Goal: Task Accomplishment & Management: Use online tool/utility

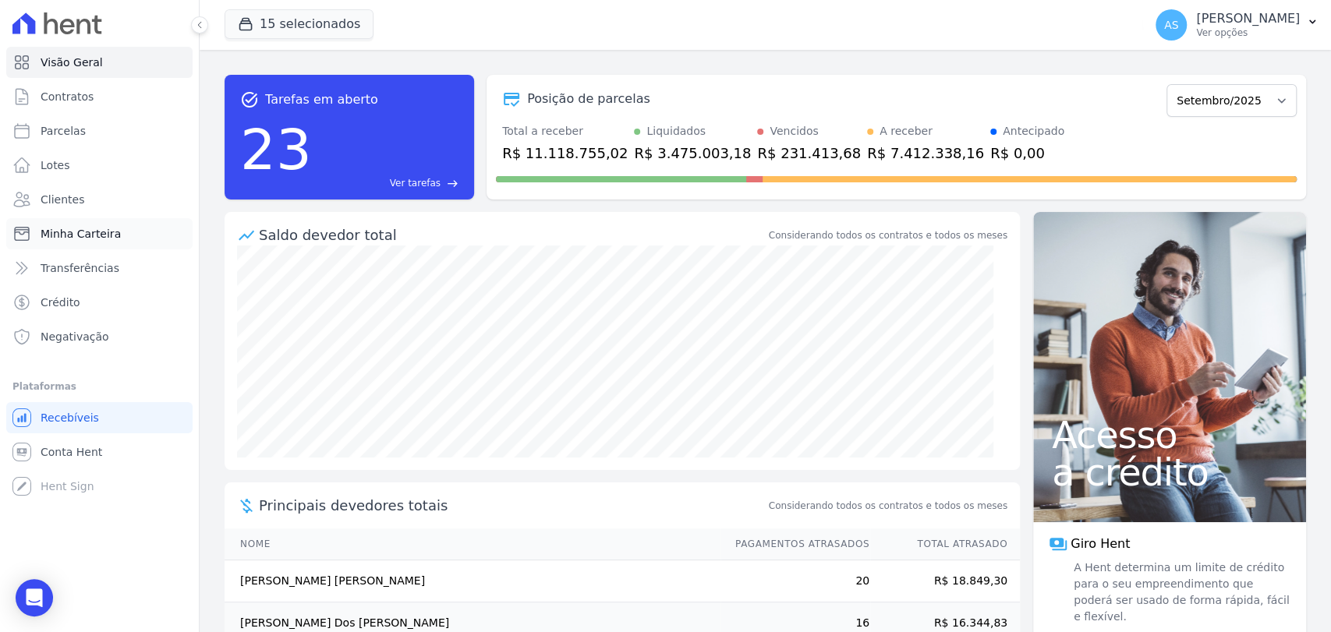
click at [63, 238] on span "Minha Carteira" at bounding box center [81, 234] width 80 height 16
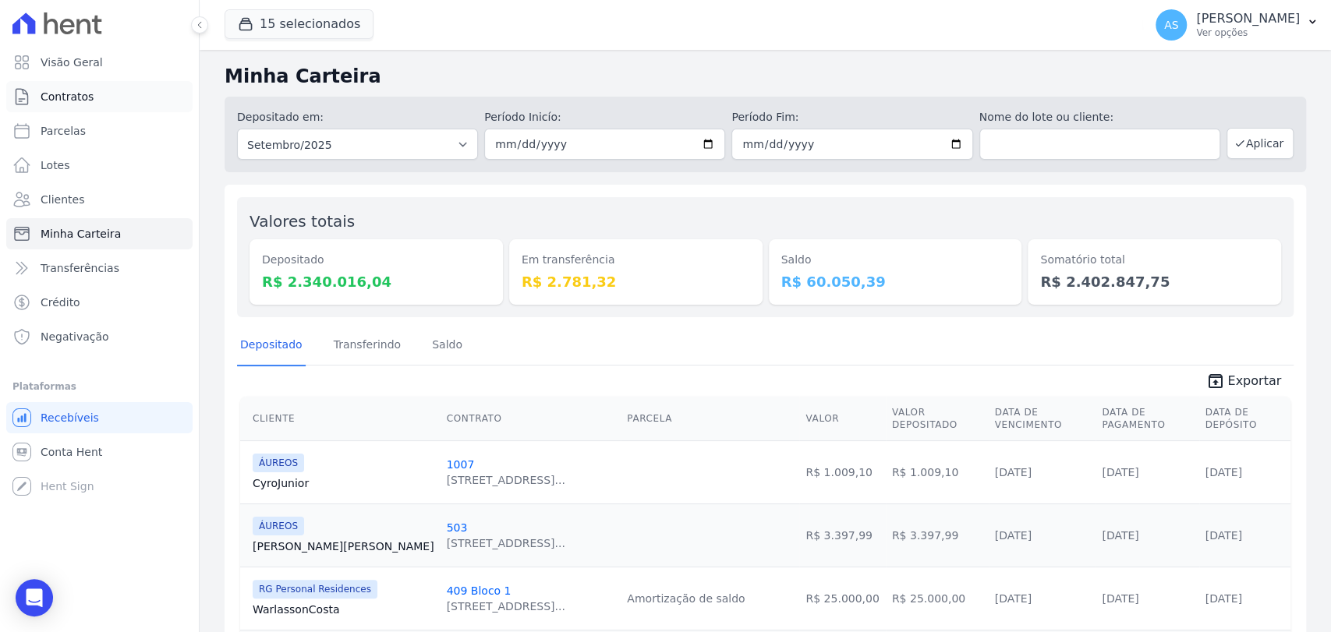
drag, startPoint x: 63, startPoint y: 238, endPoint x: 75, endPoint y: 100, distance: 138.5
click at [58, 200] on span "Clientes" at bounding box center [63, 200] width 44 height 16
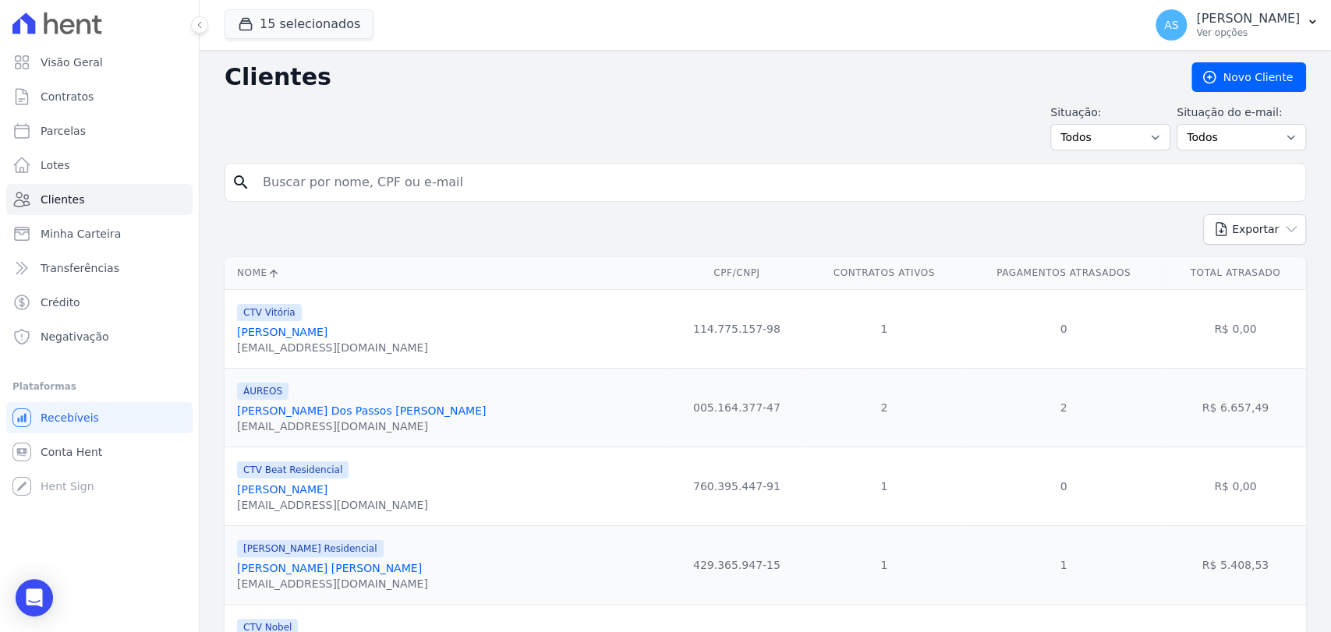
click at [58, 200] on span "Clientes" at bounding box center [63, 200] width 44 height 16
drag, startPoint x: 405, startPoint y: 192, endPoint x: 421, endPoint y: 178, distance: 21.0
click at [412, 183] on input "search" at bounding box center [775, 182] width 1045 height 31
click at [421, 177] on input "search" at bounding box center [775, 182] width 1045 height 31
click at [299, 192] on input "search" at bounding box center [775, 182] width 1045 height 31
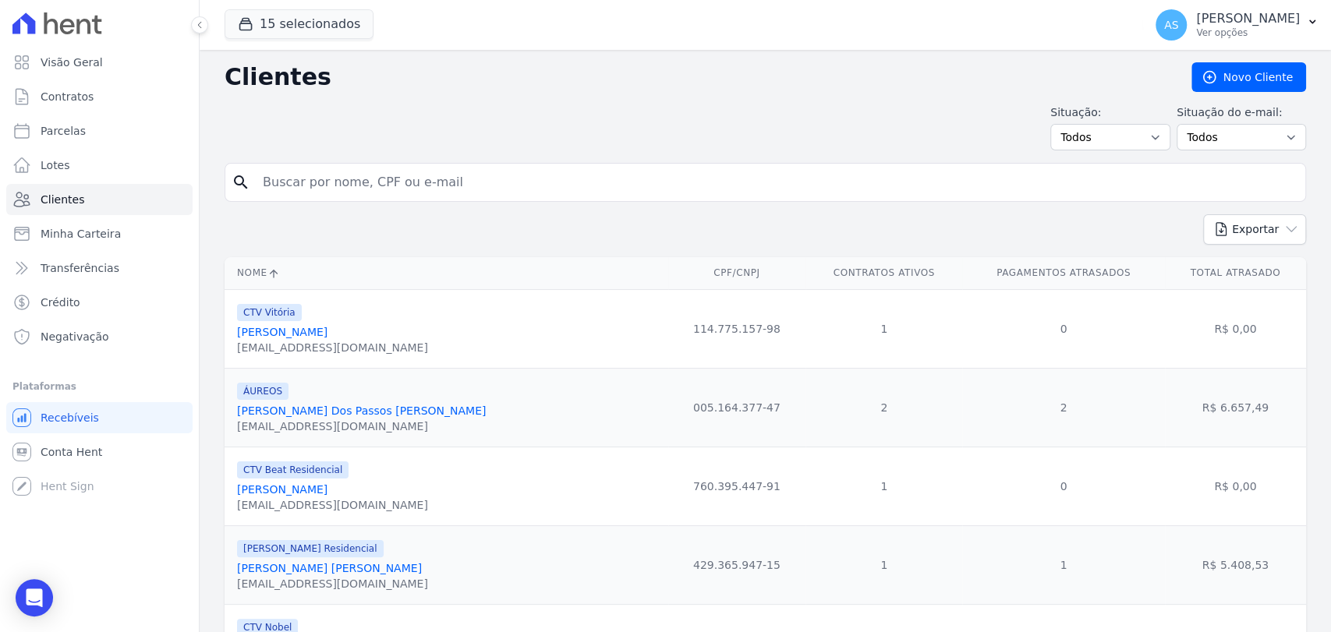
paste input "[PERSON_NAME]"
type input "[PERSON_NAME]"
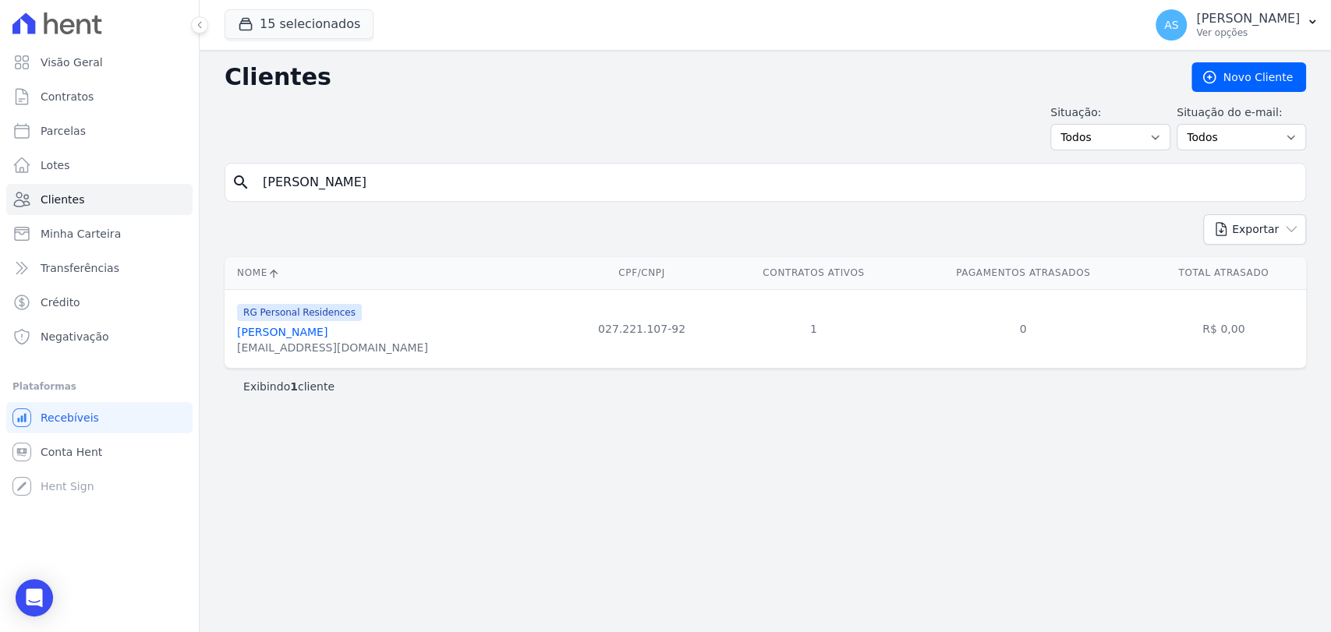
click at [263, 334] on link "[PERSON_NAME]" at bounding box center [282, 332] width 90 height 12
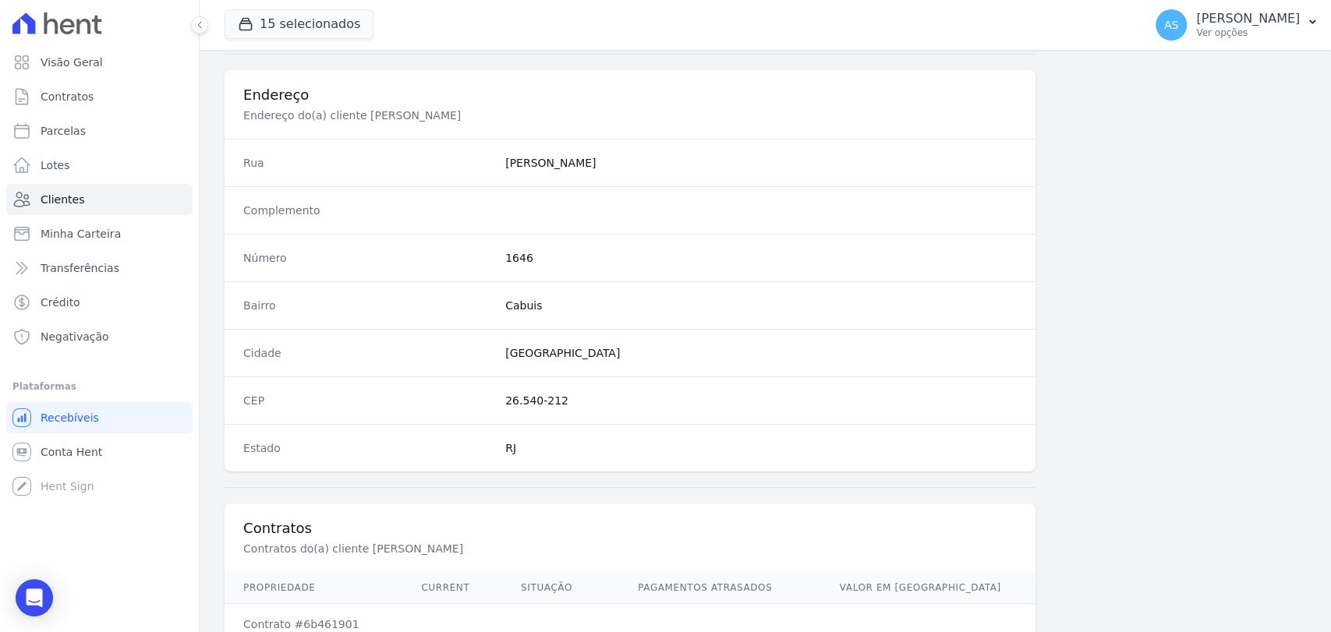
scroll to position [823, 0]
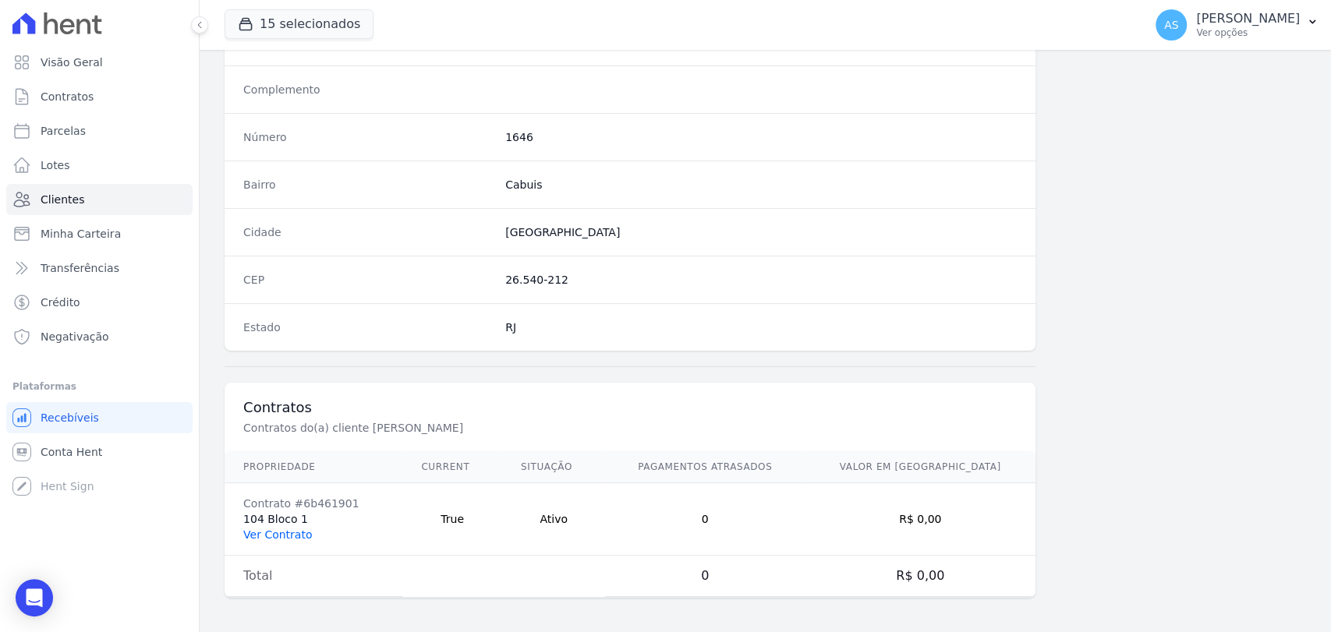
click at [279, 529] on link "Ver Contrato" at bounding box center [277, 535] width 69 height 12
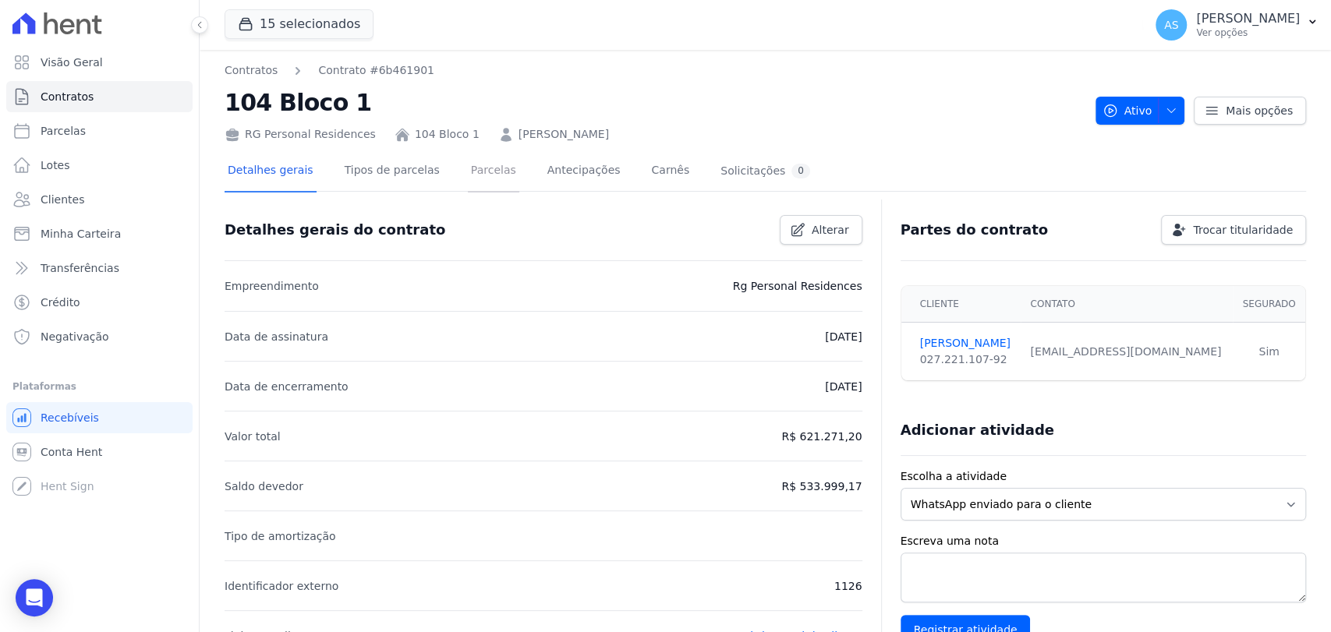
click at [480, 165] on link "Parcelas" at bounding box center [493, 171] width 51 height 41
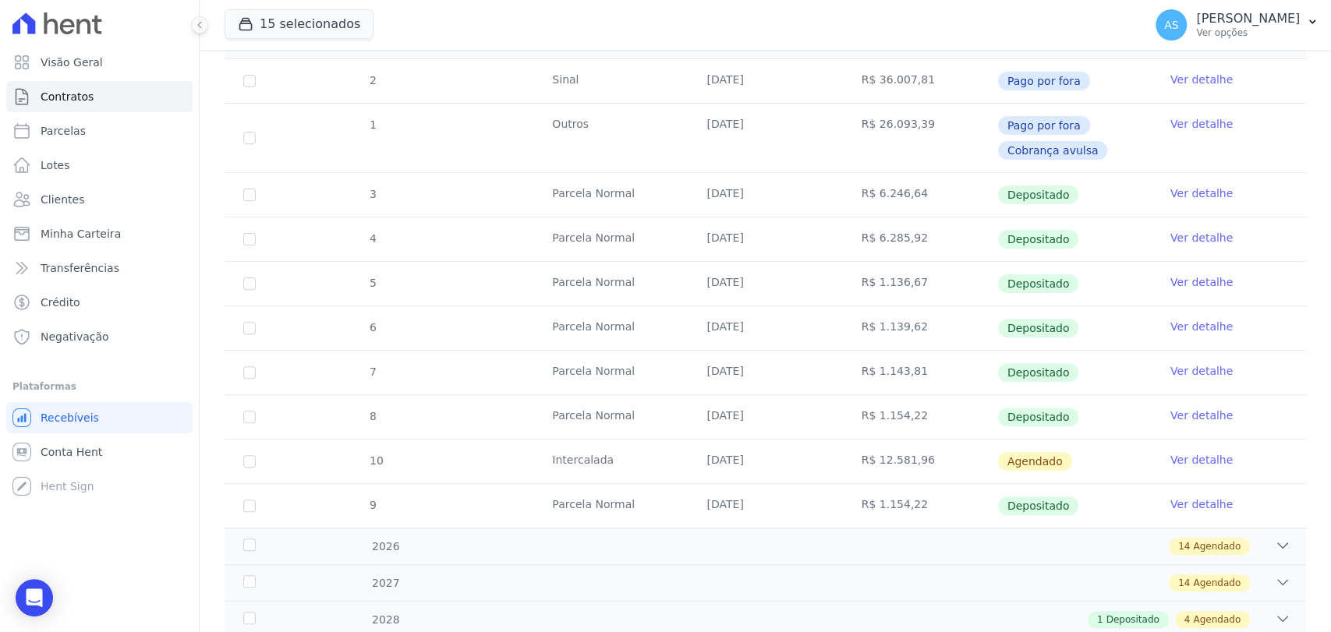
scroll to position [320, 0]
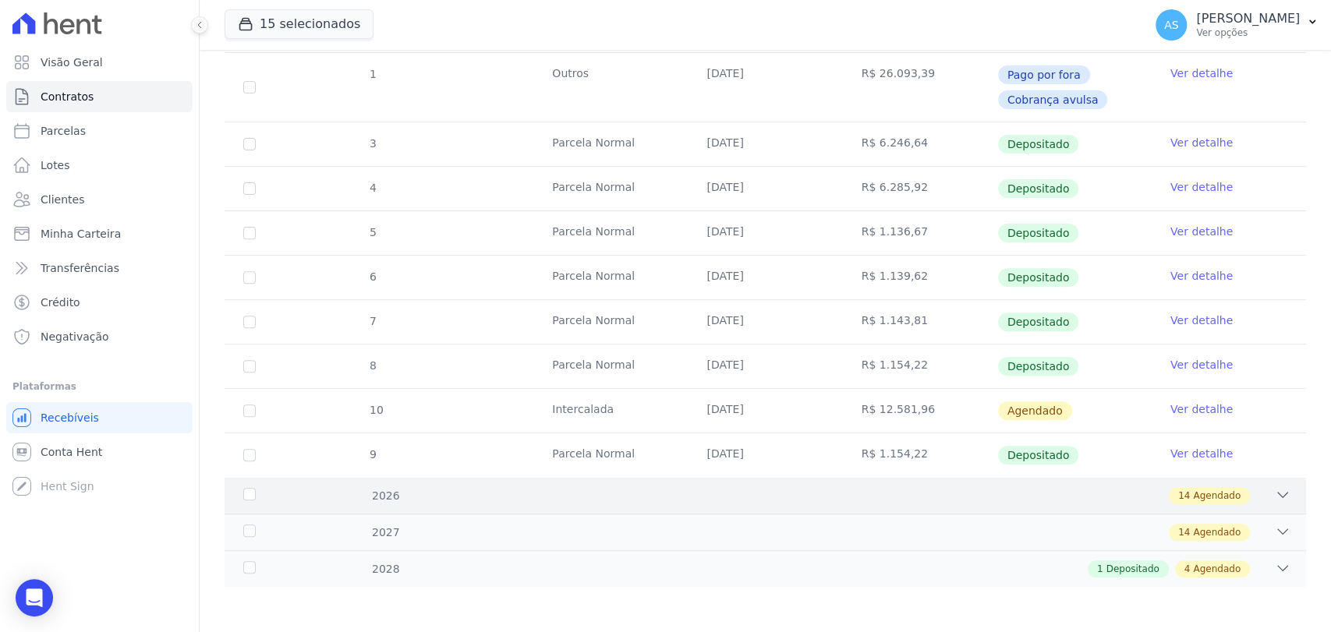
click at [1275, 487] on icon at bounding box center [1283, 495] width 16 height 16
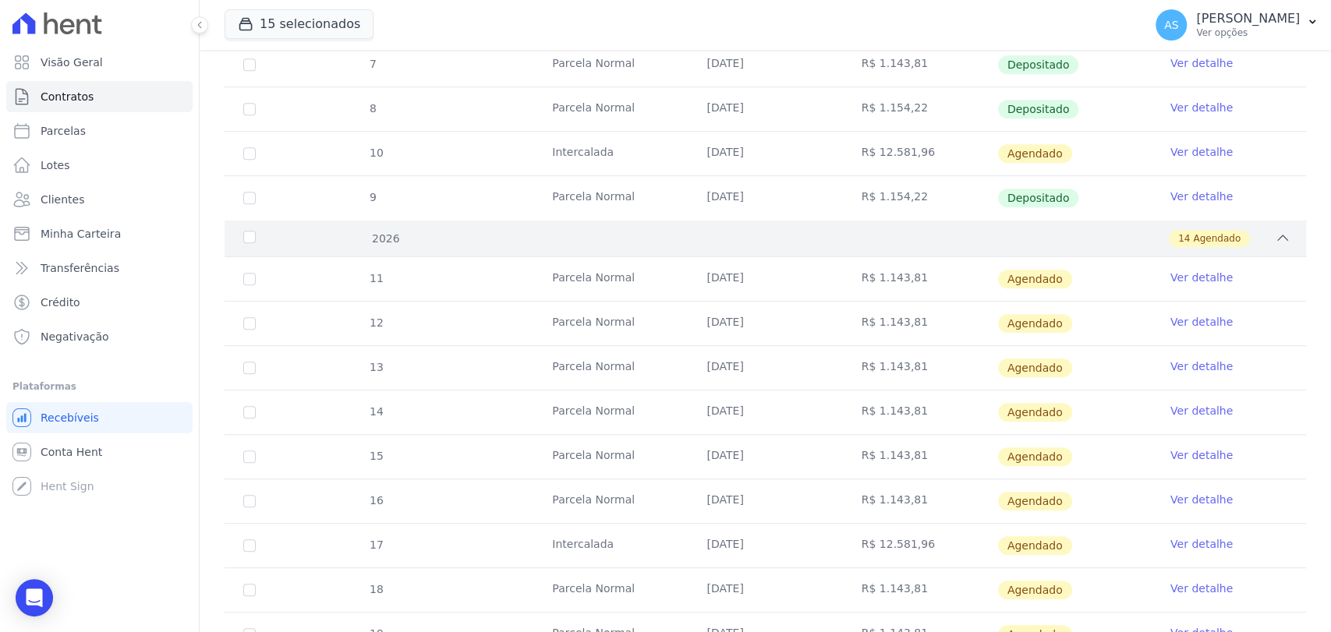
scroll to position [580, 0]
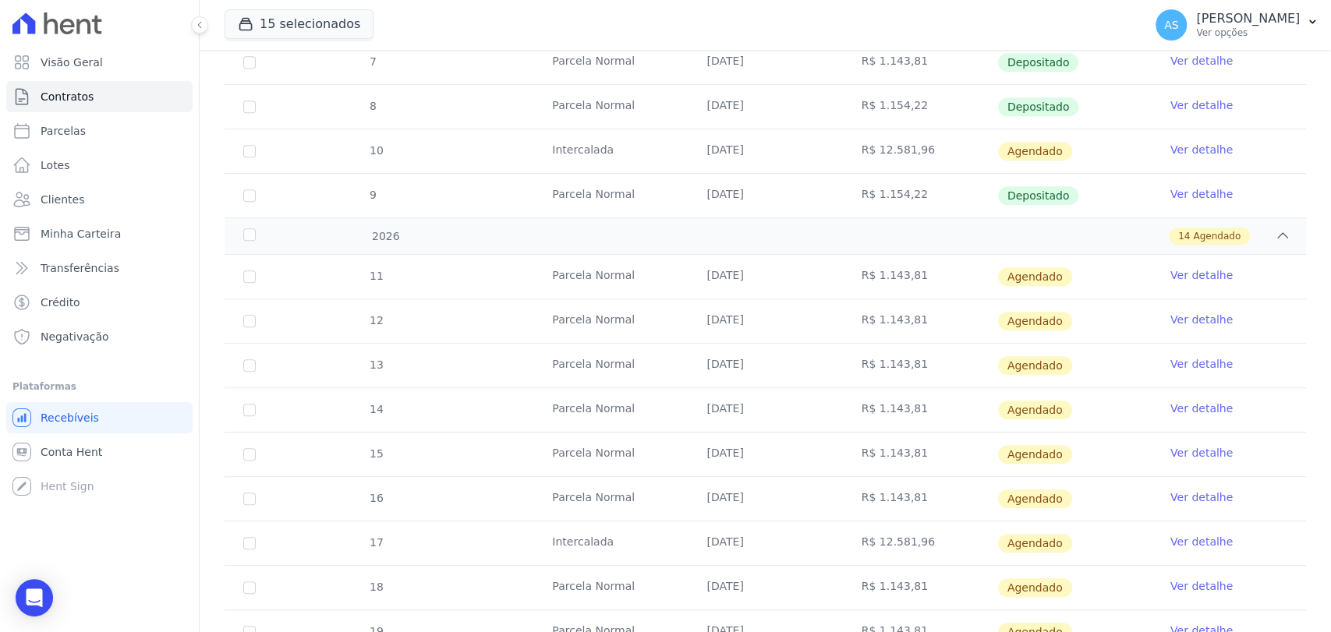
click at [1173, 273] on link "Ver detalhe" at bounding box center [1201, 275] width 62 height 16
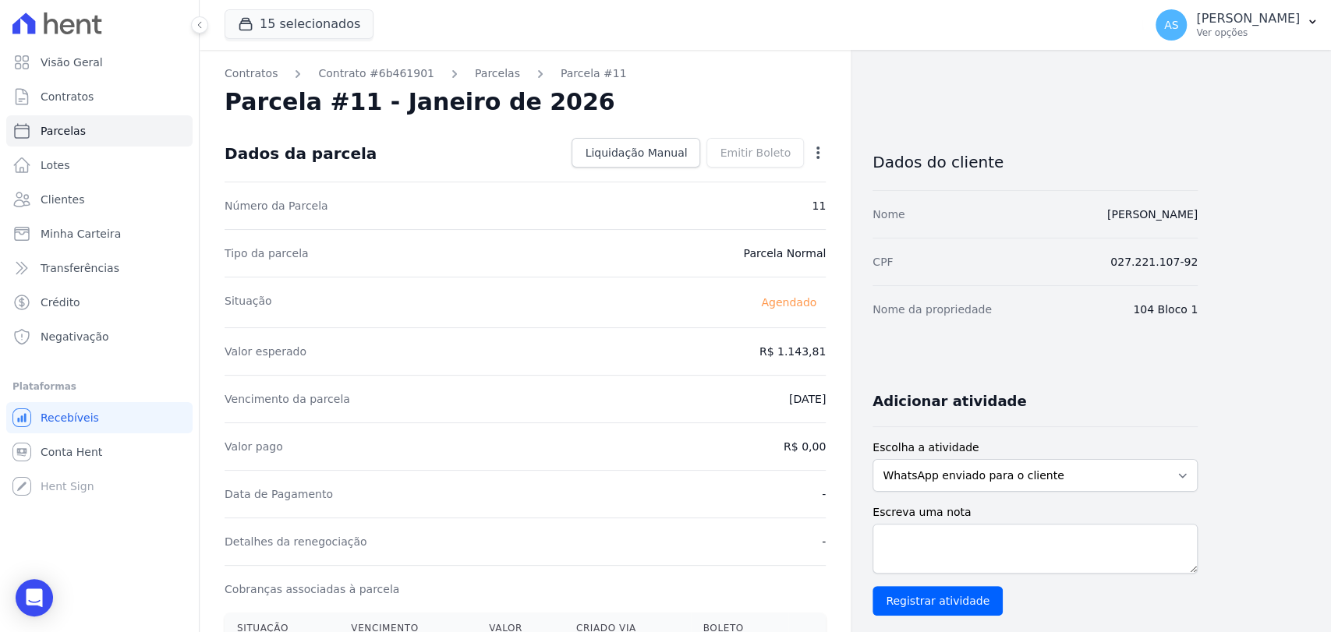
click at [814, 154] on icon "button" at bounding box center [818, 153] width 16 height 16
click at [726, 175] on link "Alterar" at bounding box center [750, 174] width 137 height 28
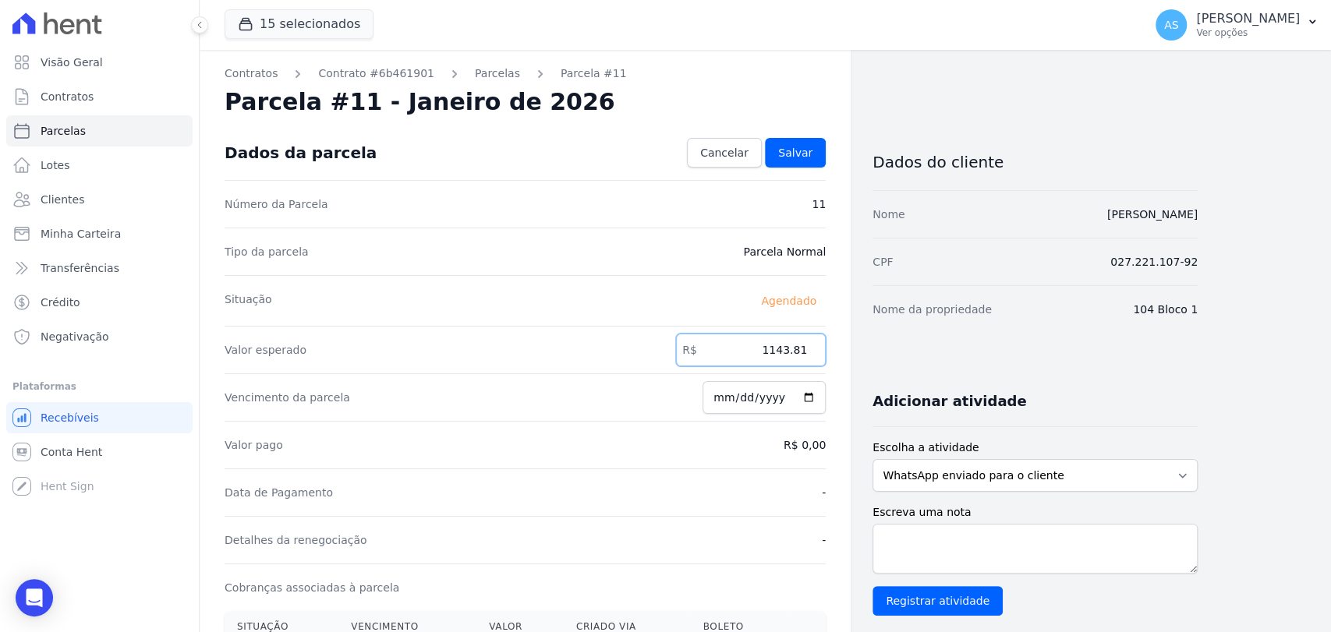
drag, startPoint x: 759, startPoint y: 343, endPoint x: 843, endPoint y: 357, distance: 84.6
click at [843, 357] on div "Contratos Contrato #6b461901 Parcelas Parcela #11 Parcela #11 - Janeiro de 2026…" at bounding box center [525, 550] width 651 height 1001
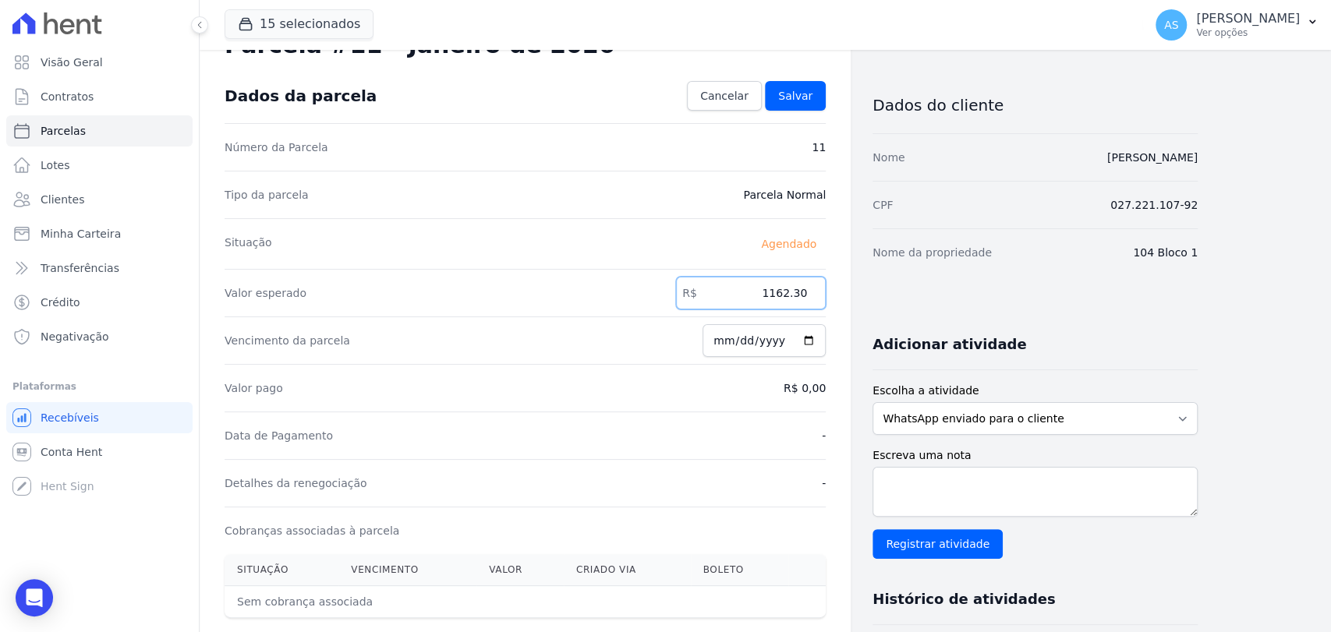
scroll to position [87, 0]
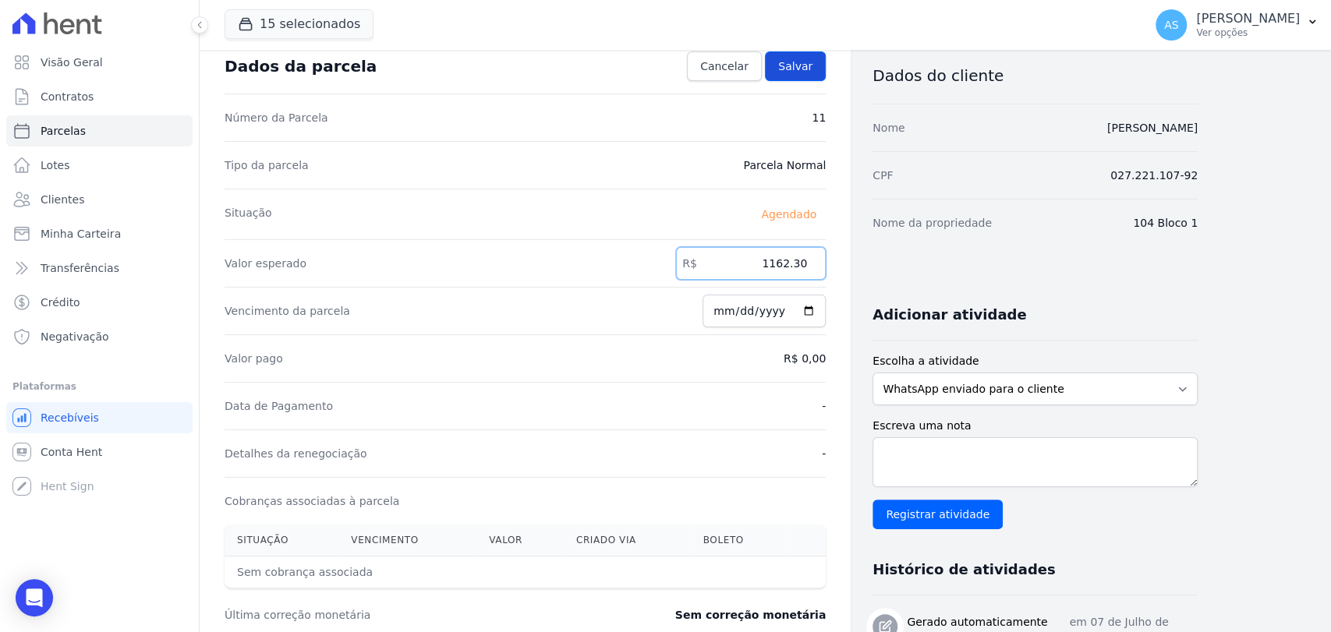
type input "1162.30"
click at [794, 74] on link "Salvar" at bounding box center [795, 66] width 61 height 30
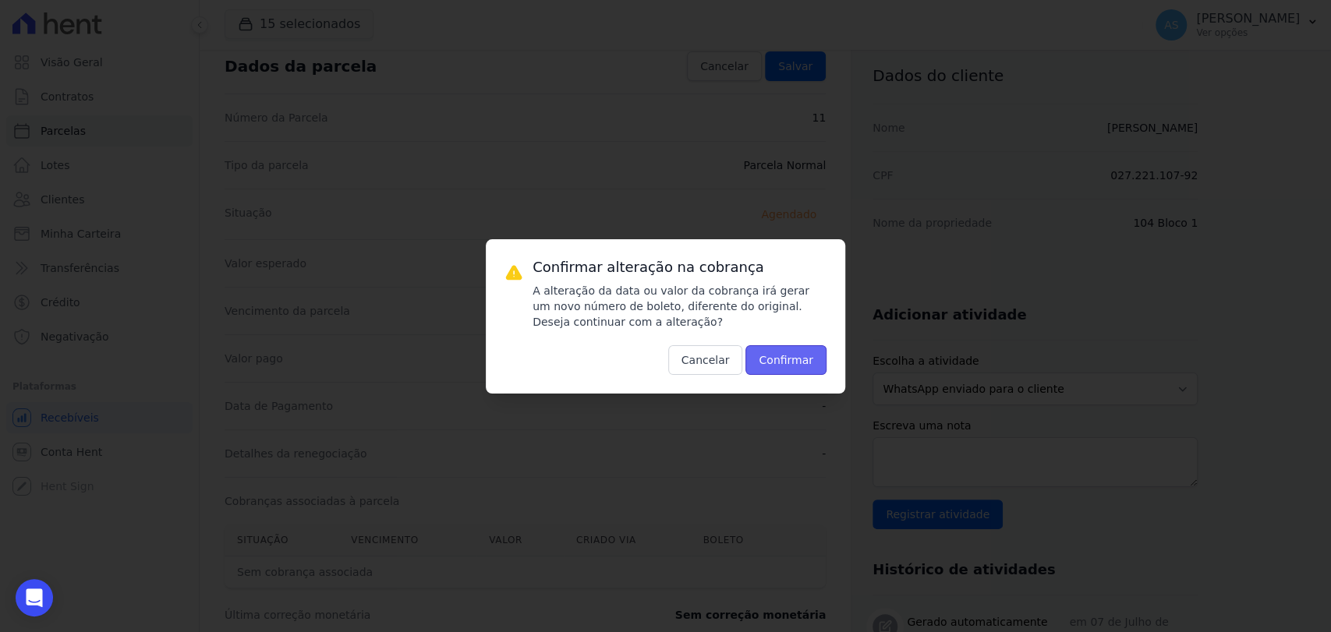
click at [778, 357] on button "Confirmar" at bounding box center [785, 360] width 81 height 30
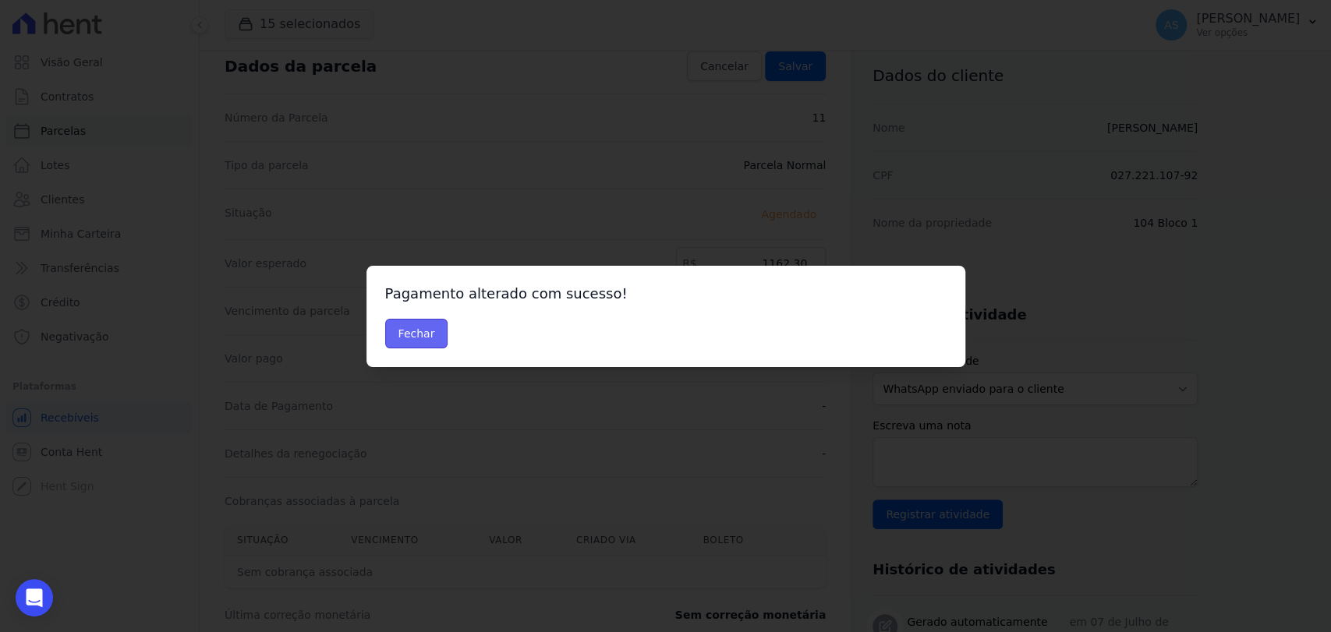
click at [409, 332] on button "Fechar" at bounding box center [416, 334] width 63 height 30
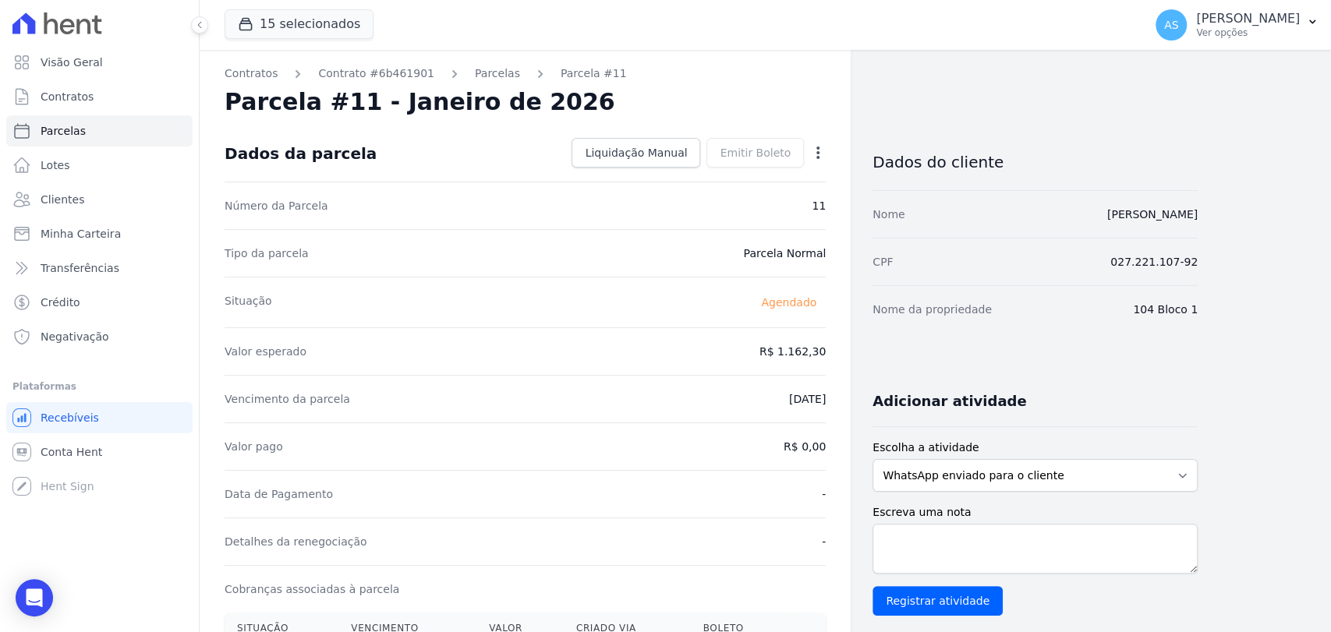
click at [820, 154] on icon "button" at bounding box center [818, 153] width 16 height 16
click at [717, 205] on link "Antecipar" at bounding box center [750, 202] width 137 height 28
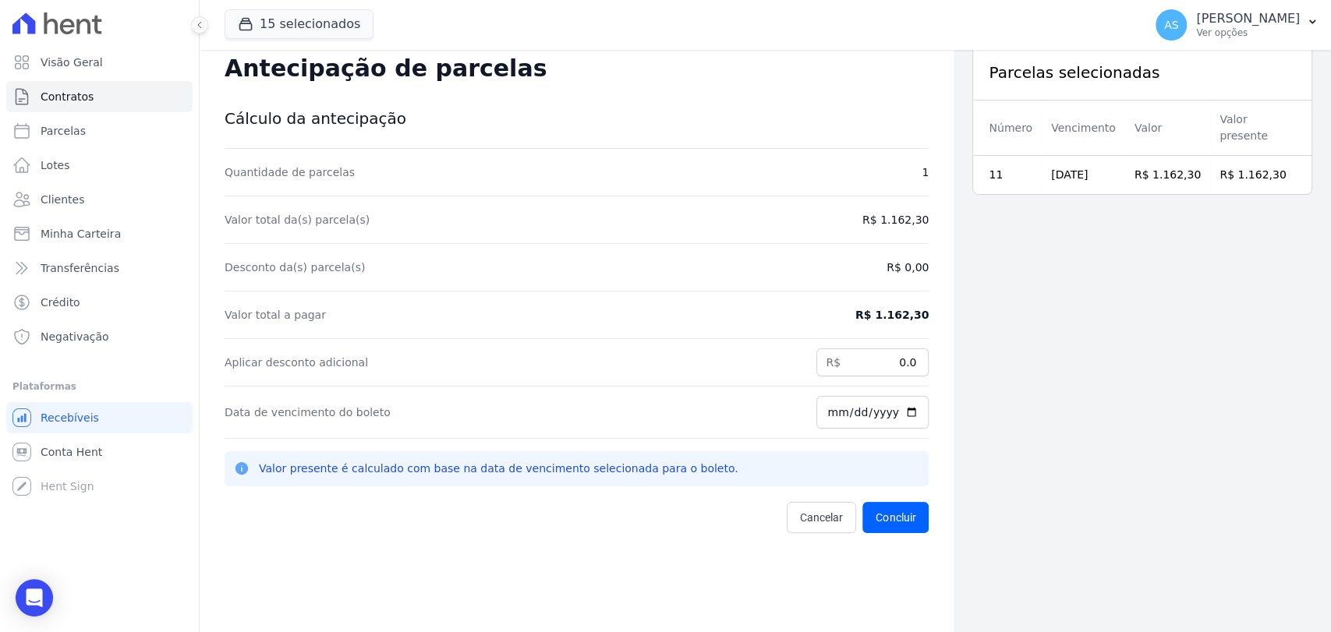
scroll to position [50, 0]
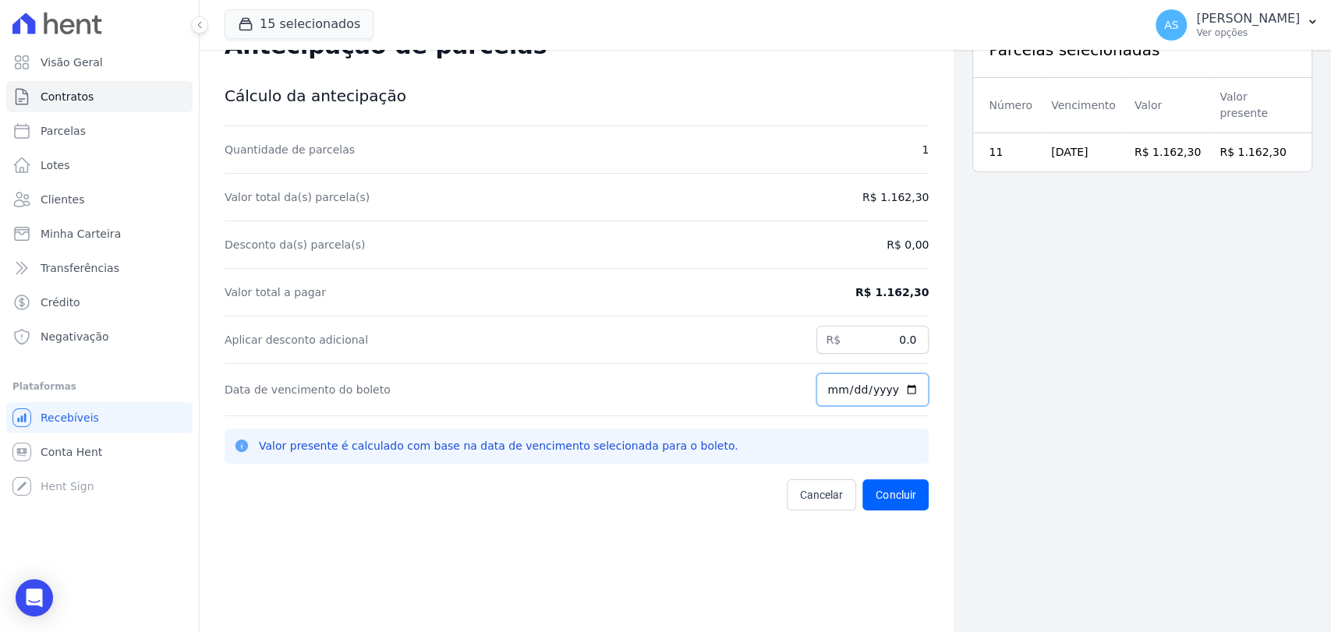
click at [900, 391] on input "[DATE]" at bounding box center [872, 389] width 112 height 33
type input "2025-09-19"
click at [891, 493] on button "Concluir" at bounding box center [895, 494] width 66 height 31
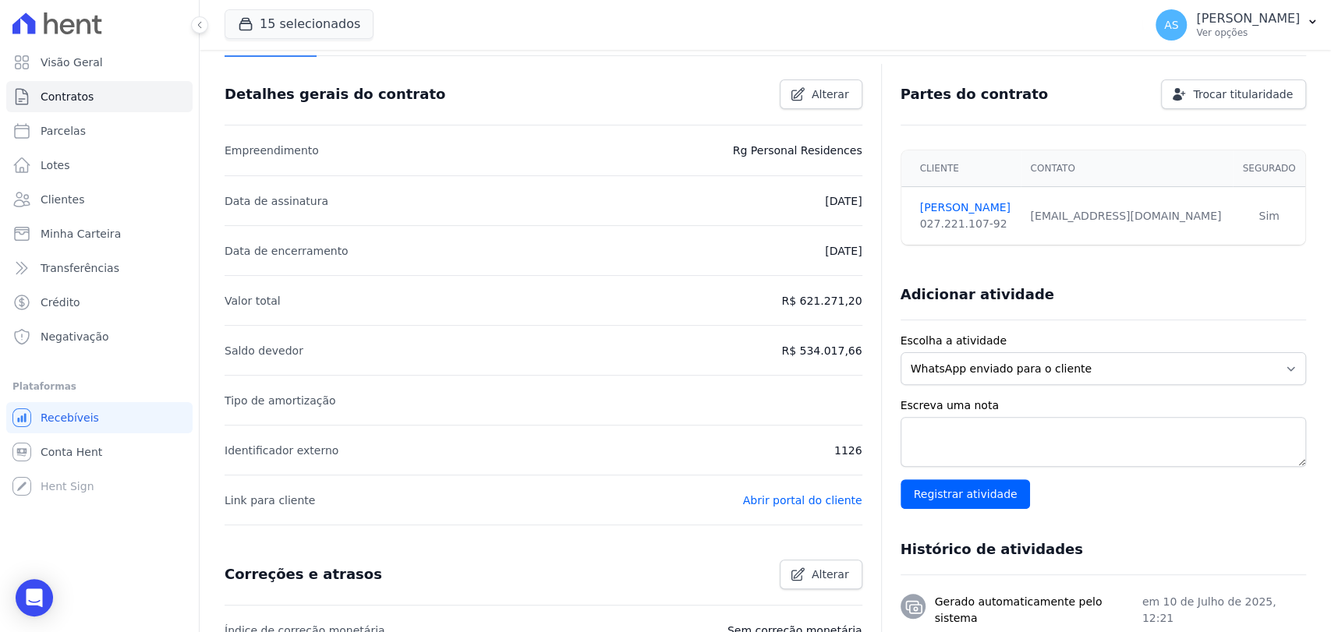
scroll to position [87, 0]
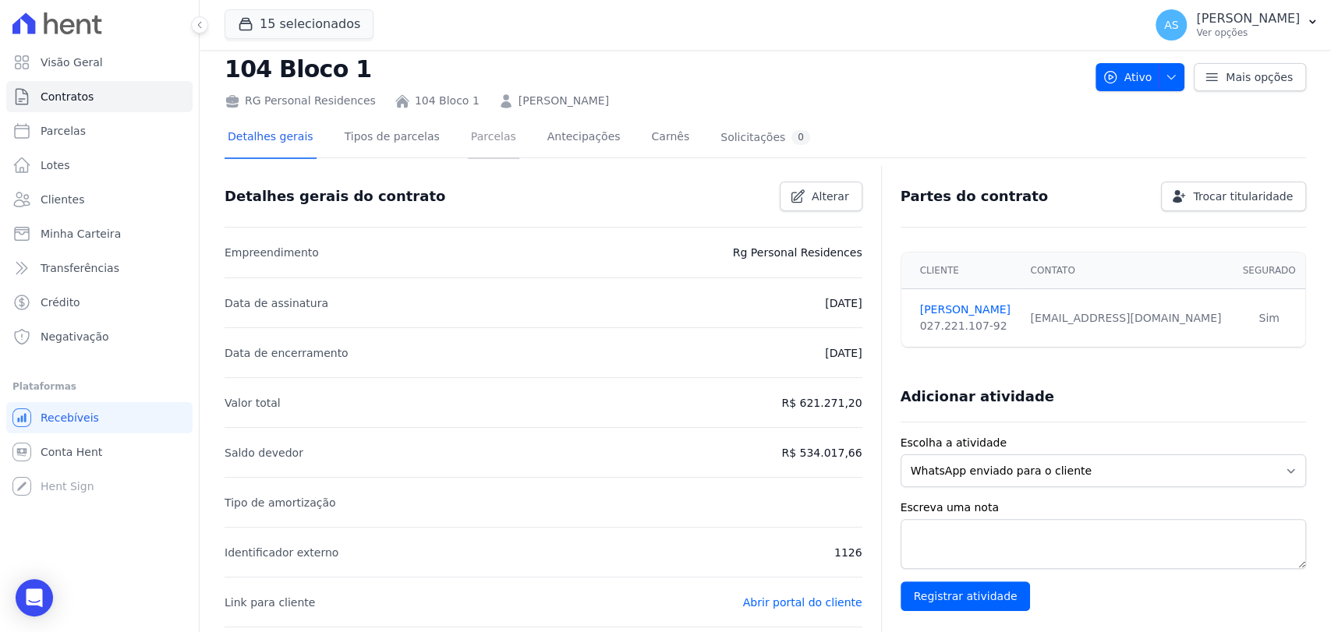
click at [474, 140] on link "Parcelas" at bounding box center [493, 138] width 51 height 41
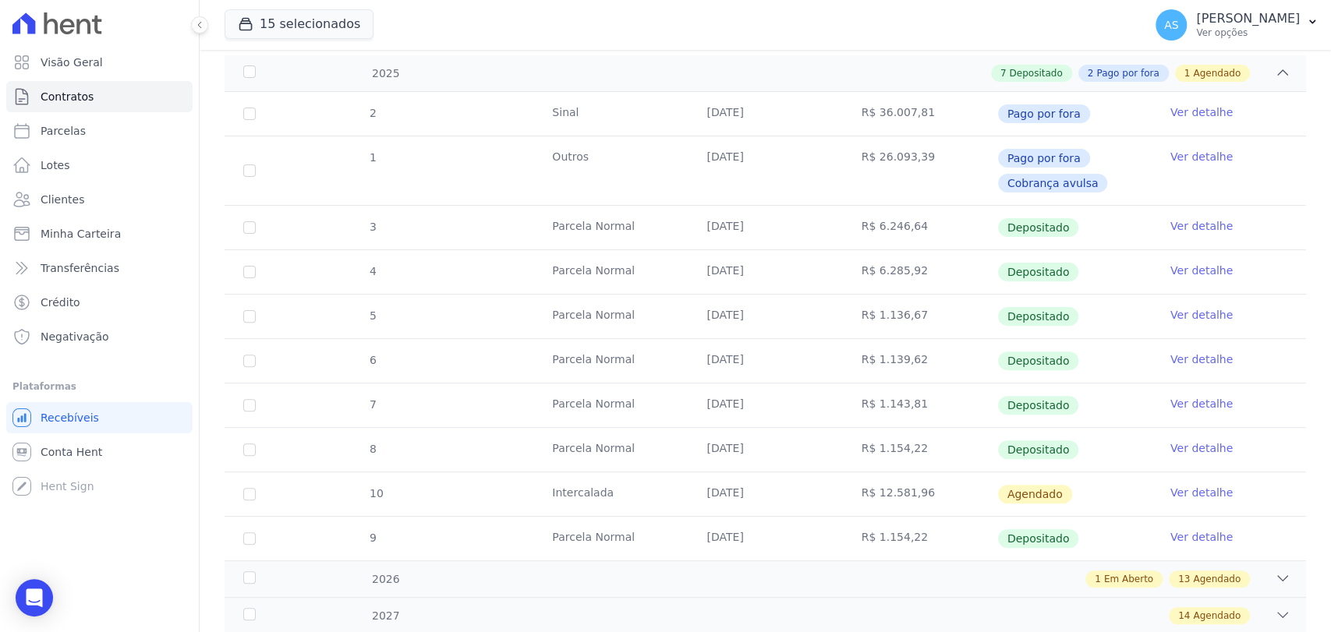
scroll to position [320, 0]
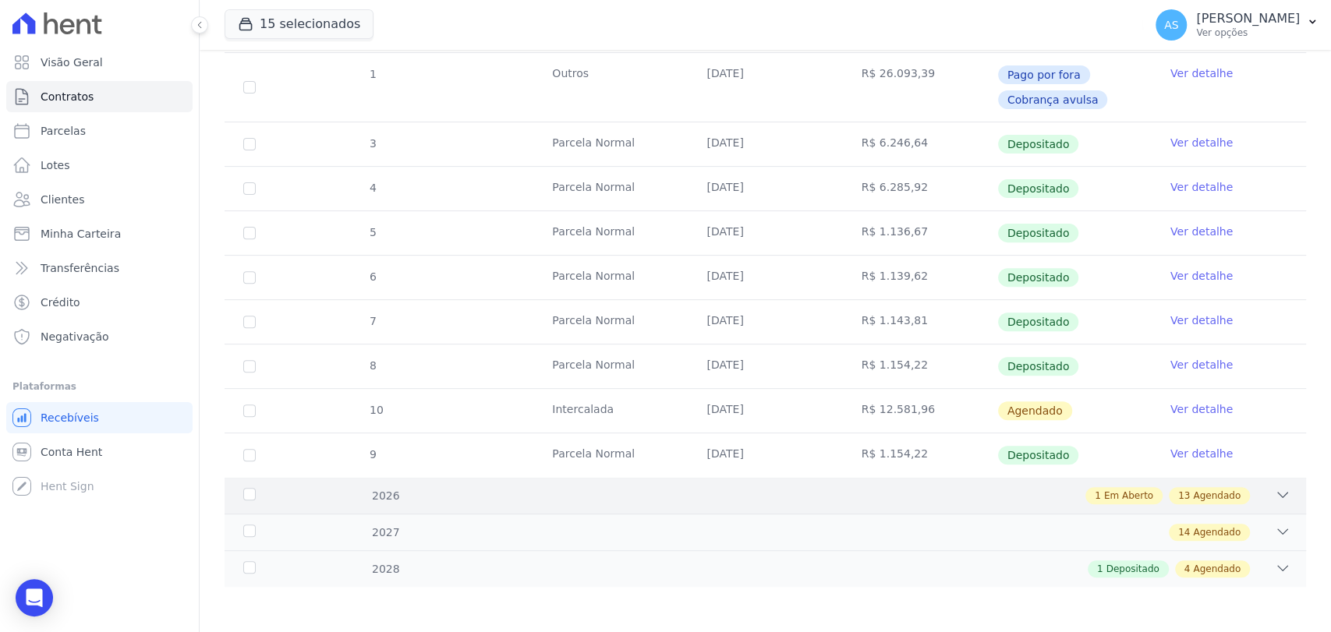
click at [1275, 488] on icon at bounding box center [1283, 495] width 16 height 16
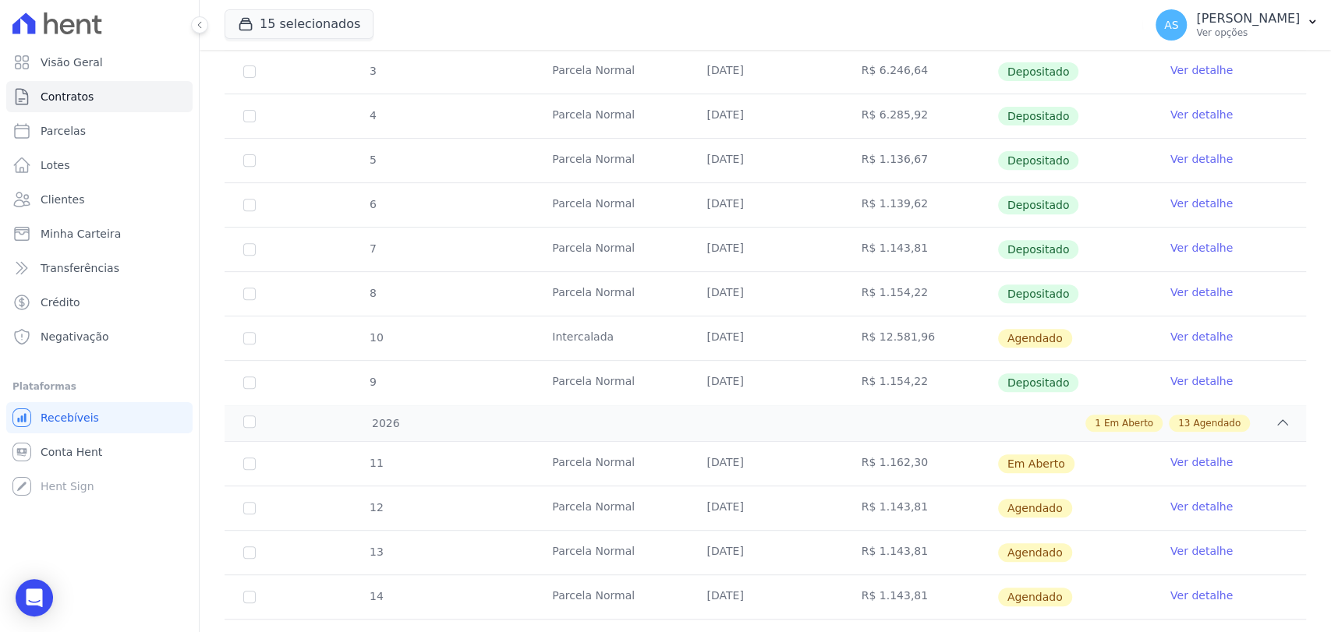
scroll to position [493, 0]
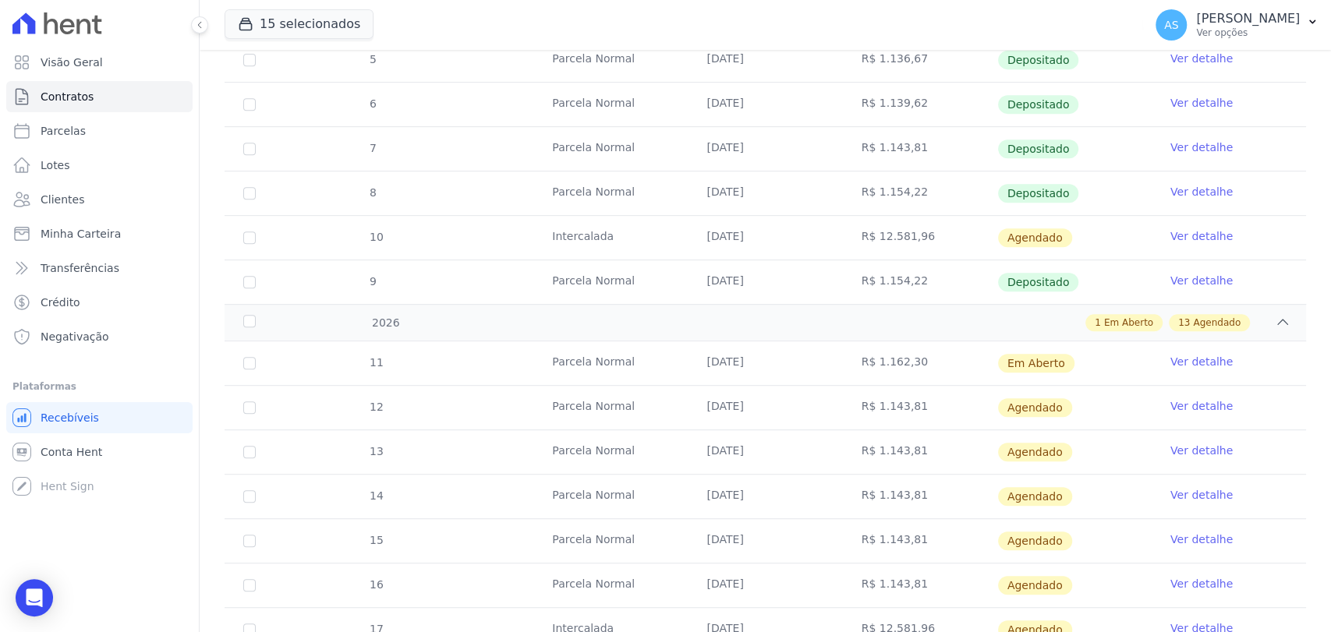
click at [1173, 357] on link "Ver detalhe" at bounding box center [1201, 362] width 62 height 16
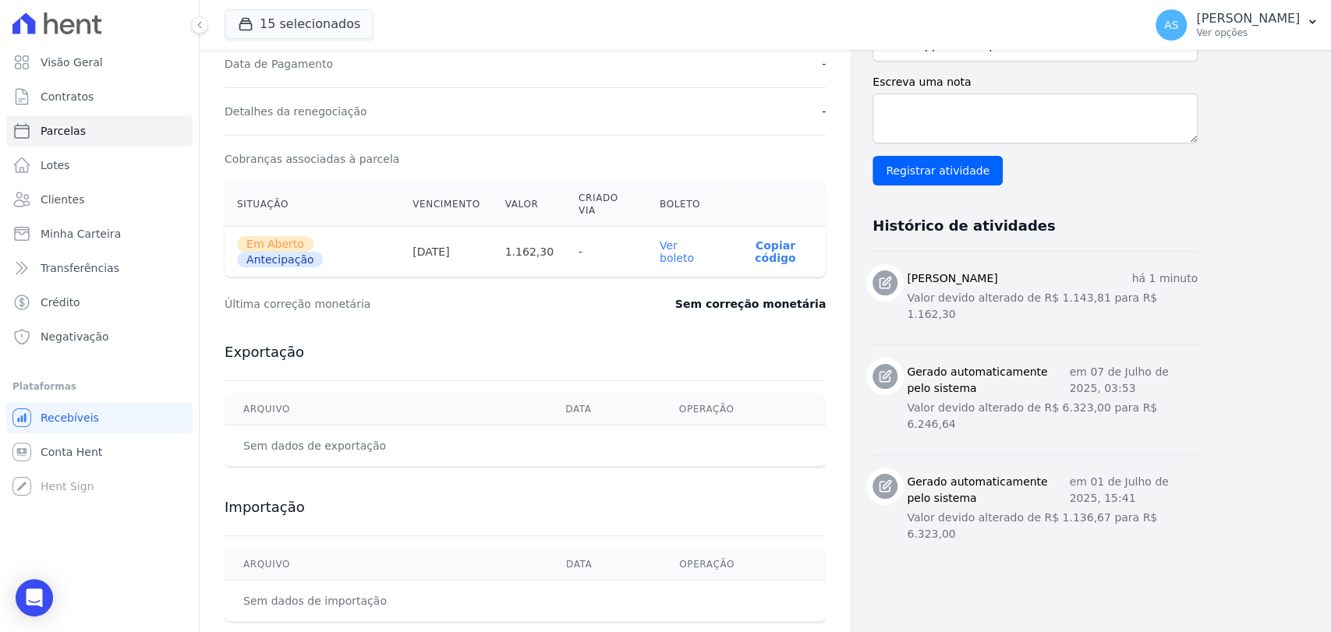
scroll to position [433, 0]
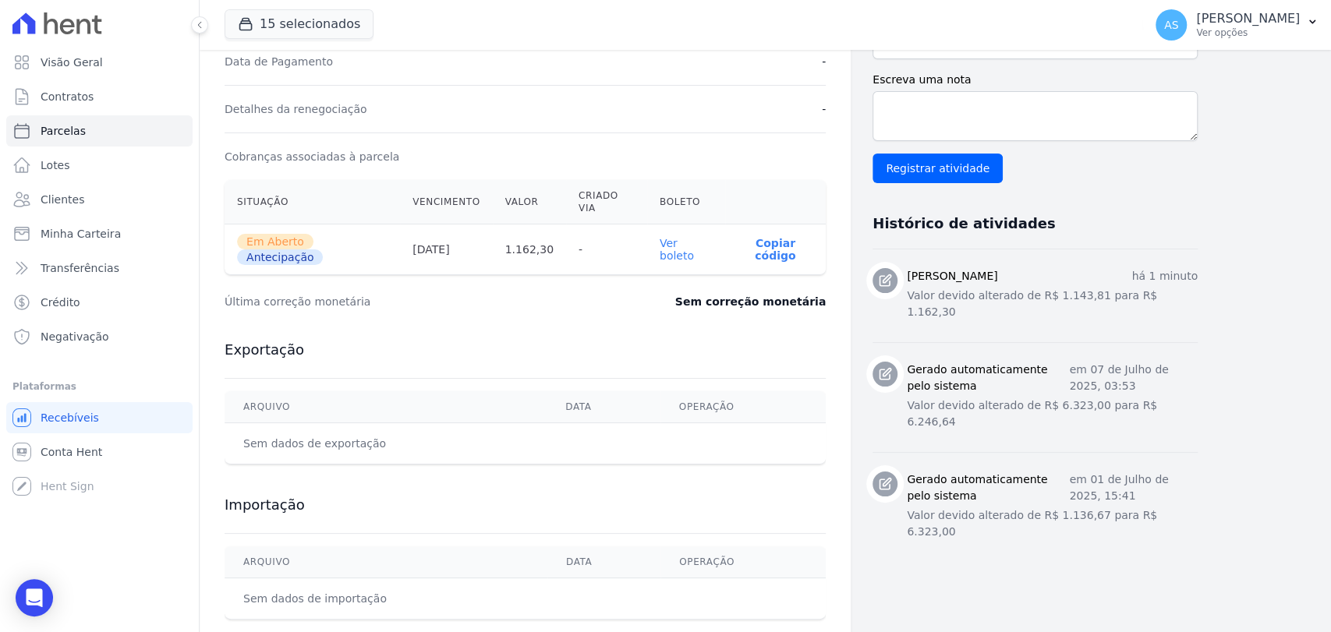
click at [686, 237] on link "Ver boleto" at bounding box center [677, 249] width 34 height 25
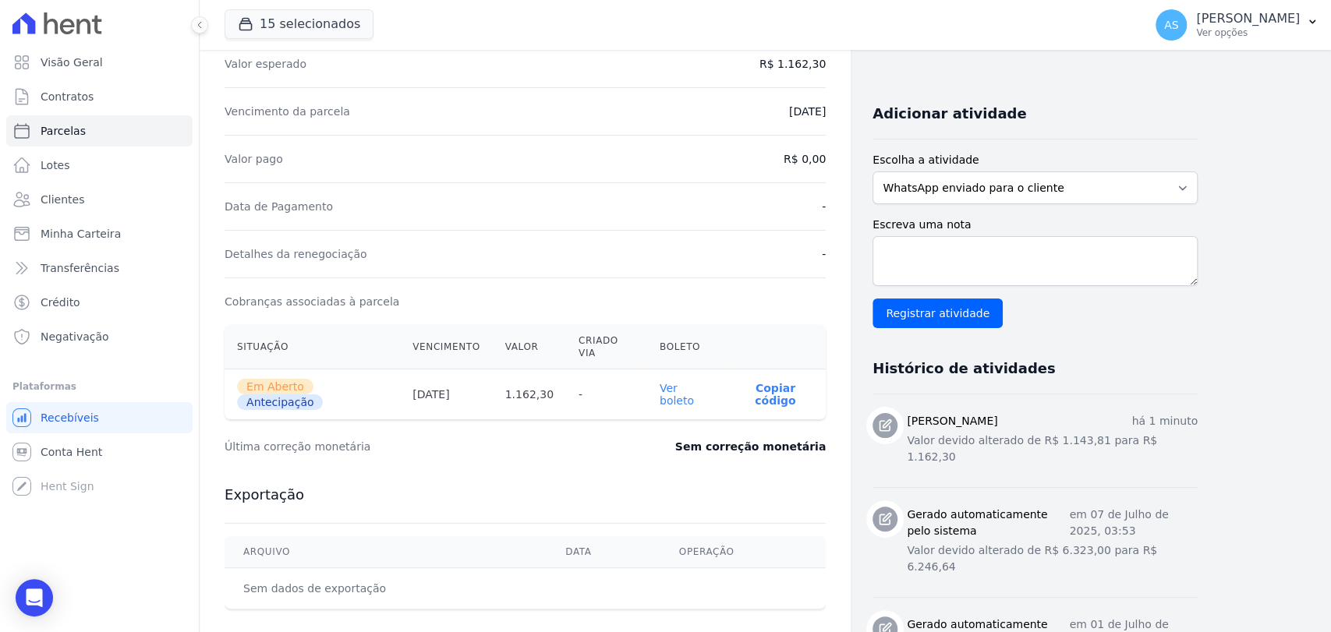
scroll to position [0, 0]
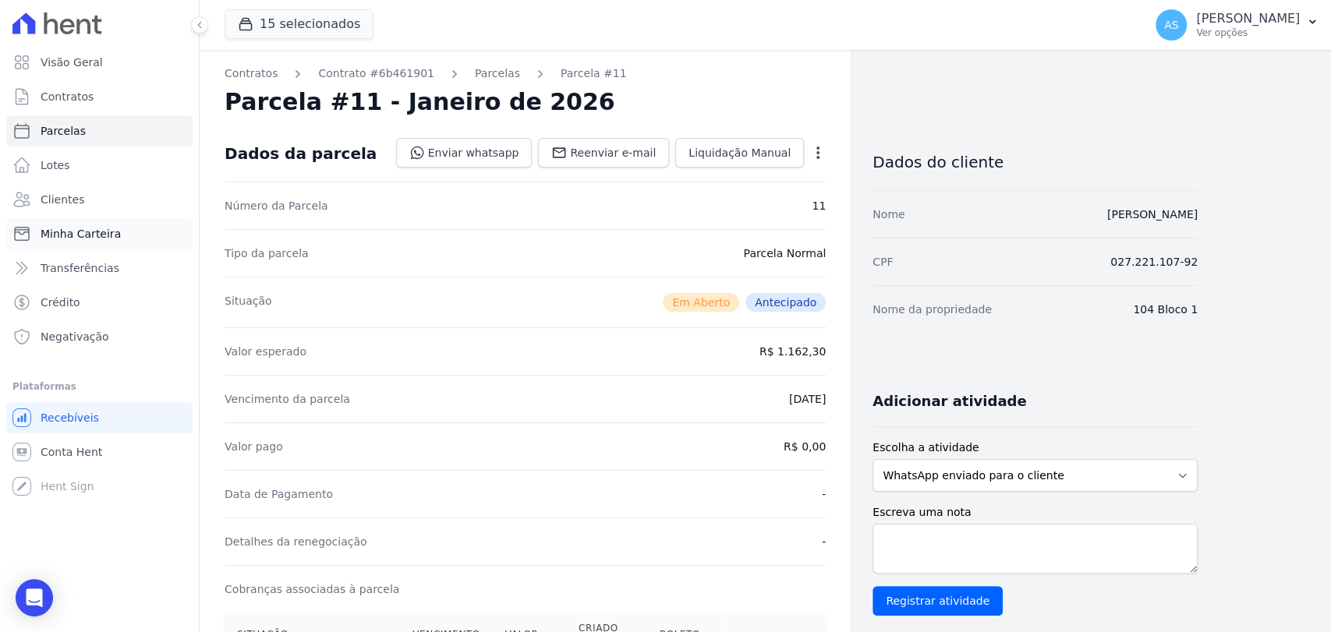
click at [62, 239] on span "Minha Carteira" at bounding box center [81, 234] width 80 height 16
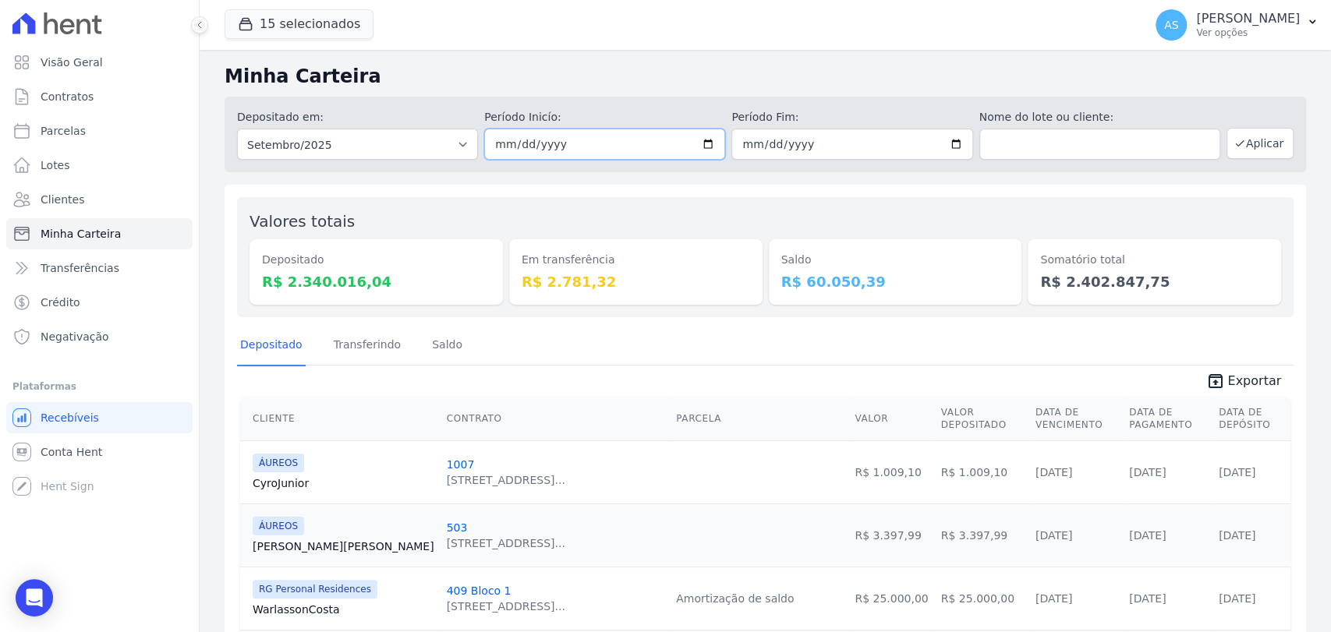
click at [696, 142] on input "[DATE]" at bounding box center [604, 144] width 241 height 31
type input "[DATE]"
click at [944, 145] on input "2025-09-30" at bounding box center [851, 144] width 241 height 31
type input "[DATE]"
click at [1233, 145] on icon "button" at bounding box center [1239, 143] width 12 height 12
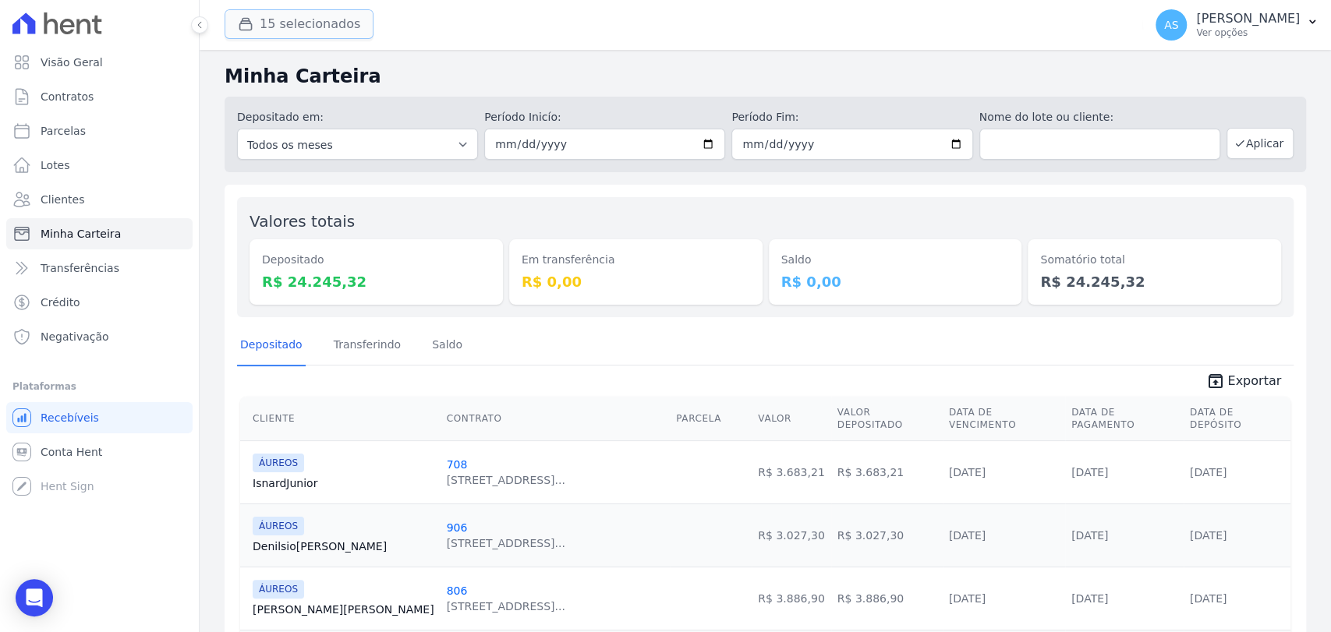
click at [300, 22] on button "15 selecionados" at bounding box center [299, 24] width 149 height 30
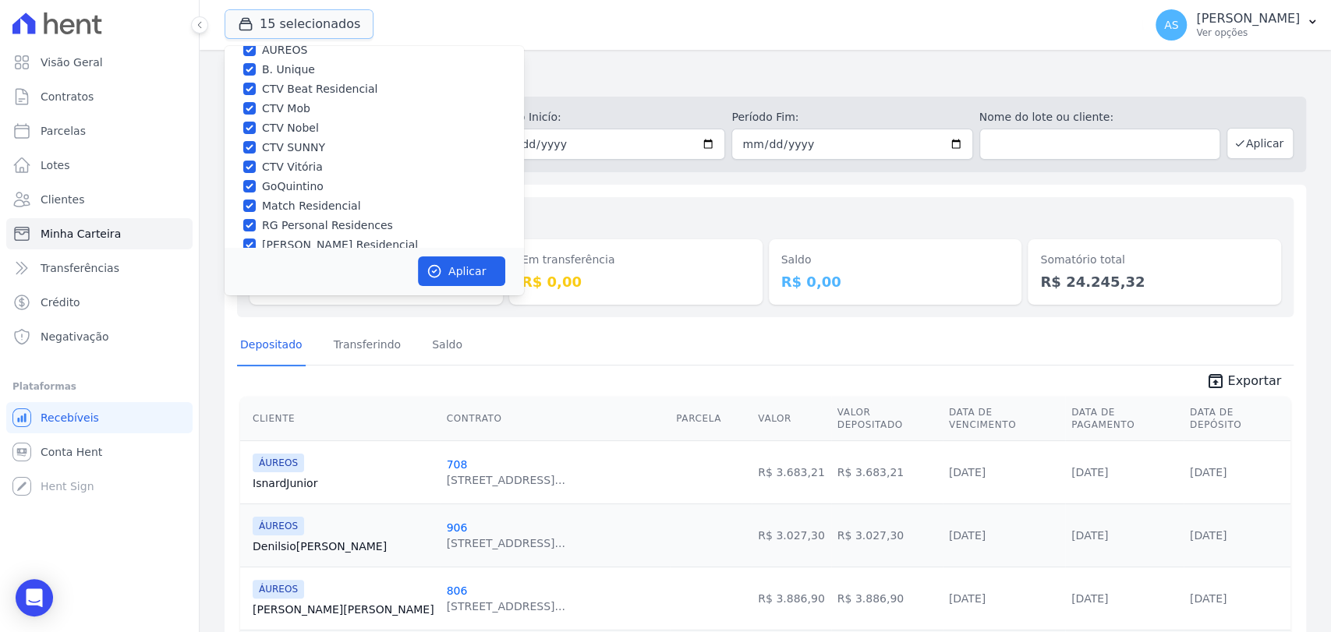
scroll to position [148, 0]
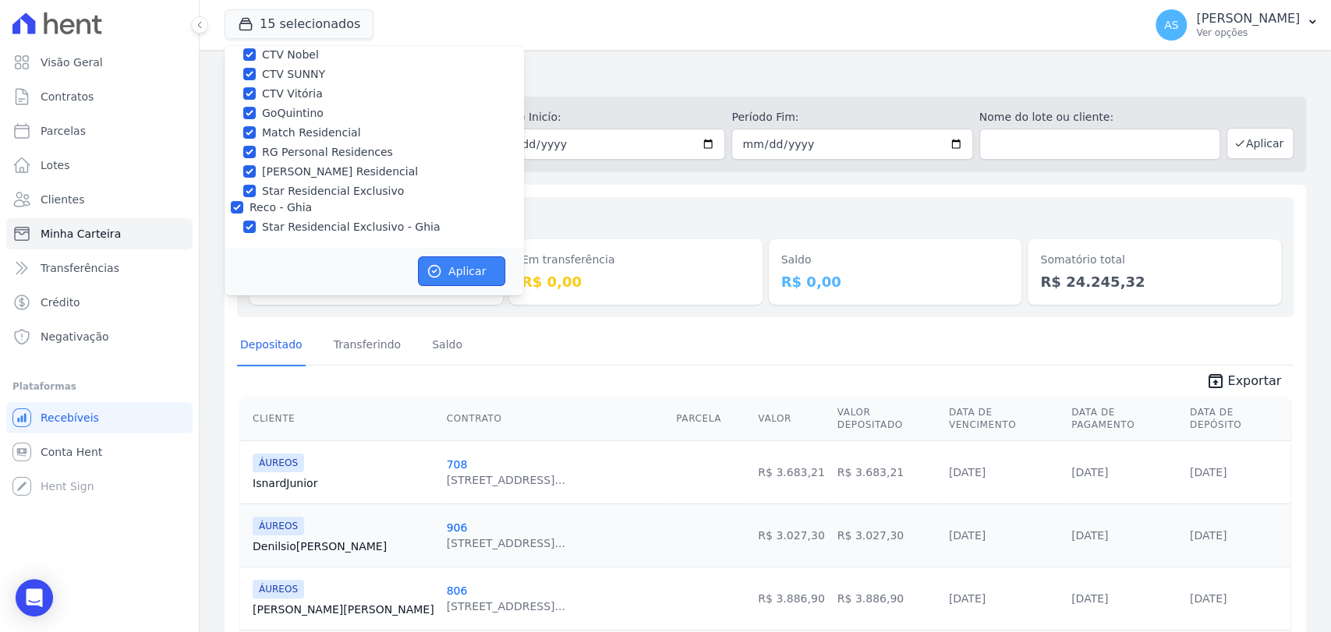
click at [477, 273] on button "Aplicar" at bounding box center [461, 271] width 87 height 30
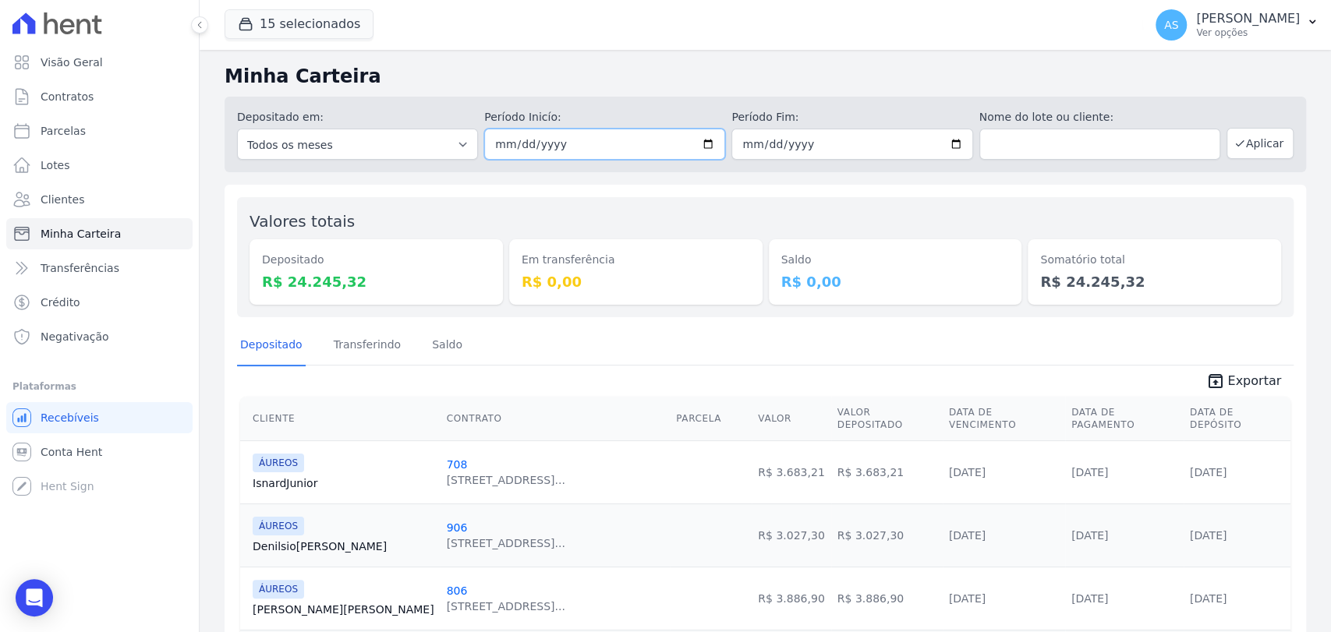
click at [699, 143] on input "[DATE]" at bounding box center [604, 144] width 241 height 31
type input "[DATE]"
click at [1247, 144] on button "Aplicar" at bounding box center [1259, 143] width 67 height 31
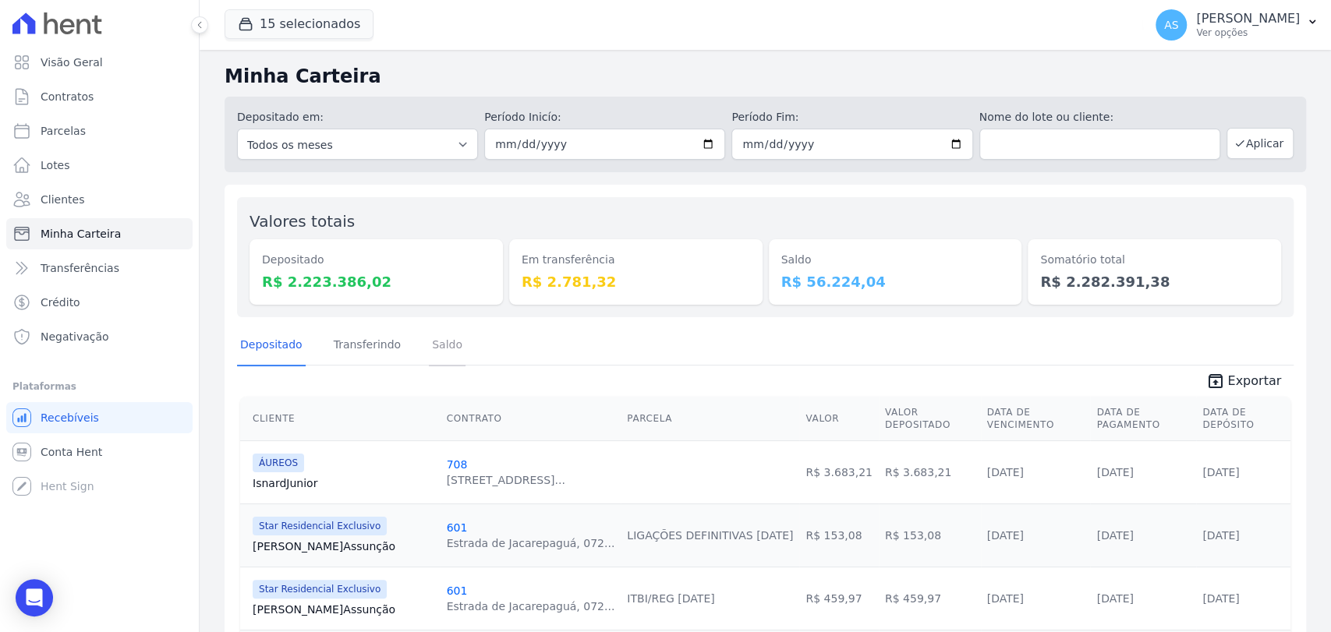
click at [436, 348] on link "Saldo" at bounding box center [447, 346] width 37 height 41
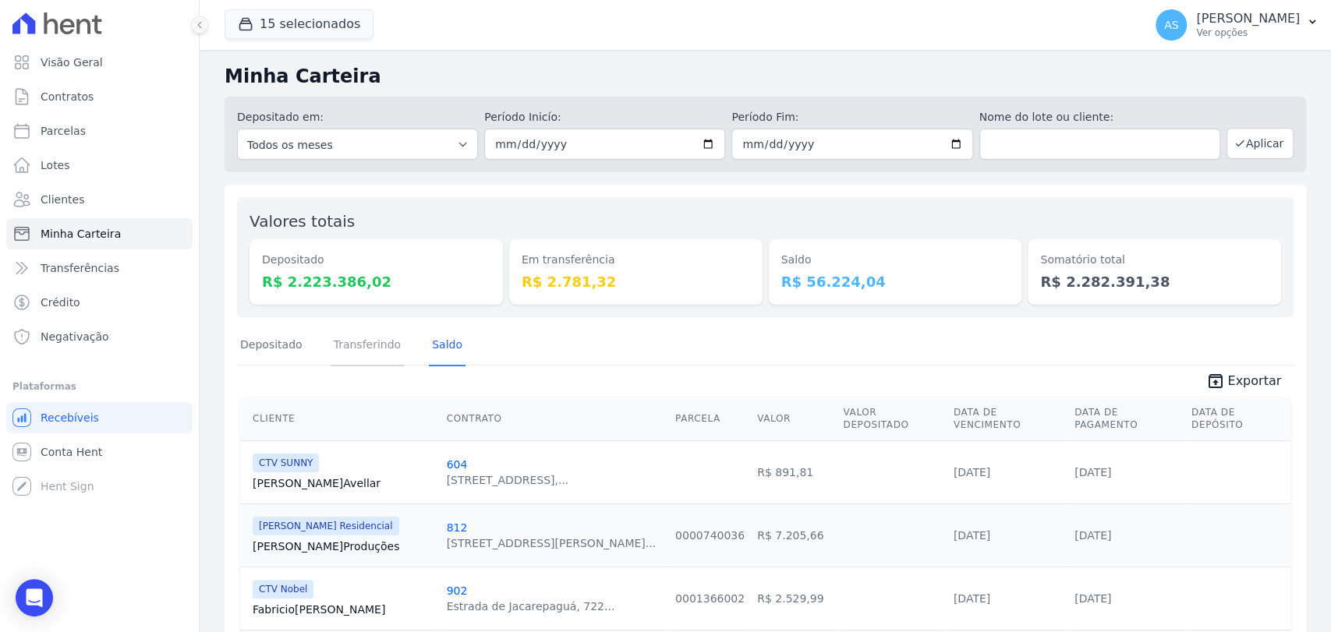
click at [362, 350] on link "Transferindo" at bounding box center [368, 346] width 74 height 41
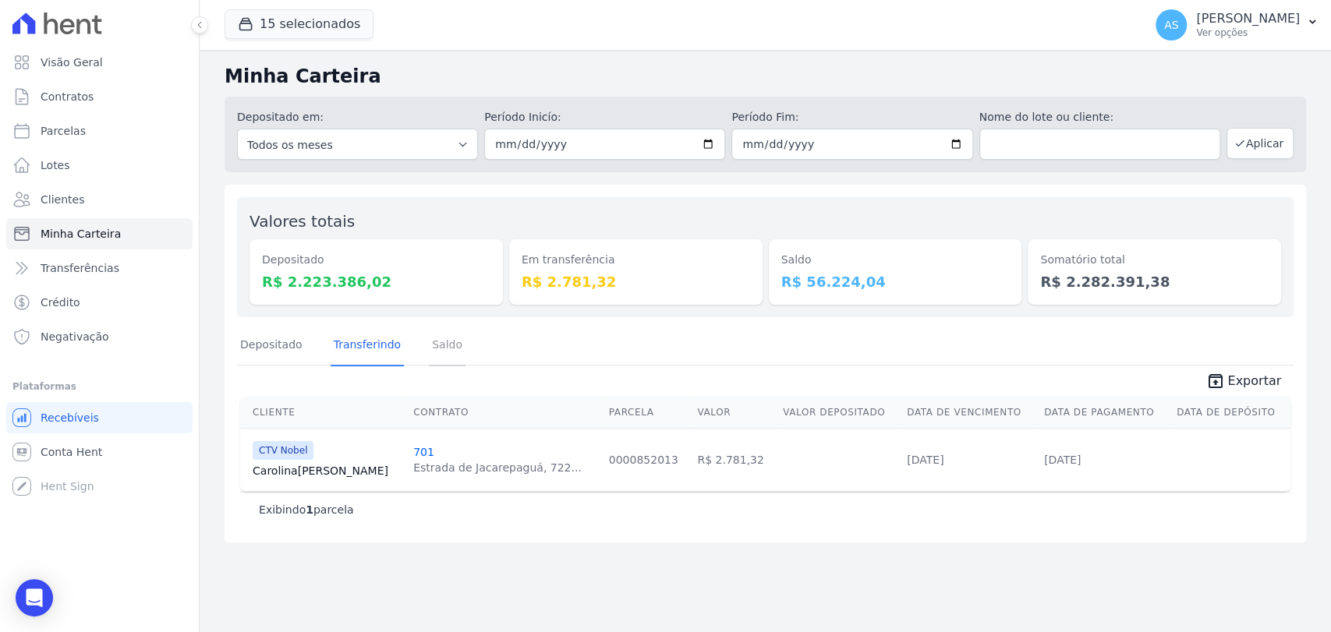
click at [444, 345] on link "Saldo" at bounding box center [447, 346] width 37 height 41
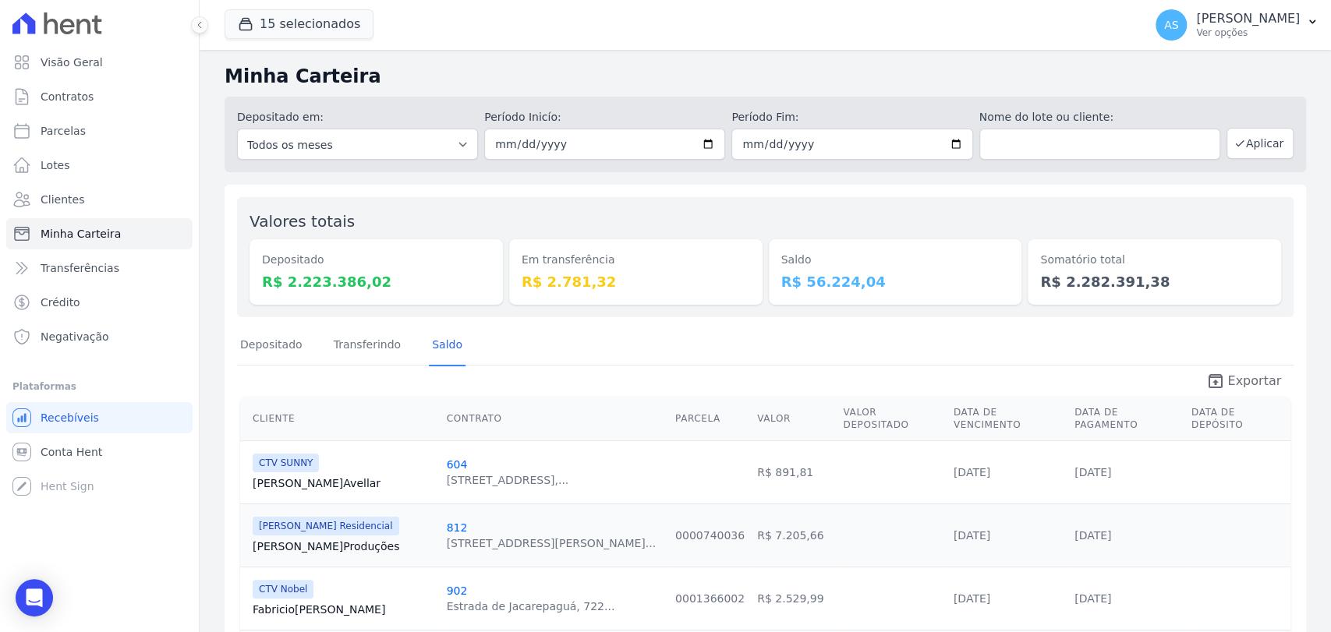
click at [1244, 384] on span "Exportar" at bounding box center [1254, 381] width 54 height 19
click at [34, 613] on div "Open Intercom Messenger" at bounding box center [34, 598] width 41 height 41
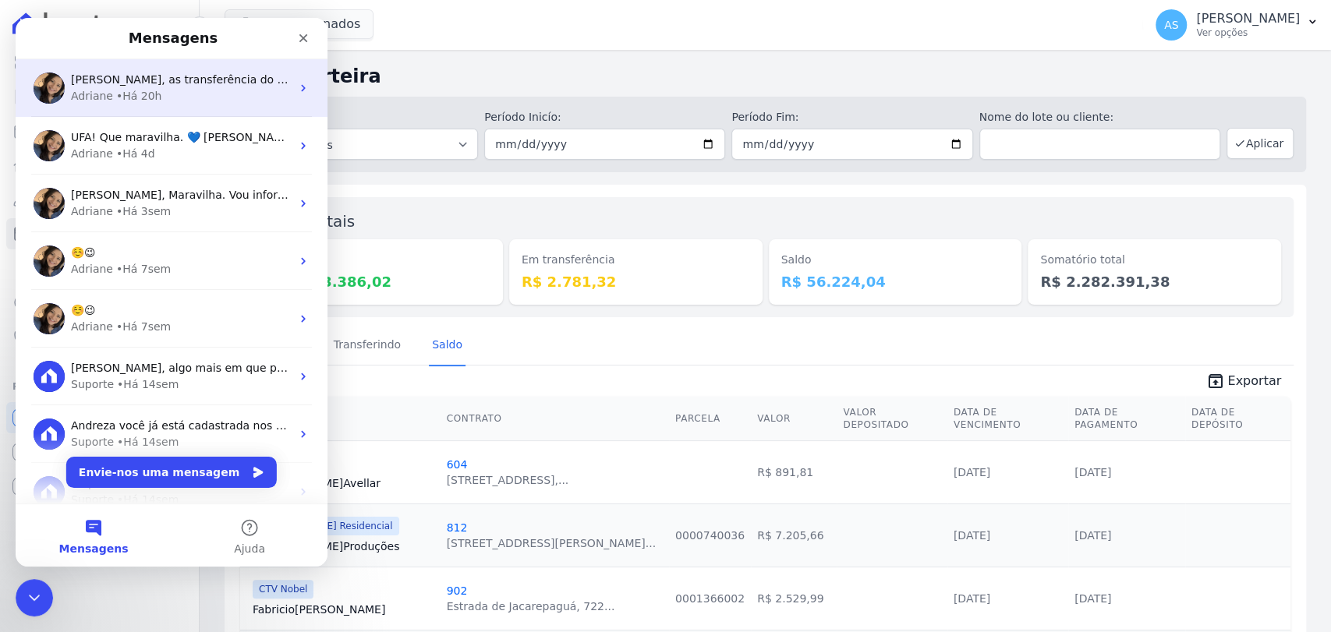
click at [179, 89] on div "Adriane • Há 20h" at bounding box center [181, 96] width 220 height 16
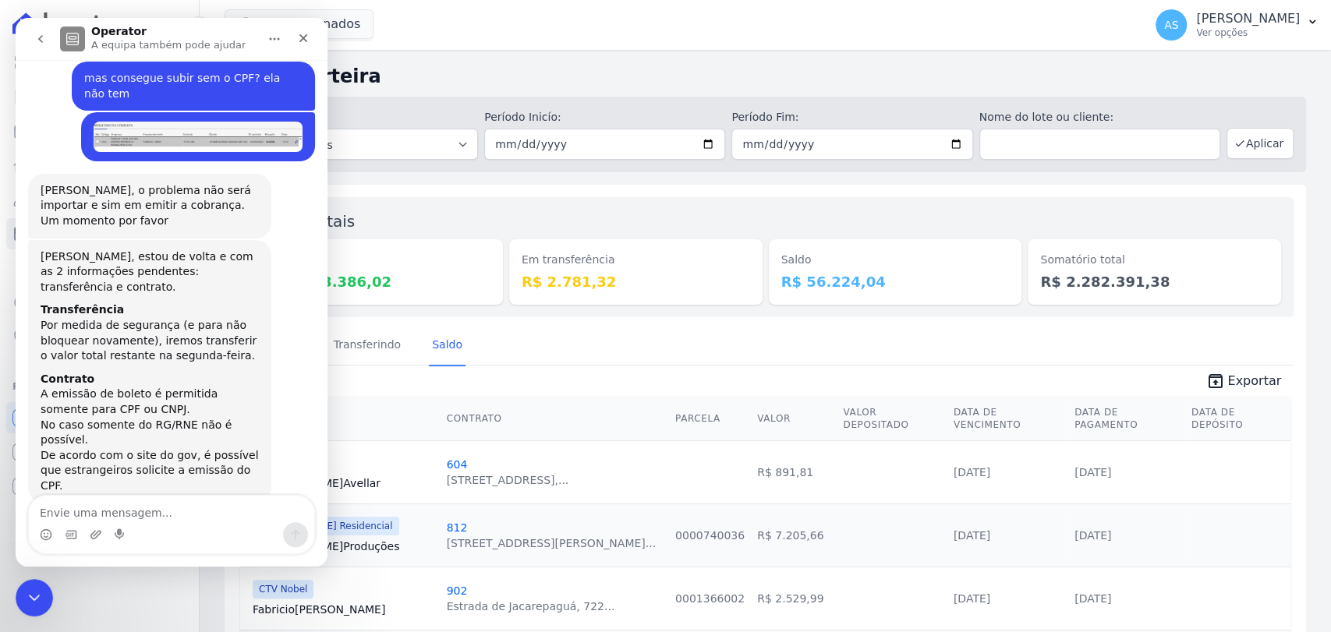
scroll to position [14751, 0]
type textarea "adriane"
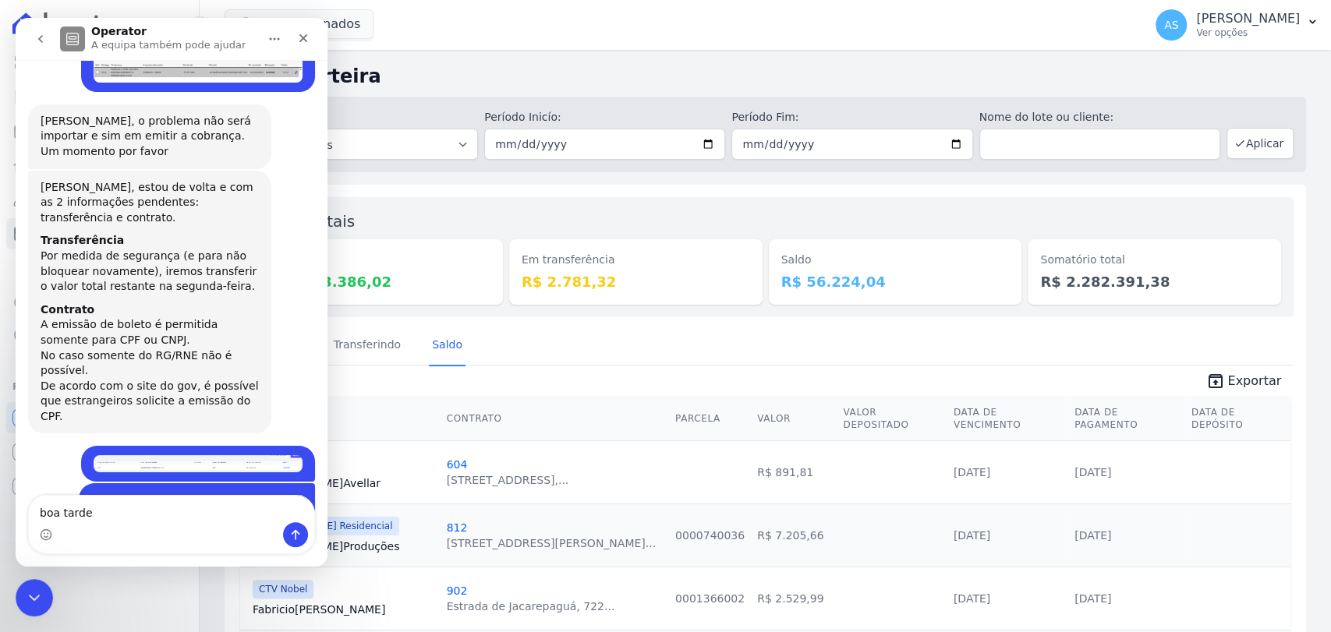
type textarea "boa tarde!"
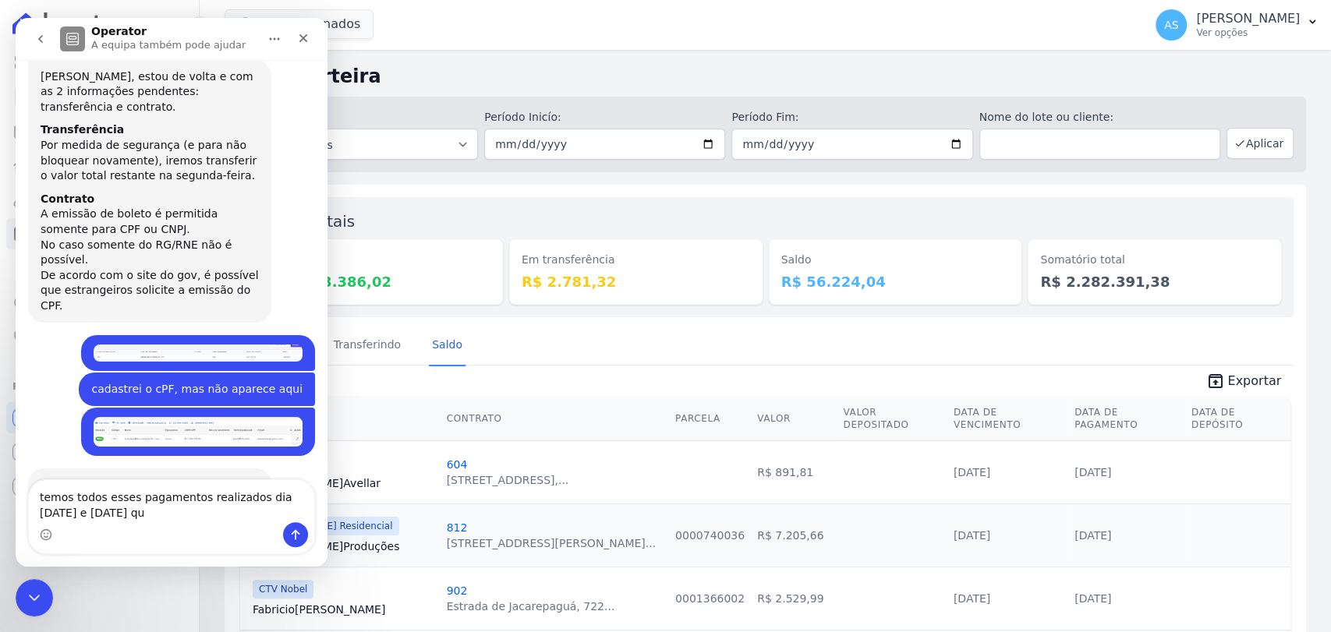
scroll to position [14931, 0]
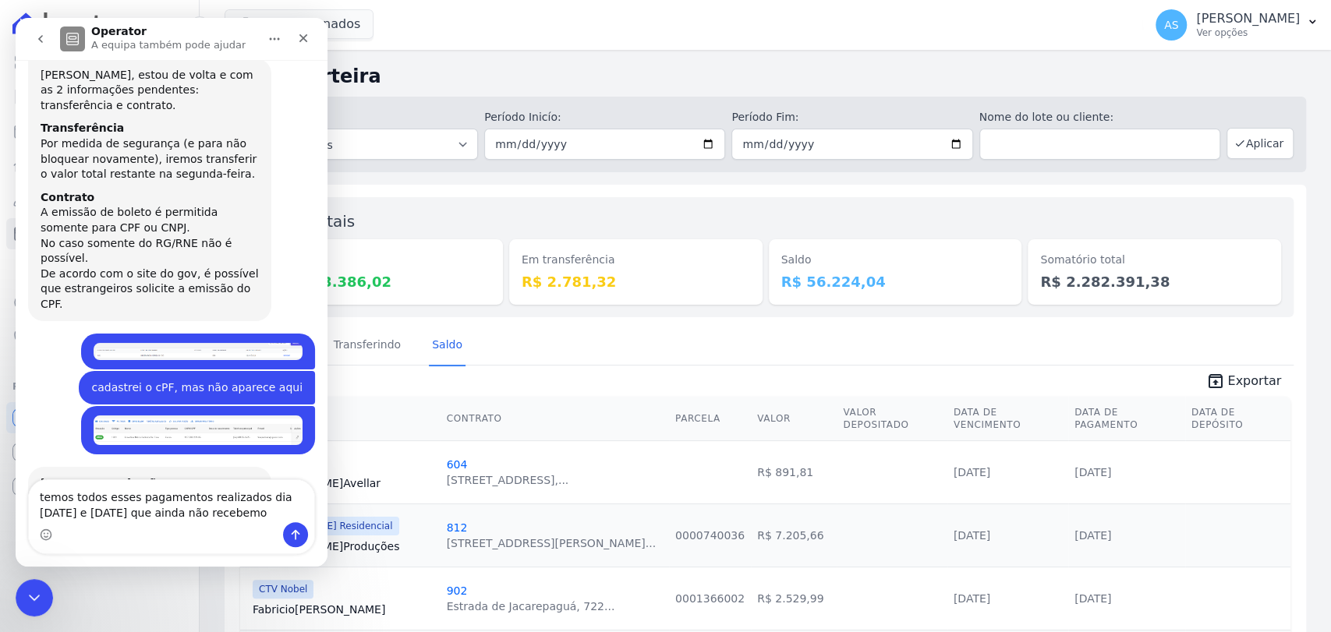
type textarea "temos todos esses pagamentos realizados dia [DATE] e [DATE] que ainda não receb…"
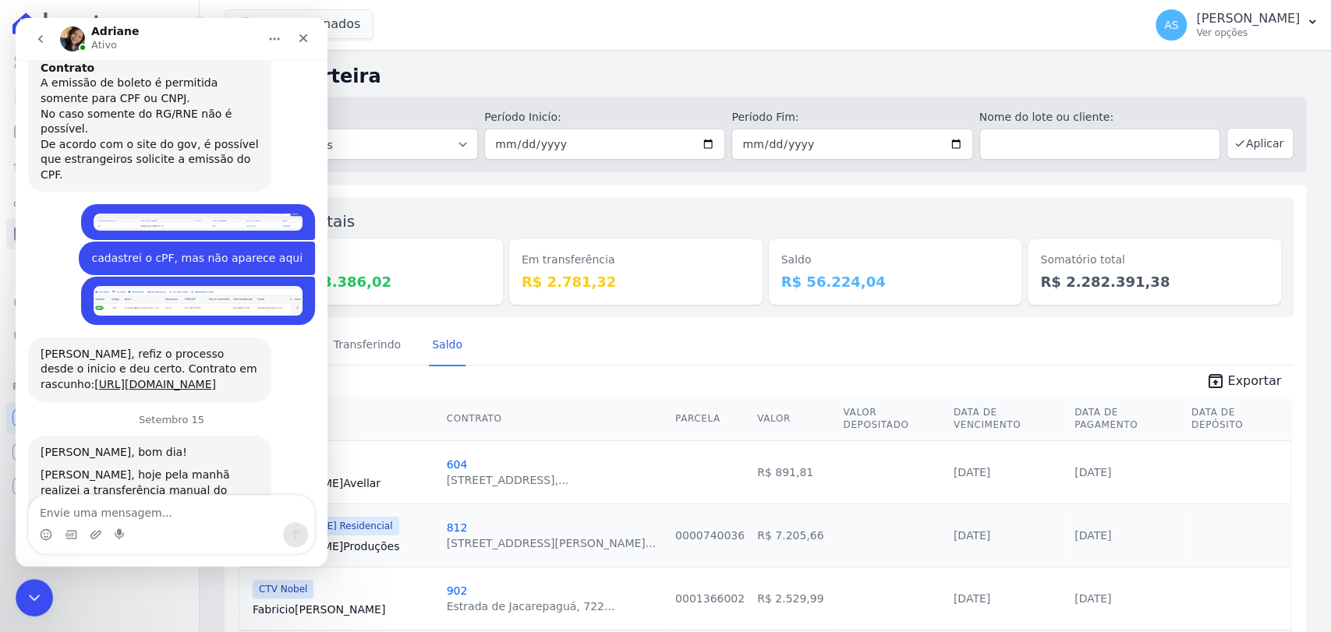
scroll to position [15168, 0]
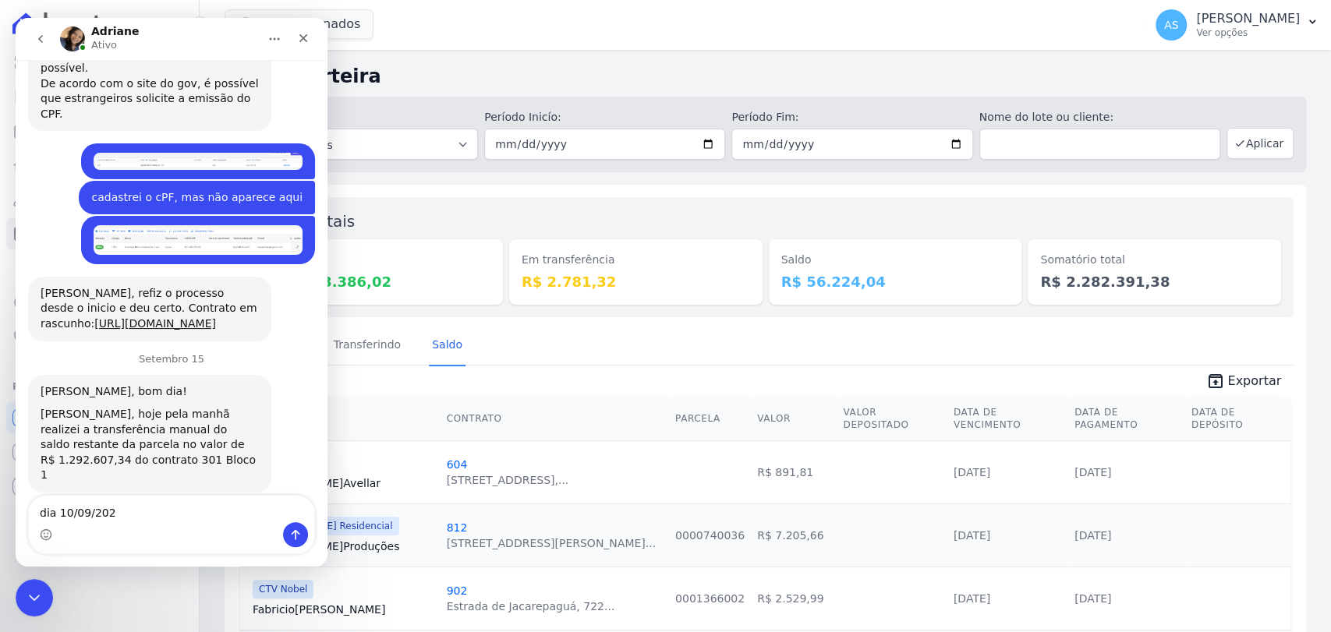
type textarea "dia [DATE]"
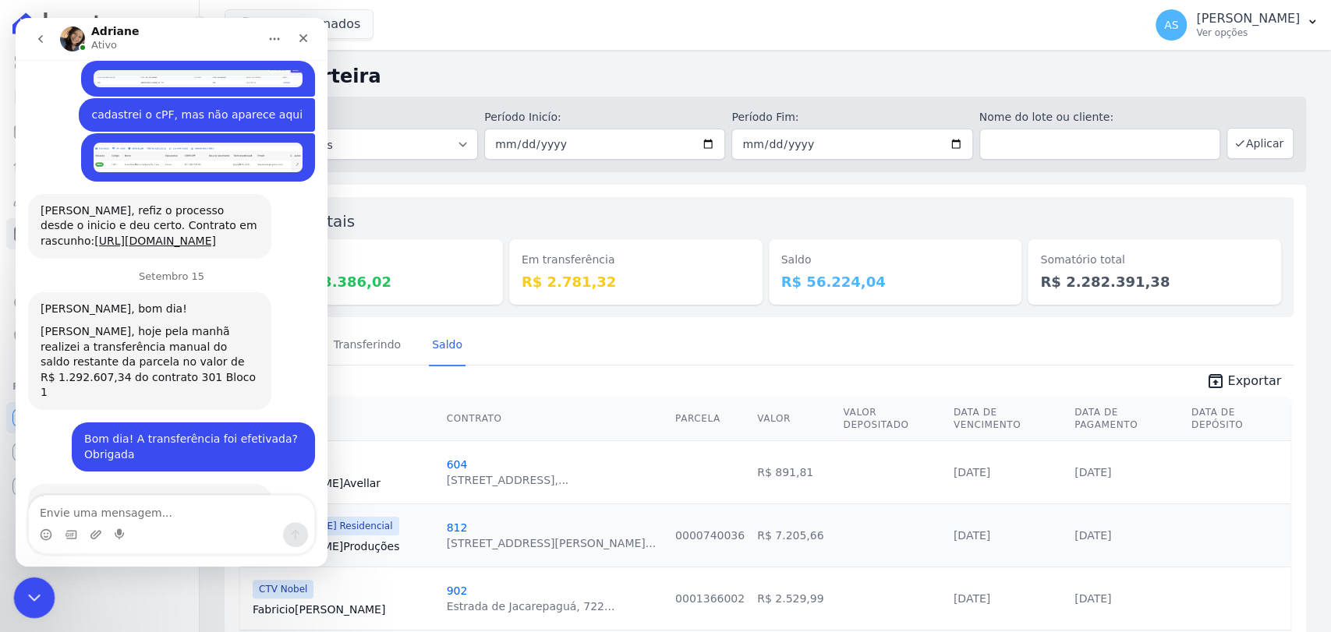
click at [40, 593] on icon "Fechar mensagem da Intercom" at bounding box center [32, 595] width 19 height 19
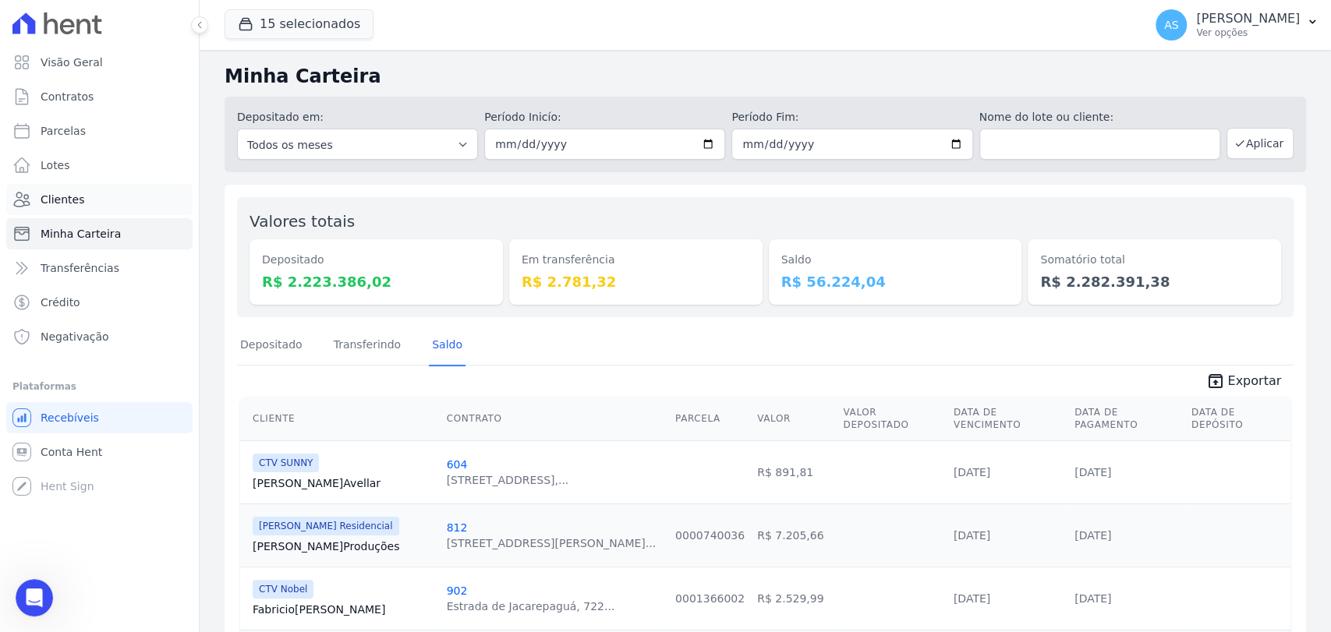
click at [55, 201] on span "Clientes" at bounding box center [63, 200] width 44 height 16
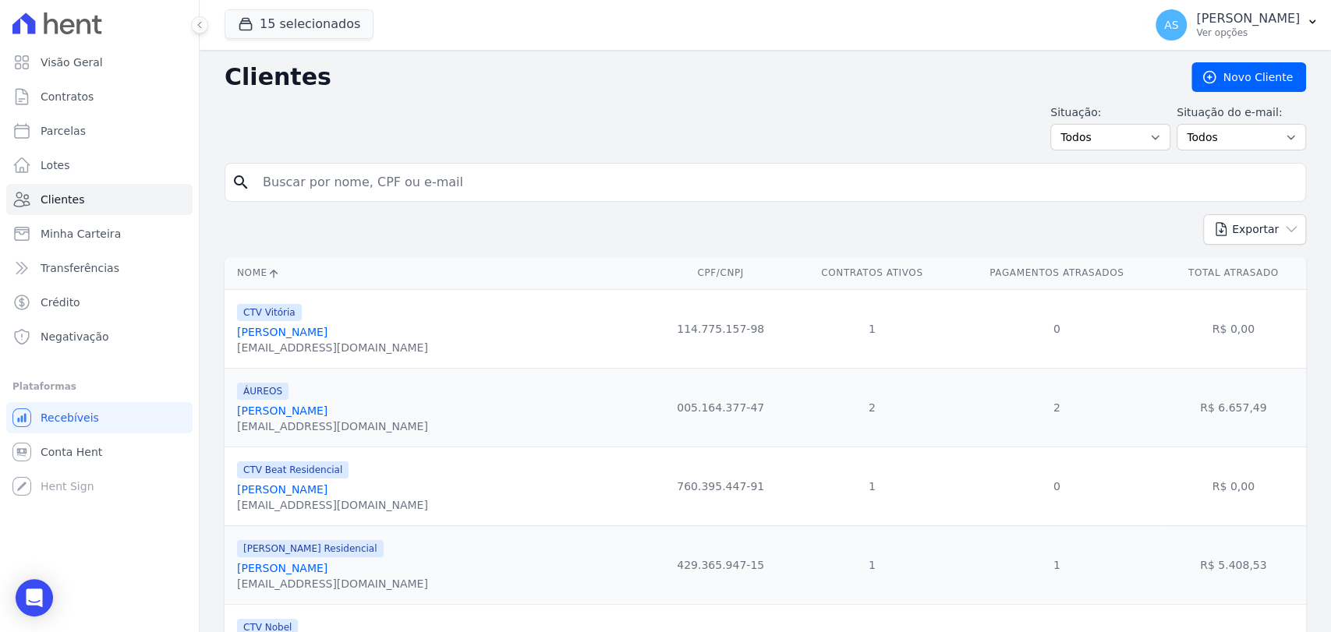
click at [315, 184] on input "search" at bounding box center [775, 182] width 1045 height 31
type input "Warlasson Esteves"
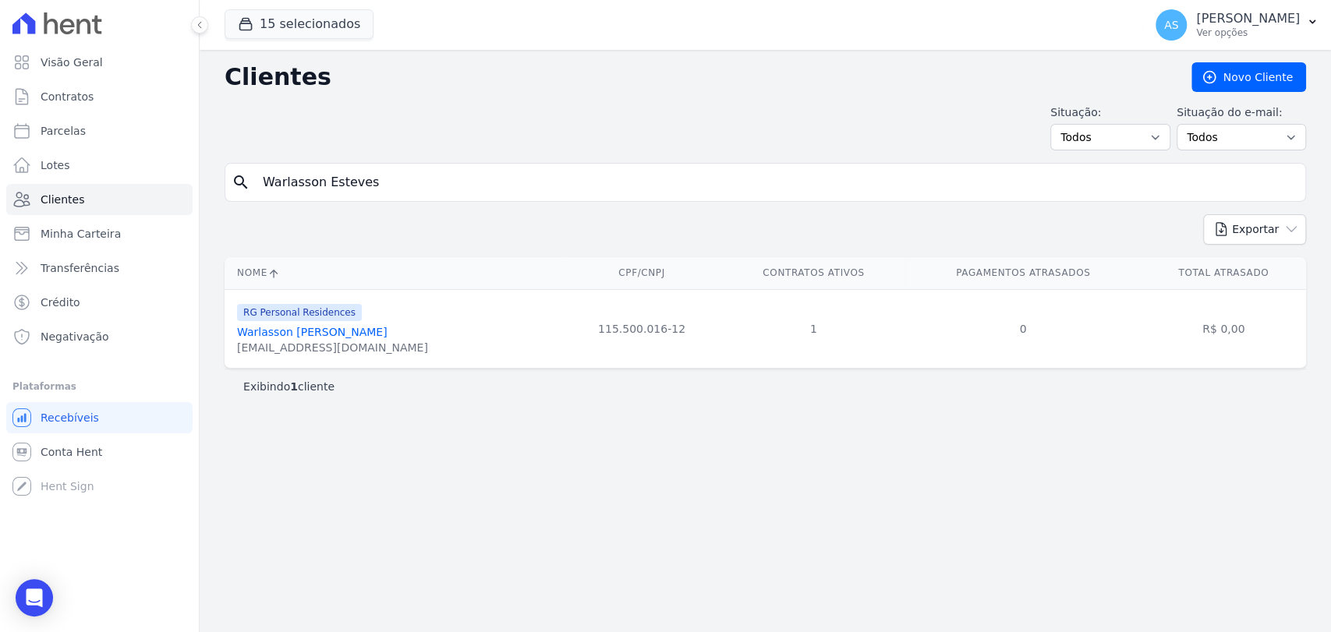
click at [310, 334] on link "Warlasson Esteves Costa" at bounding box center [312, 332] width 150 height 12
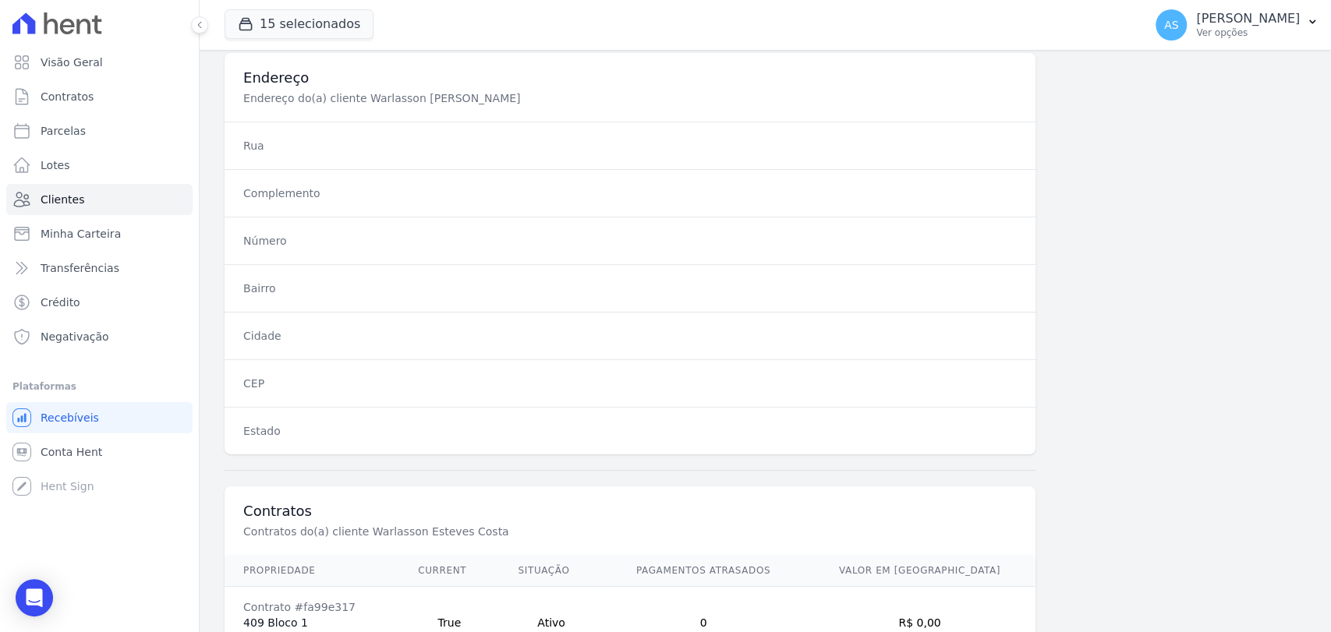
scroll to position [823, 0]
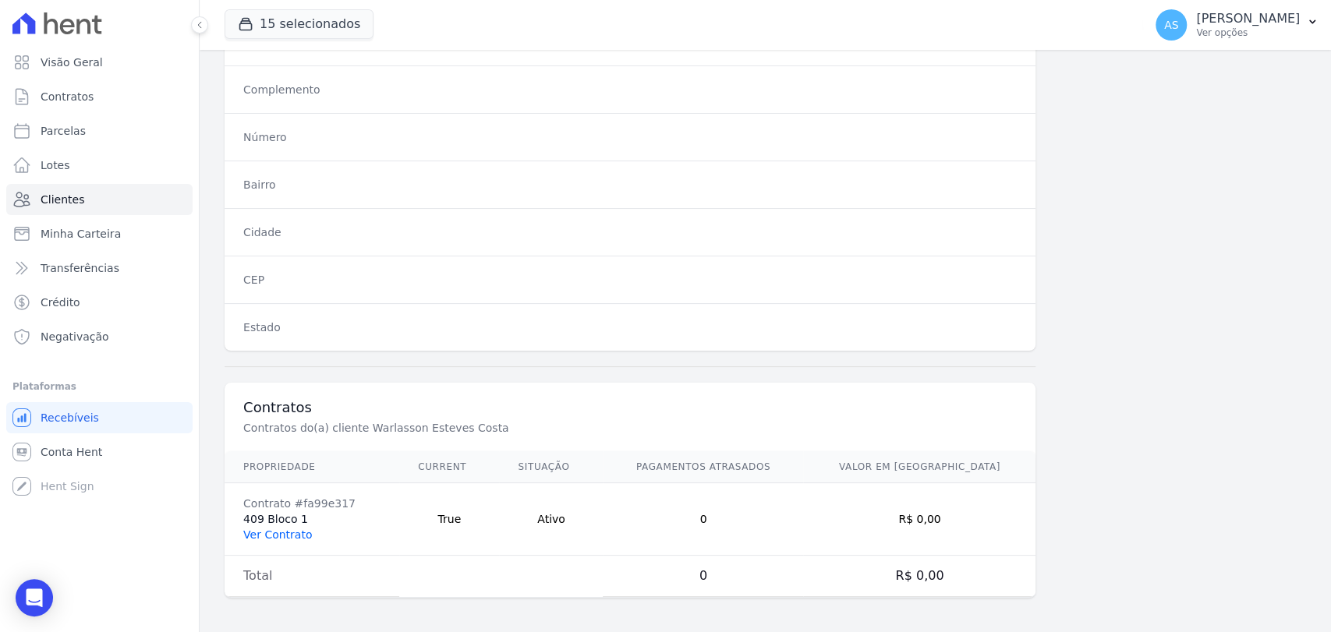
click at [299, 535] on link "Ver Contrato" at bounding box center [277, 535] width 69 height 12
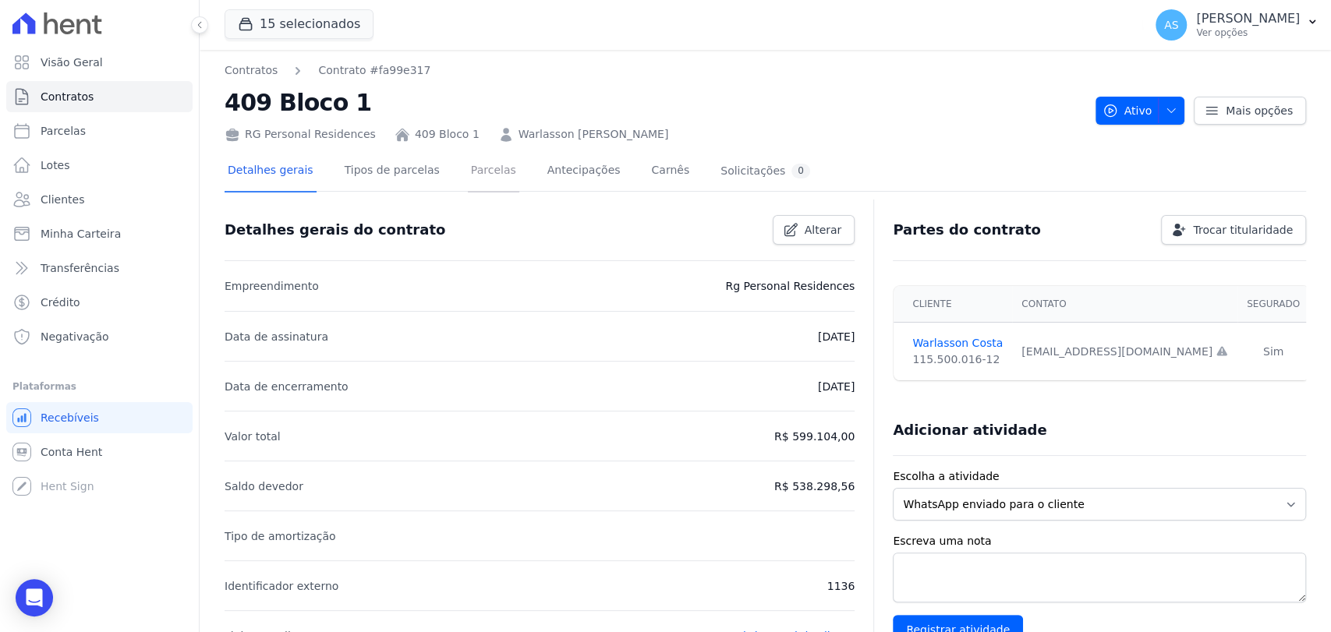
click at [483, 169] on link "Parcelas" at bounding box center [493, 171] width 51 height 41
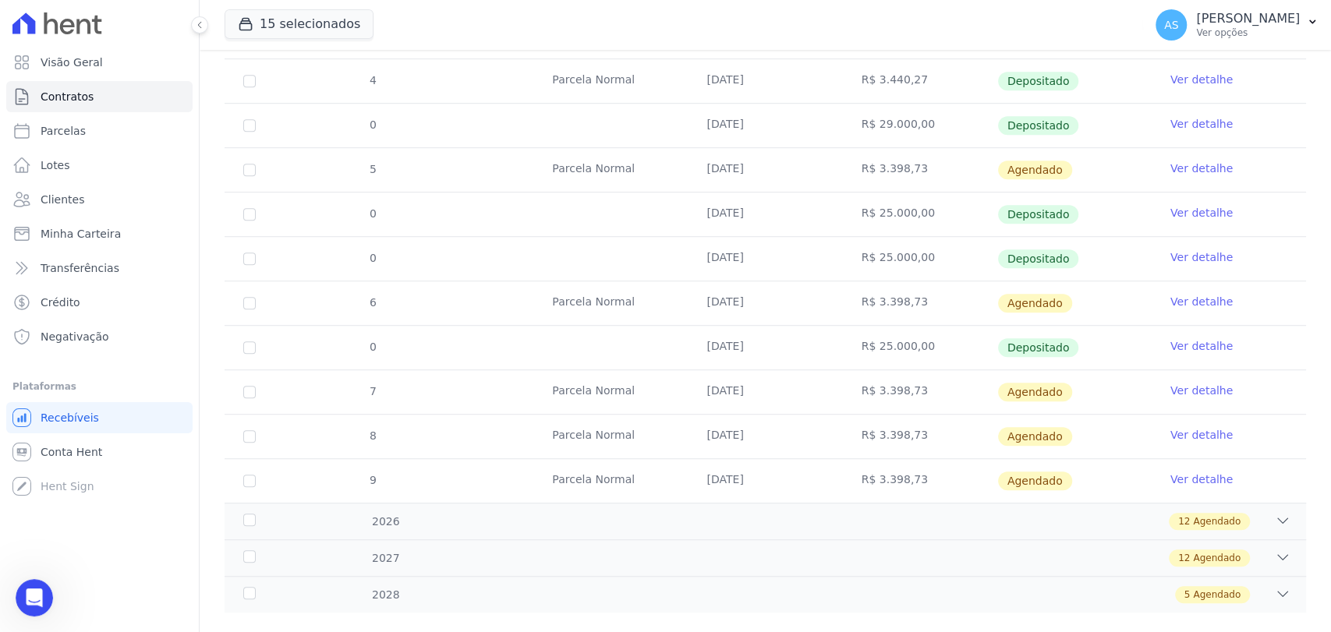
click at [1173, 345] on link "Ver detalhe" at bounding box center [1201, 346] width 62 height 16
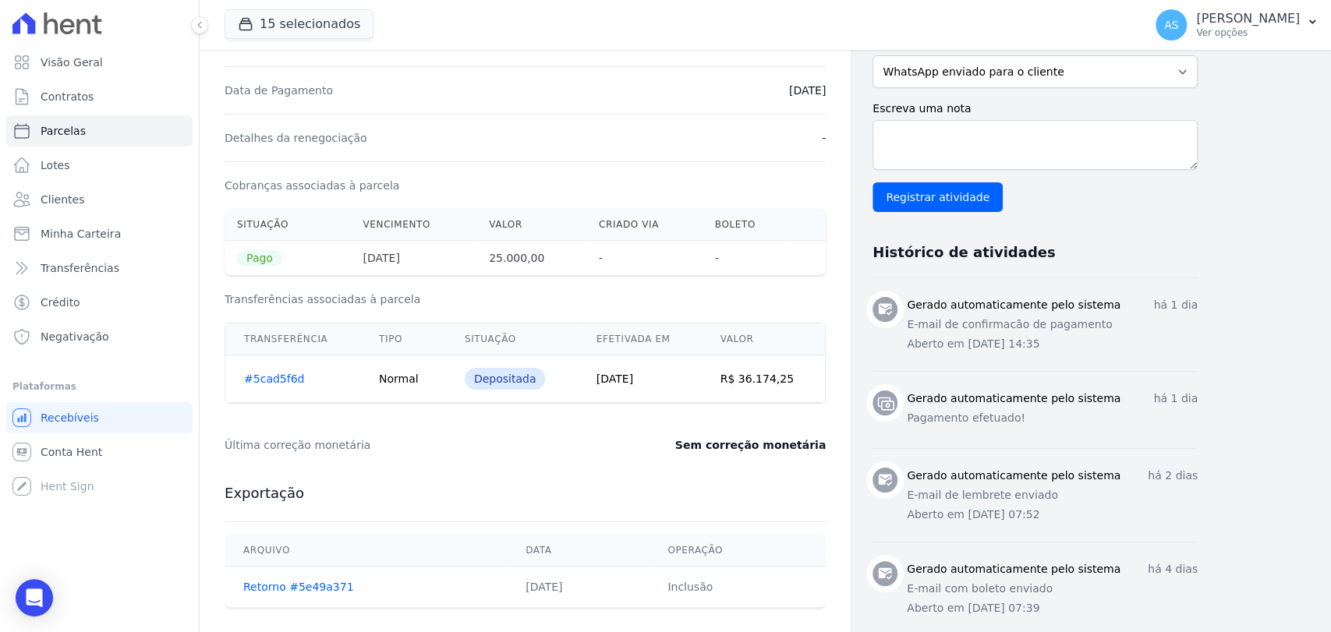
scroll to position [433, 0]
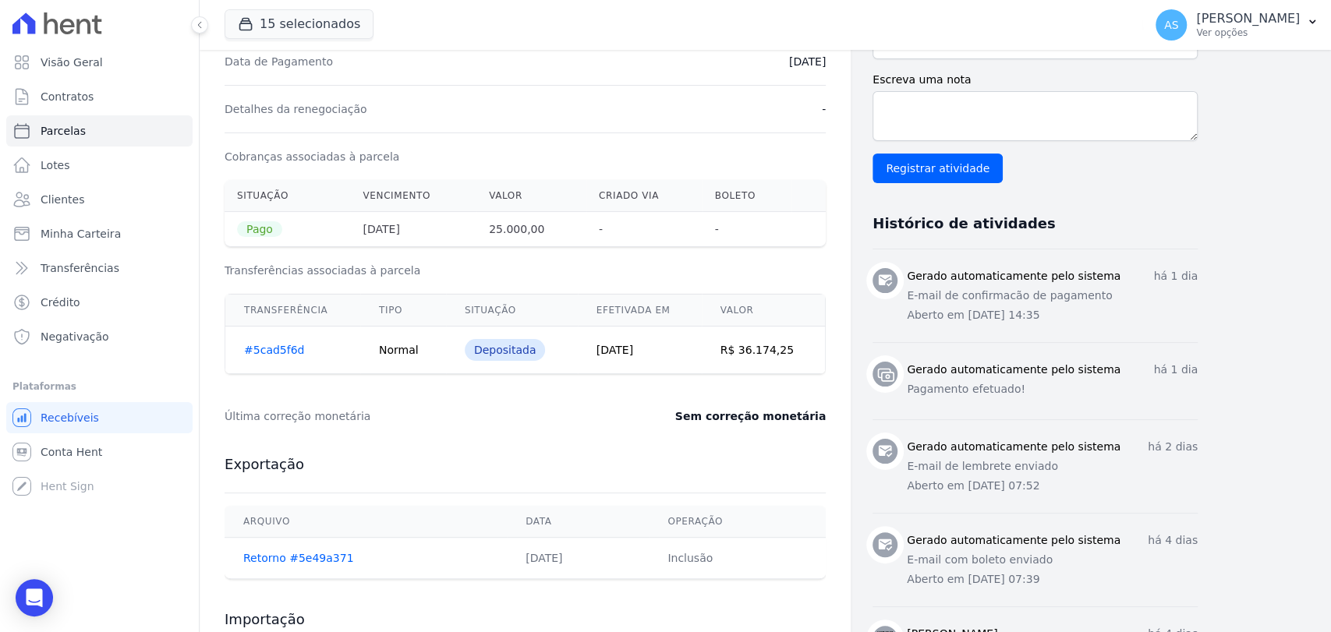
click at [268, 346] on link "#5cad5f6d" at bounding box center [274, 350] width 60 height 12
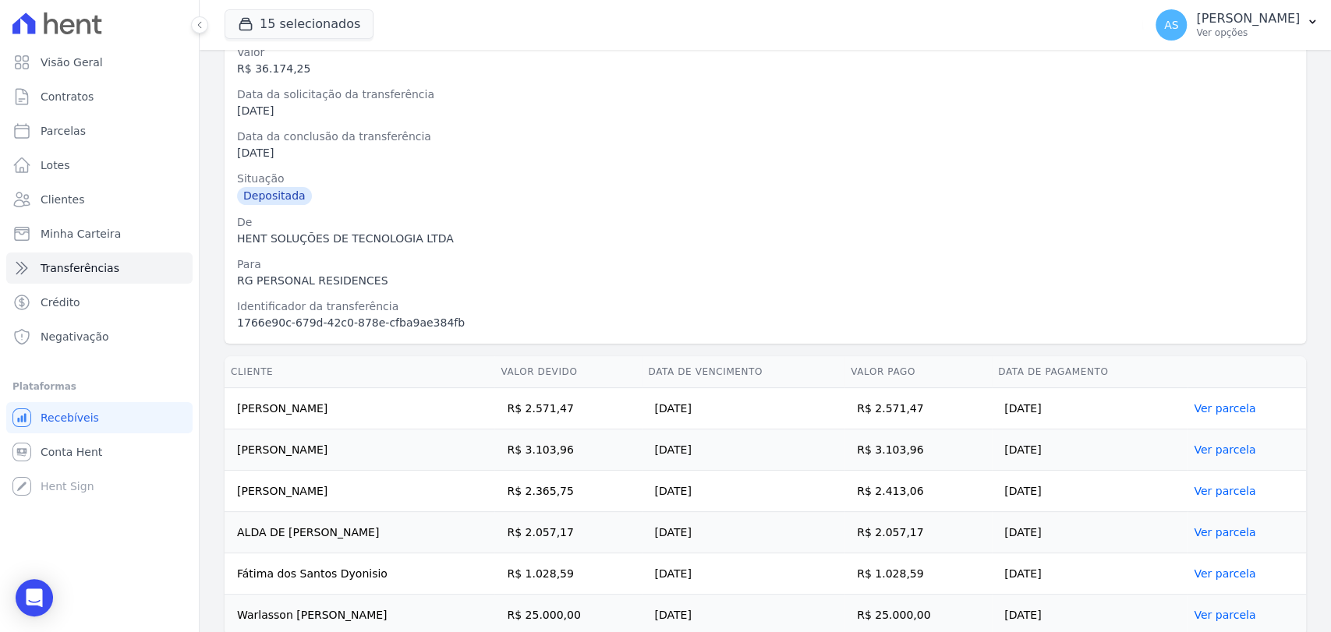
scroll to position [74, 0]
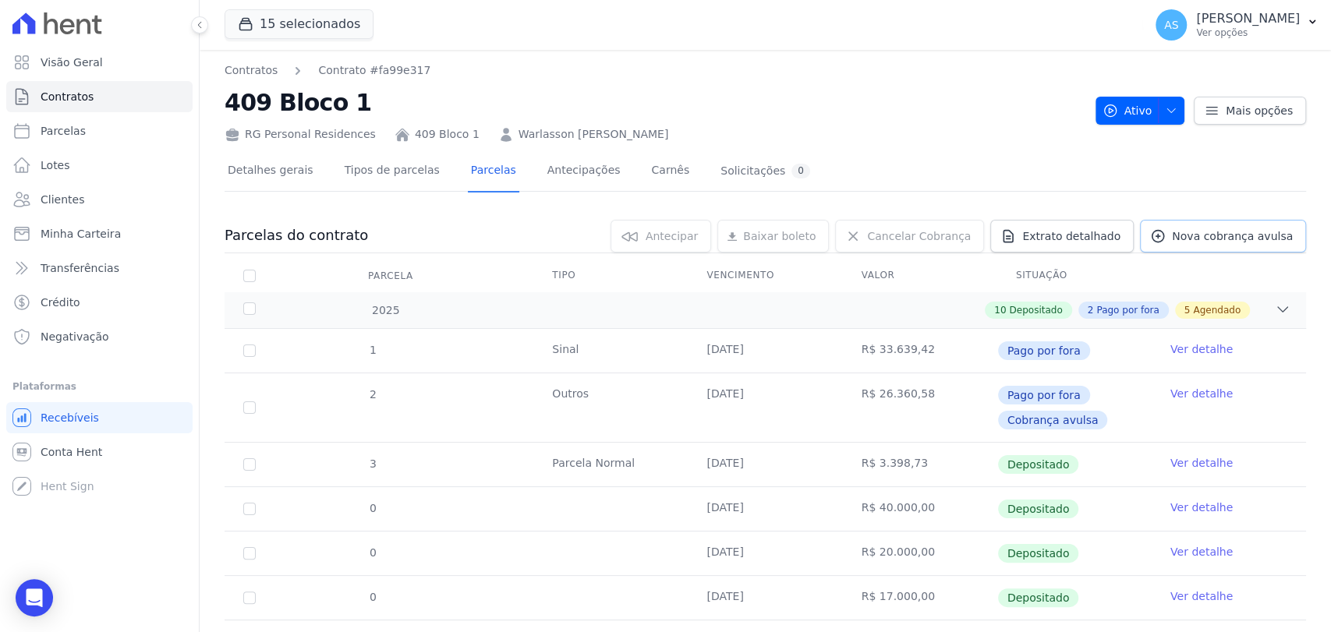
click at [1196, 238] on span "Nova cobrança avulsa" at bounding box center [1232, 236] width 121 height 16
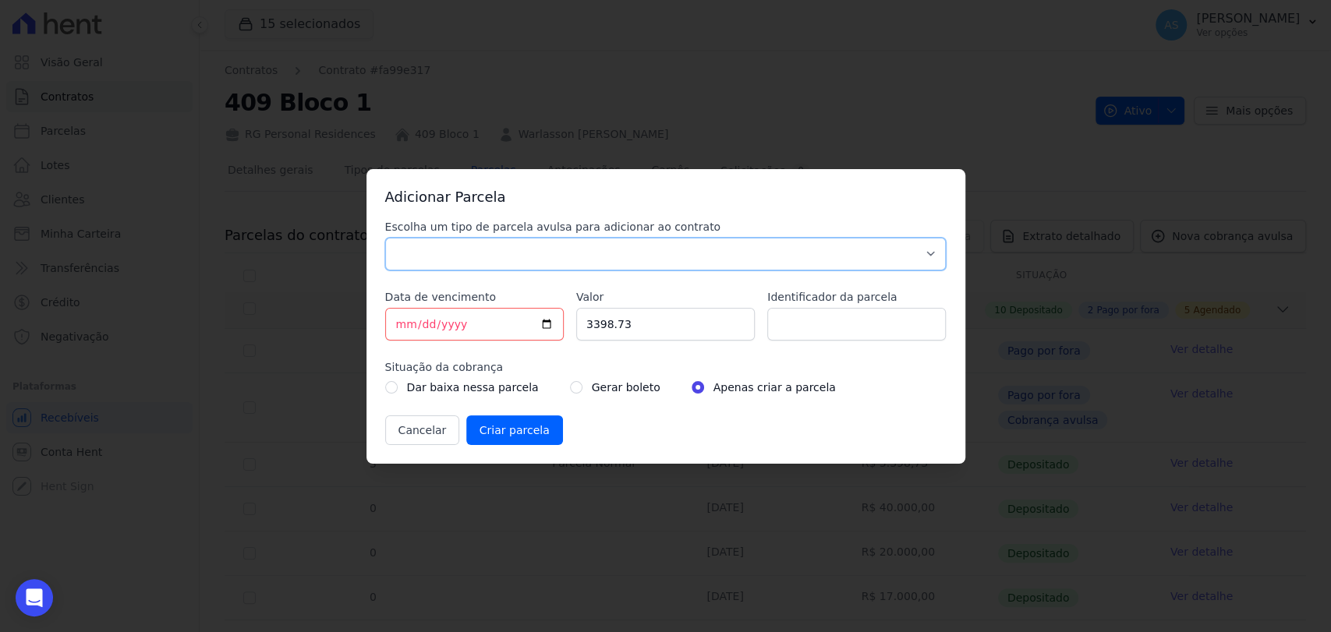
click at [410, 252] on select "Parcela Normal Sinal Caução Intercalada Chaves Pré Chaves Pós Chaves Taxas Quit…" at bounding box center [665, 254] width 561 height 33
select select "advance"
click at [385, 238] on select "Parcela Normal Sinal Caução Intercalada Chaves Pré Chaves Pós Chaves Taxas Quit…" at bounding box center [665, 254] width 561 height 33
click at [550, 320] on input "[DATE]" at bounding box center [474, 324] width 179 height 33
type input "2025-09-17"
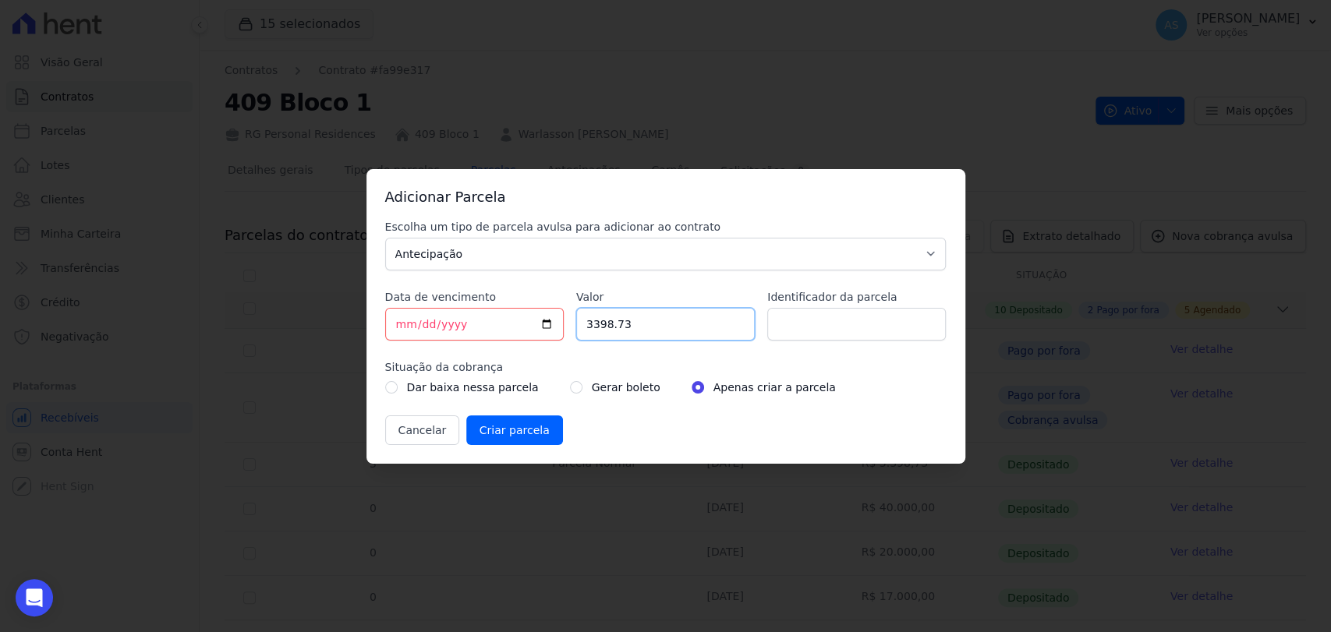
drag, startPoint x: 649, startPoint y: 331, endPoint x: 447, endPoint y: 348, distance: 201.9
click at [462, 346] on div "Escolha um tipo de parcela avulsa para adicionar ao contrato Parcela Normal Sin…" at bounding box center [665, 332] width 561 height 226
type input "25000.00"
click at [805, 324] on input "Identificador da parcela" at bounding box center [856, 324] width 179 height 33
type input "Amortização de saldo"
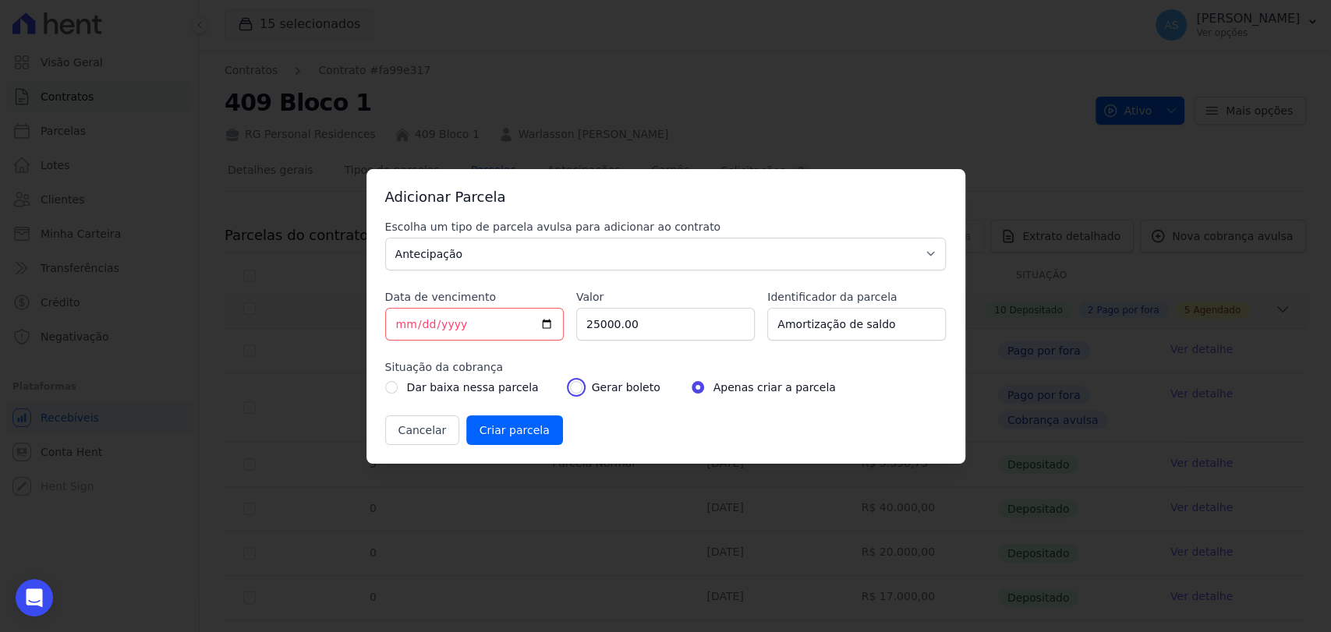
click at [570, 387] on input "radio" at bounding box center [576, 387] width 12 height 12
radio input "true"
click at [501, 432] on input "Criar parcela" at bounding box center [514, 431] width 97 height 30
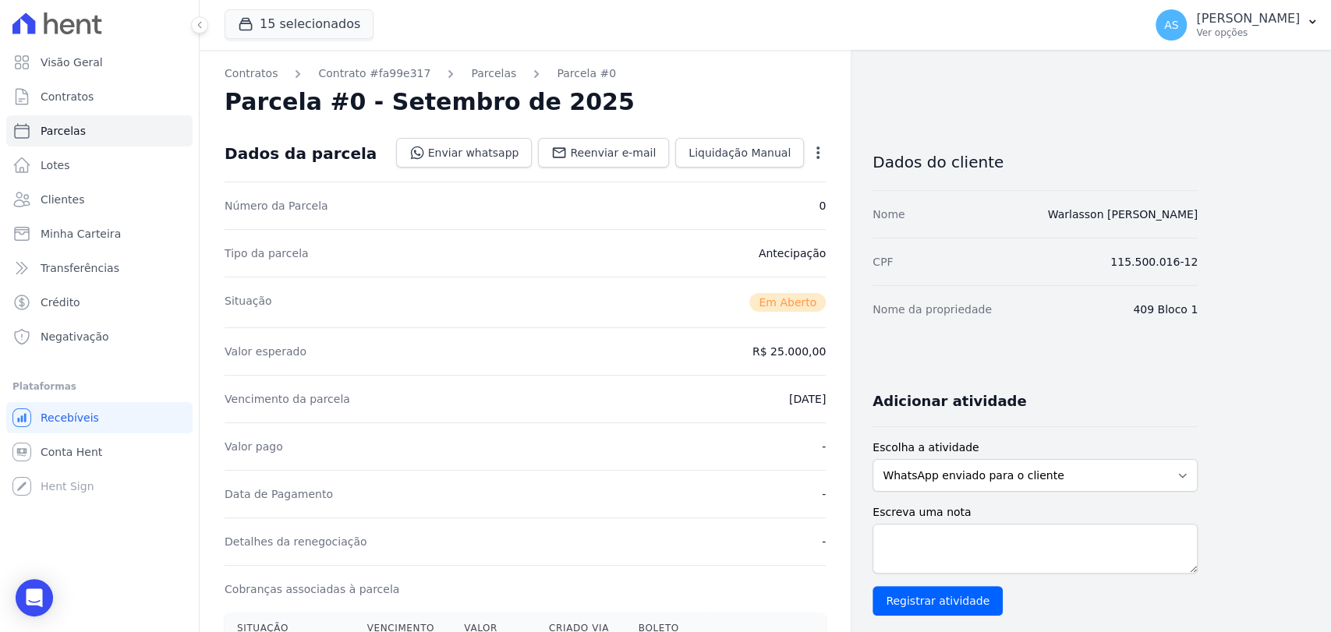
scroll to position [173, 0]
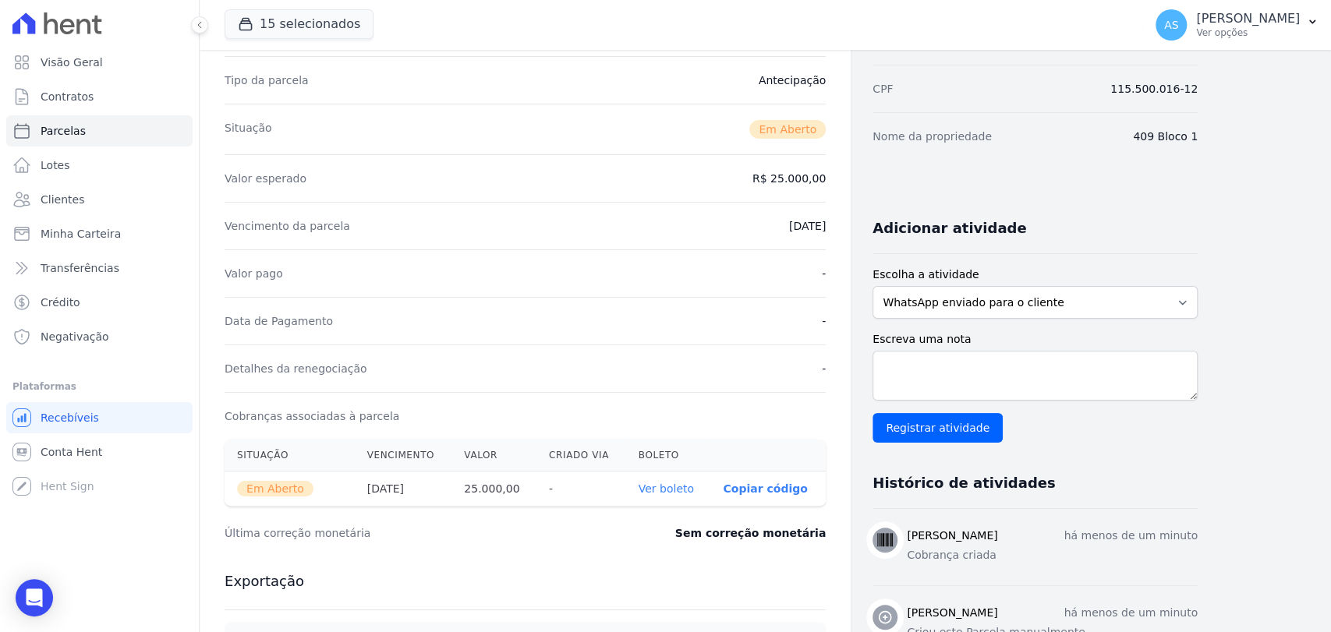
click at [668, 488] on link "Ver boleto" at bounding box center [665, 489] width 55 height 12
click at [1309, 20] on icon "button" at bounding box center [1312, 22] width 6 height 4
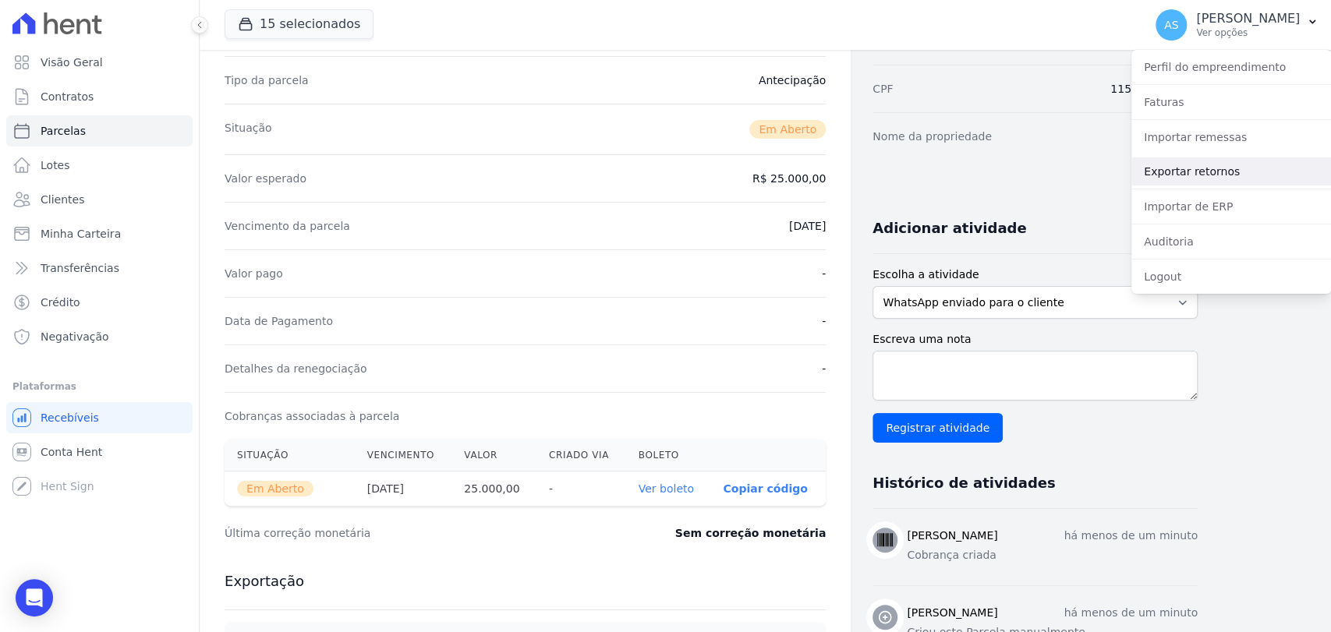
click at [1198, 172] on link "Exportar retornos" at bounding box center [1231, 171] width 200 height 28
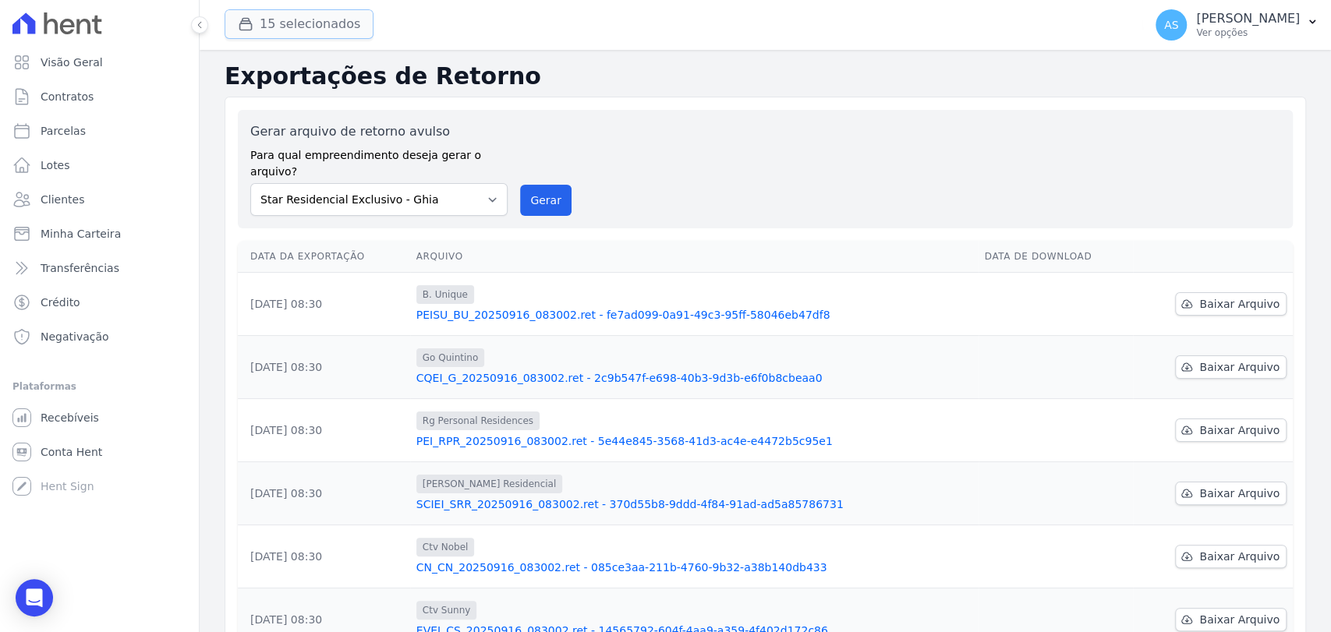
click at [269, 21] on button "15 selecionados" at bounding box center [299, 24] width 149 height 30
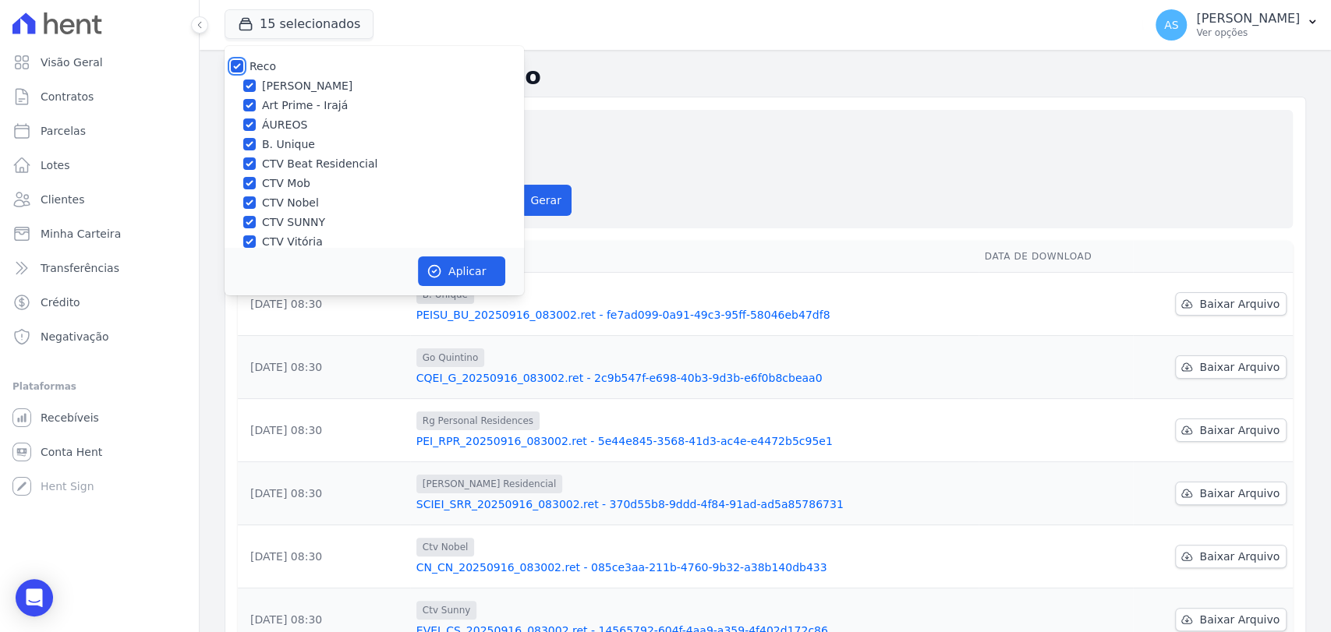
click at [235, 64] on input "Reco" at bounding box center [237, 66] width 12 height 12
checkbox input "false"
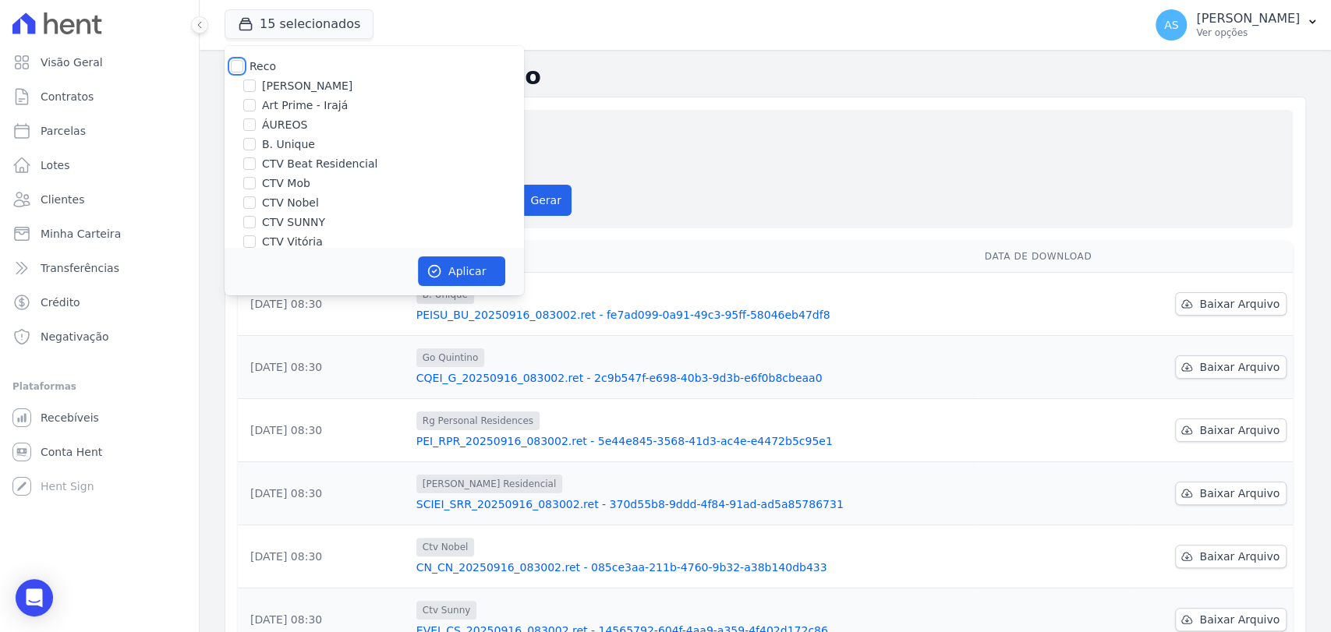
checkbox input "false"
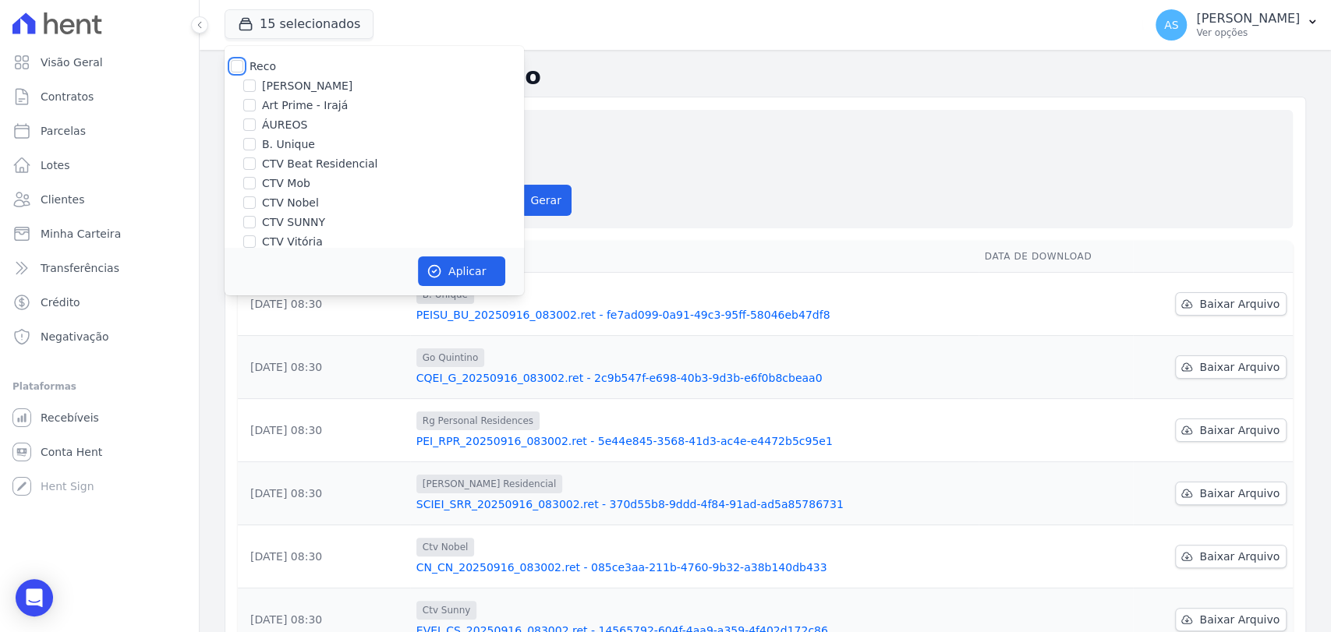
checkbox input "false"
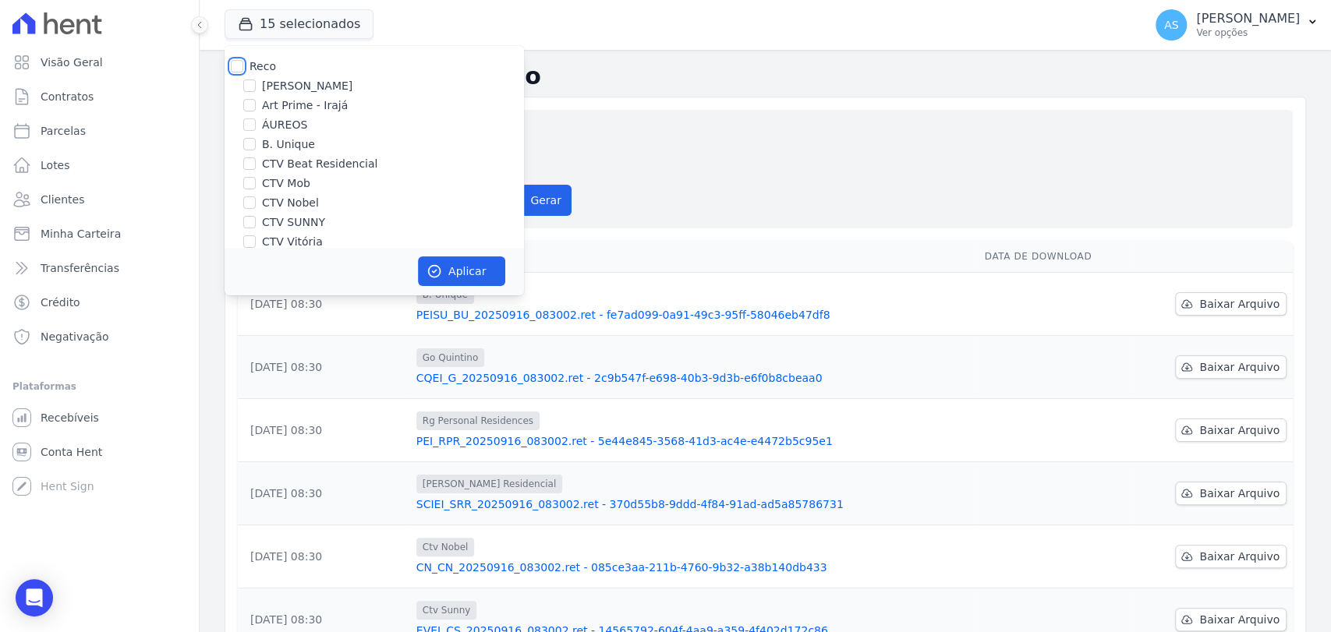
checkbox input "false"
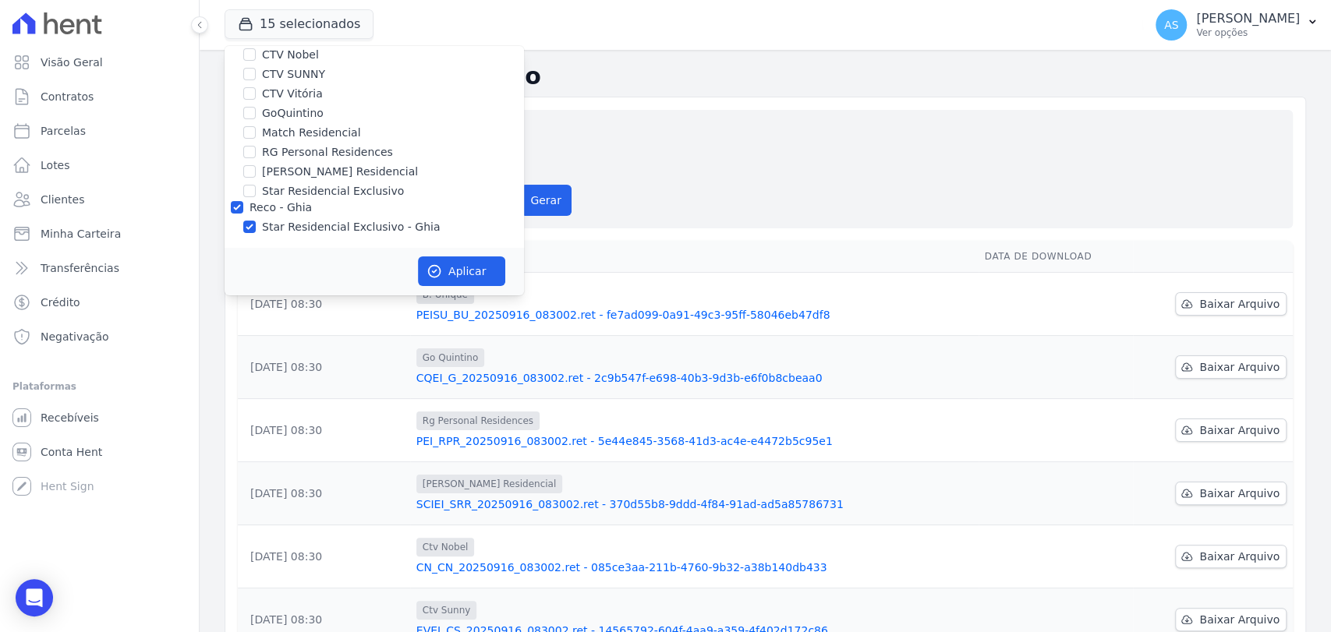
click at [272, 233] on label "Star Residencial Exclusivo - Ghia" at bounding box center [351, 227] width 178 height 16
click at [256, 233] on input "Star Residencial Exclusivo - Ghia" at bounding box center [249, 227] width 12 height 12
checkbox input "false"
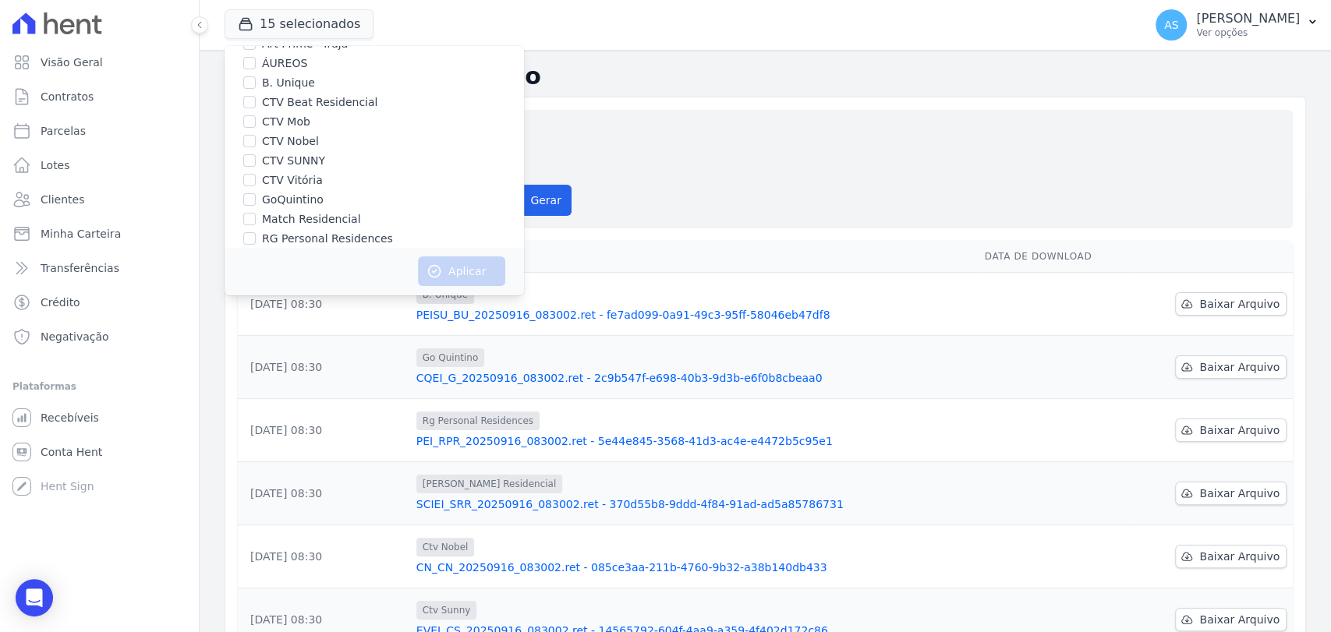
click at [292, 143] on label "CTV Nobel" at bounding box center [290, 141] width 57 height 16
click at [256, 143] on input "CTV Nobel" at bounding box center [249, 141] width 12 height 12
checkbox input "true"
click at [458, 276] on button "Aplicar" at bounding box center [461, 271] width 87 height 30
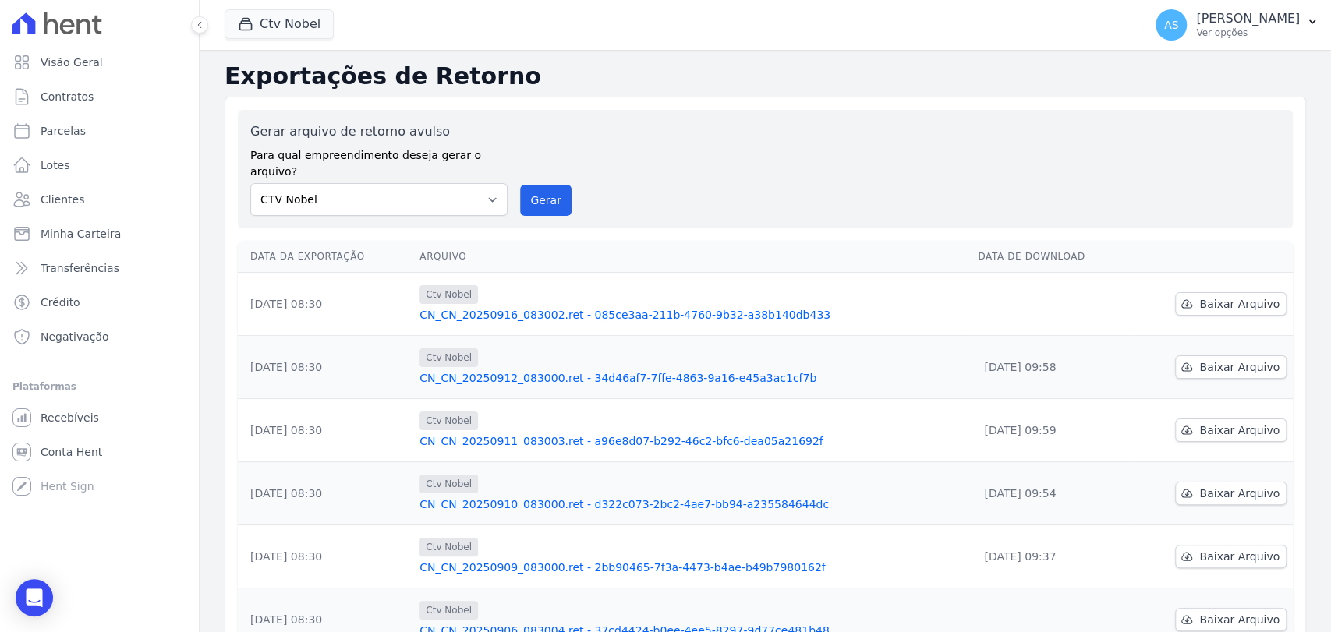
click at [707, 307] on link "CN_CN_20250916_083002.ret - 085ce3aa-211b-4760-9b32-a38b140db433" at bounding box center [692, 315] width 546 height 16
click at [267, 16] on button "Ctv Nobel" at bounding box center [279, 24] width 109 height 30
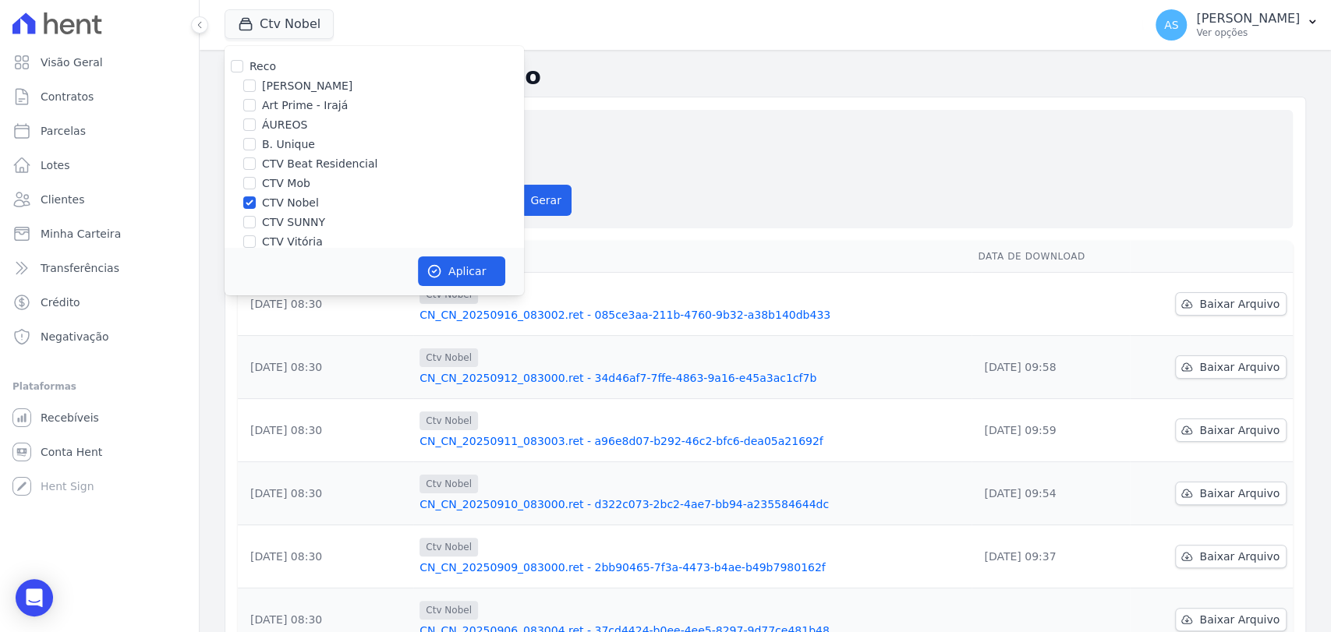
click at [292, 201] on label "CTV Nobel" at bounding box center [290, 203] width 57 height 16
click at [256, 201] on input "CTV Nobel" at bounding box center [249, 202] width 12 height 12
checkbox input "false"
click at [284, 218] on label "CTV SUNNY" at bounding box center [293, 222] width 63 height 16
click at [256, 218] on input "CTV SUNNY" at bounding box center [249, 222] width 12 height 12
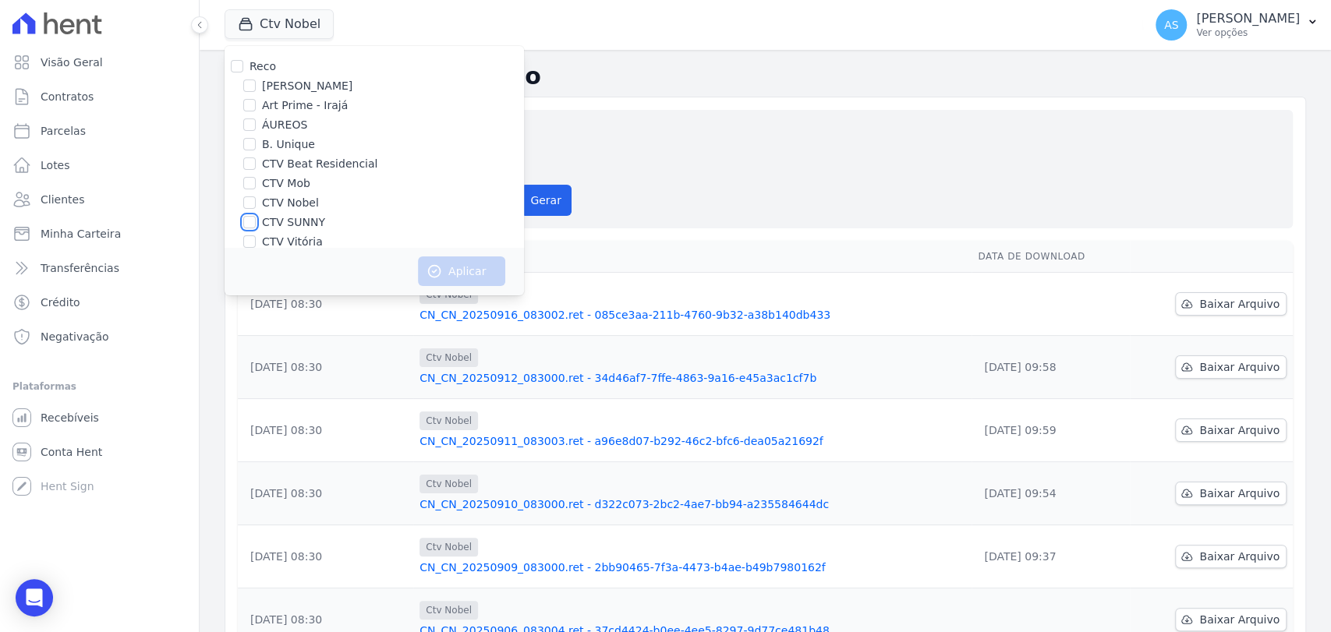
checkbox input "true"
click at [469, 263] on button "Aplicar" at bounding box center [461, 271] width 87 height 30
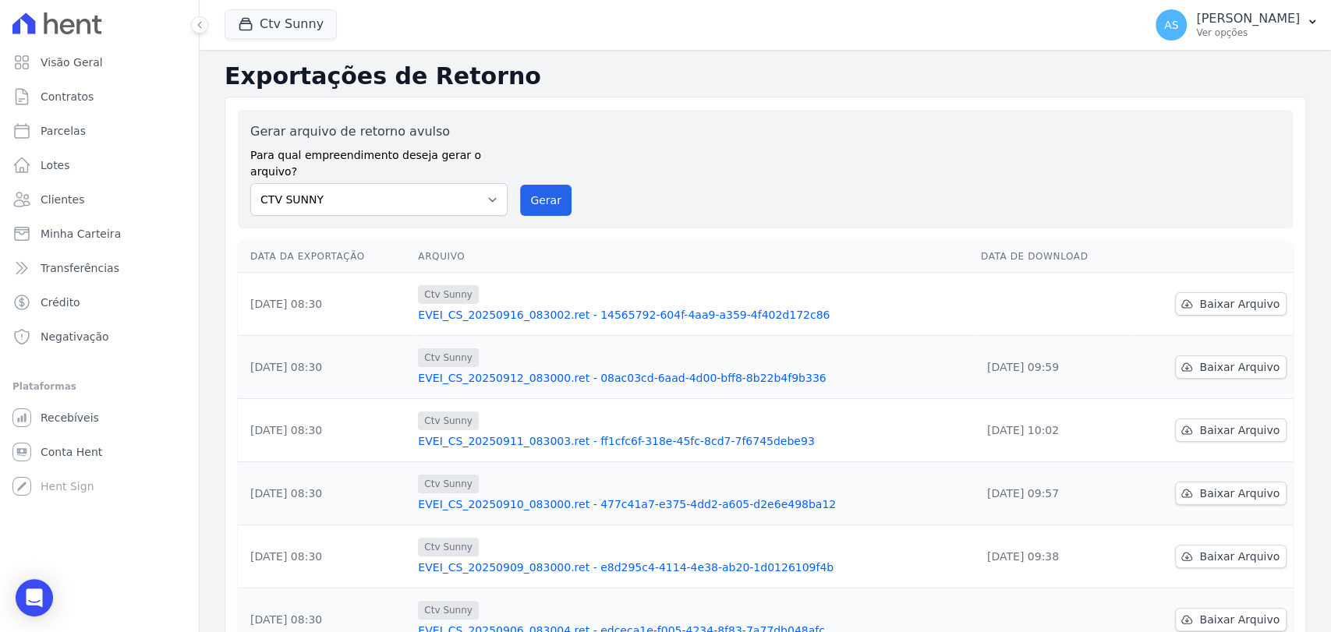
click at [506, 307] on link "EVEI_CS_20250916_083002.ret - 14565792-604f-4aa9-a359-4f402d172c86" at bounding box center [693, 315] width 550 height 16
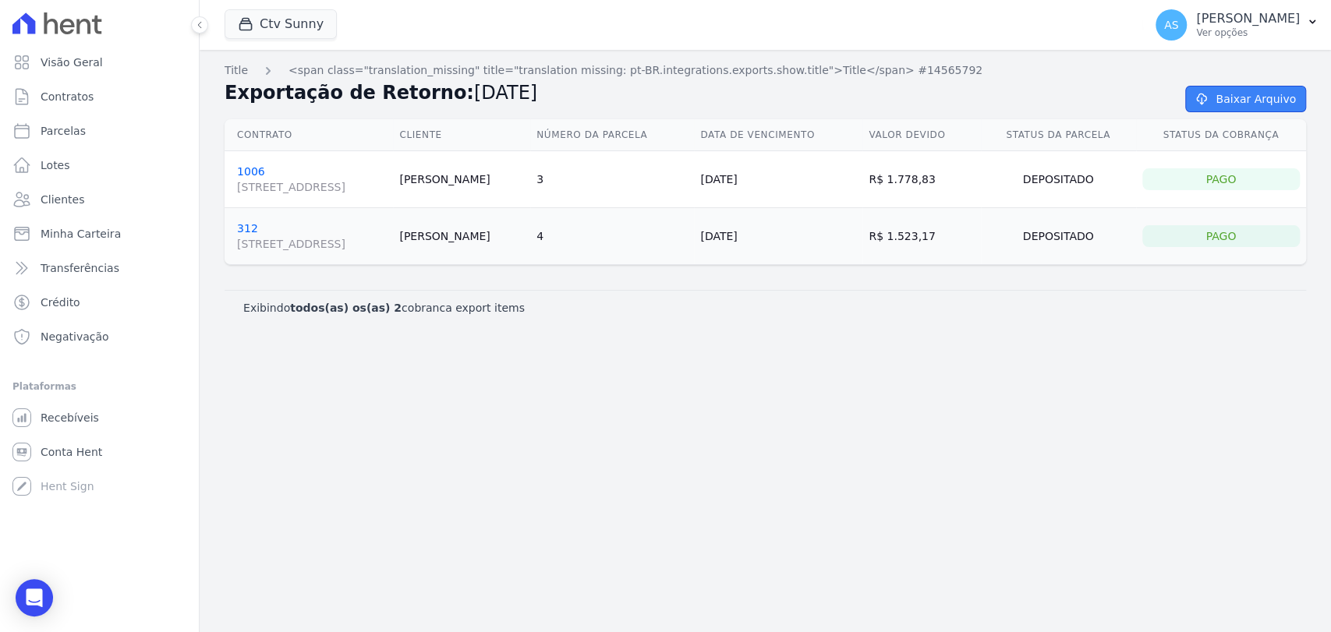
click at [1235, 94] on link "Baixar Arquivo" at bounding box center [1245, 99] width 121 height 27
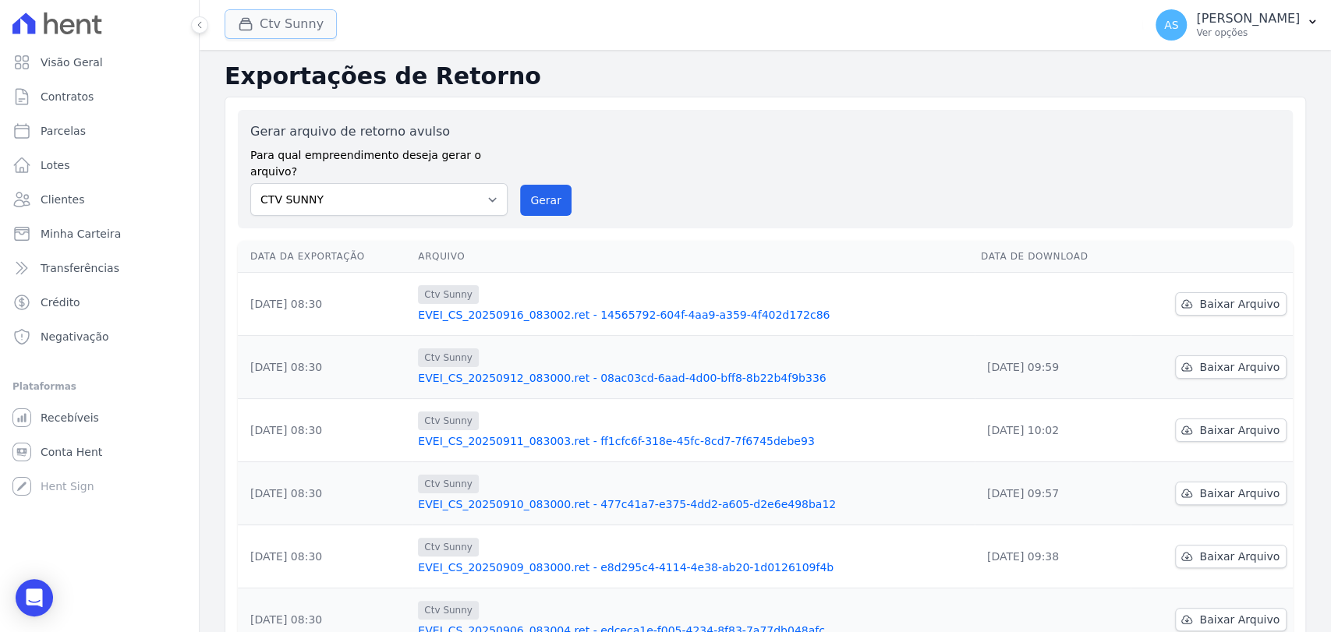
click at [271, 21] on button "Ctv Sunny" at bounding box center [281, 24] width 112 height 30
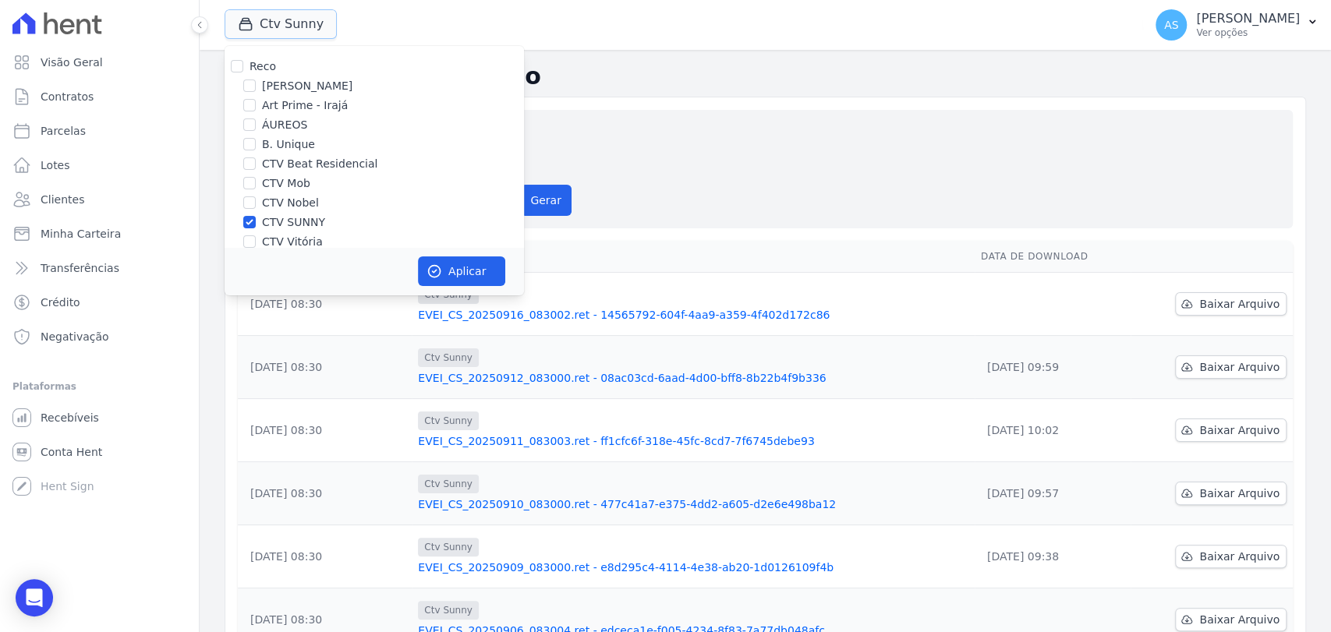
scroll to position [87, 0]
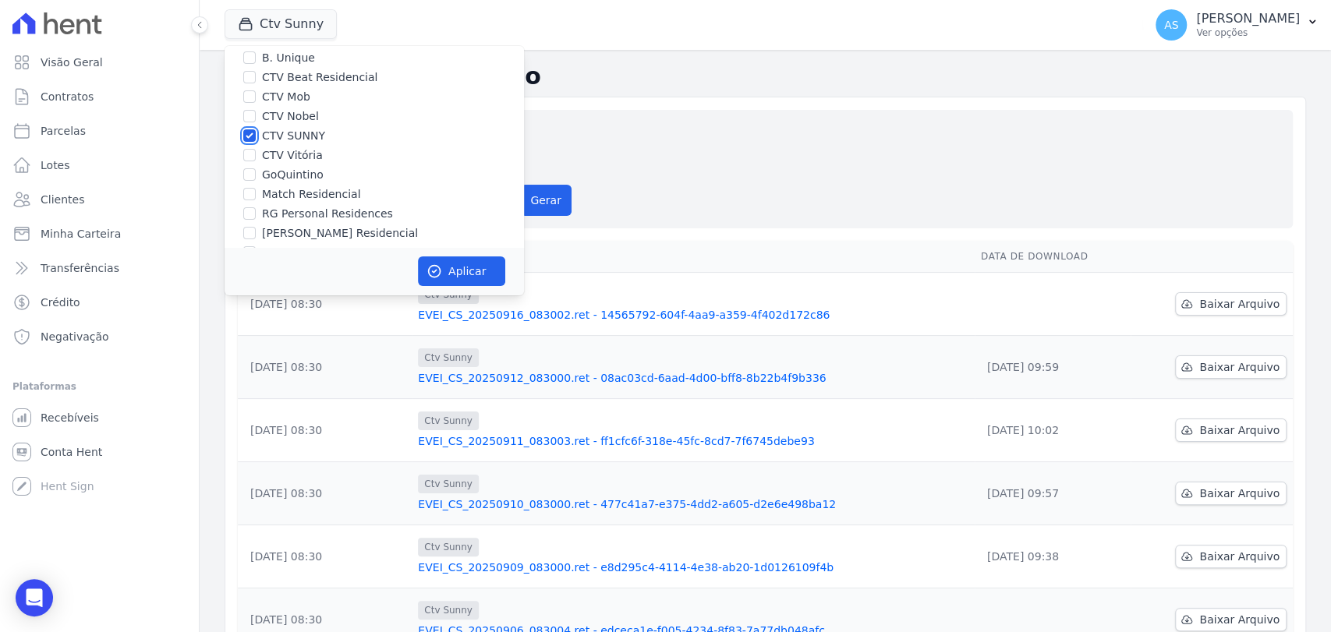
click at [245, 137] on input "CTV SUNNY" at bounding box center [249, 135] width 12 height 12
checkbox input "false"
click at [248, 213] on input "RG Personal Residences" at bounding box center [249, 213] width 12 height 12
checkbox input "true"
click at [453, 265] on button "Aplicar" at bounding box center [461, 271] width 87 height 30
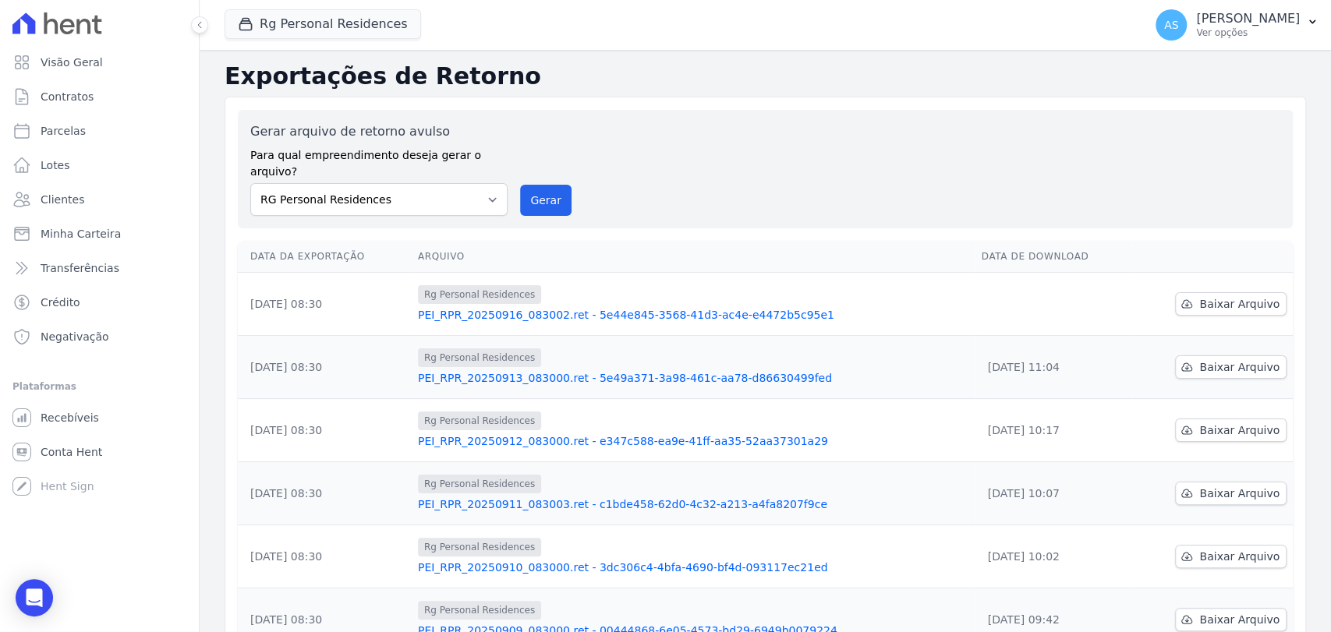
click at [611, 307] on link "PEI_RPR_20250916_083002.ret - 5e44e845-3568-41d3-ac4e-e4472b5c95e1" at bounding box center [693, 315] width 551 height 16
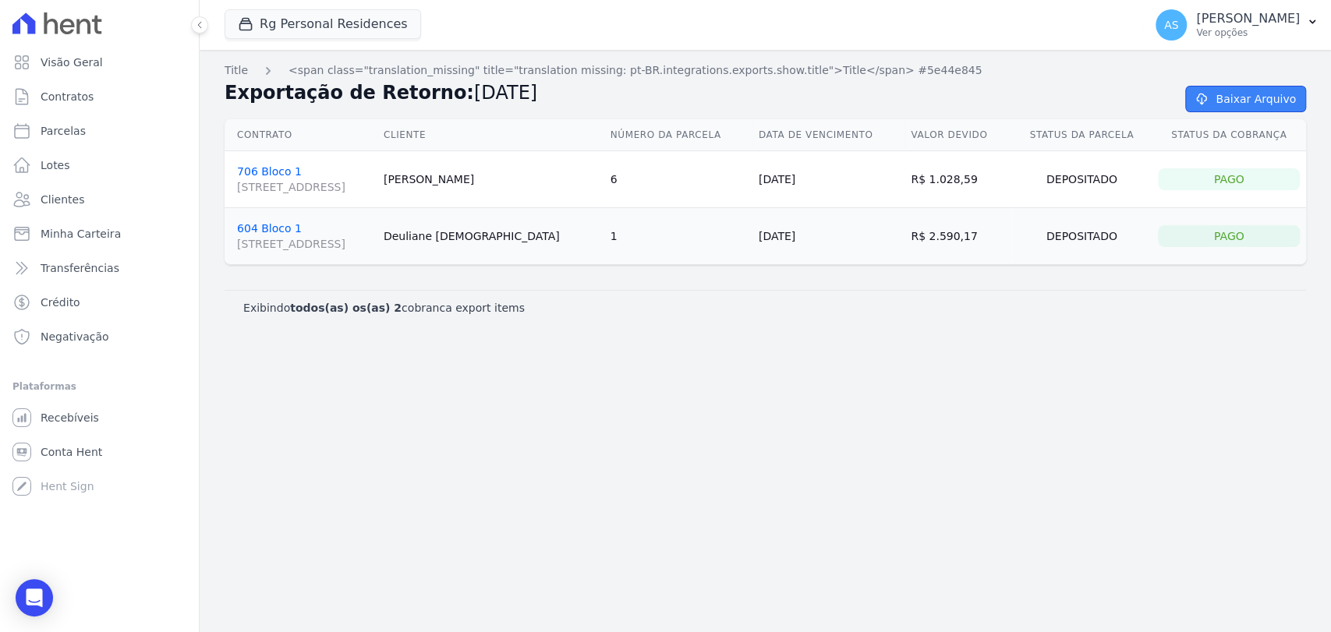
click at [1222, 100] on link "Baixar Arquivo" at bounding box center [1245, 99] width 121 height 27
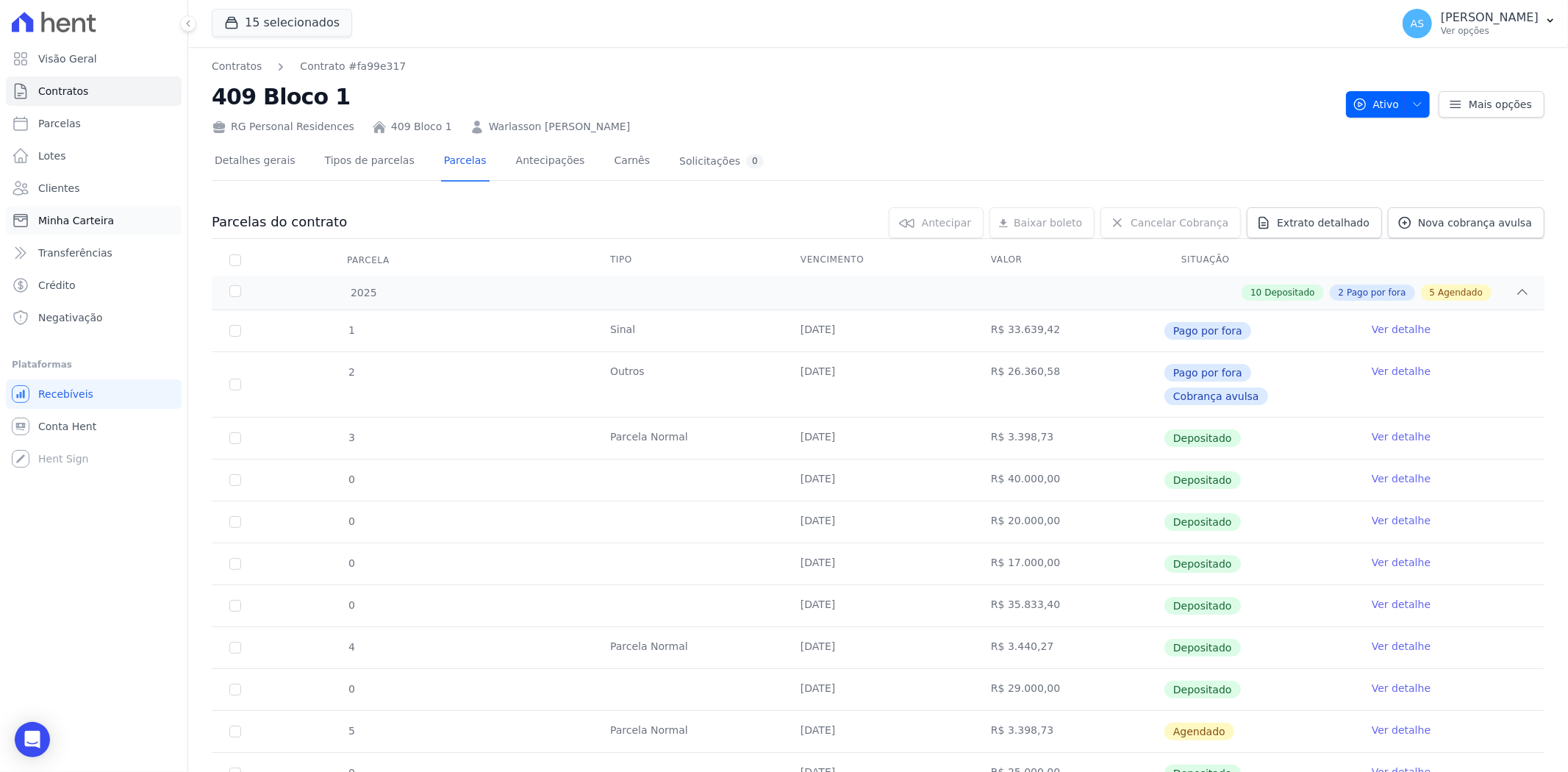
click at [91, 223] on span "Minha Carteira" at bounding box center [76, 221] width 75 height 15
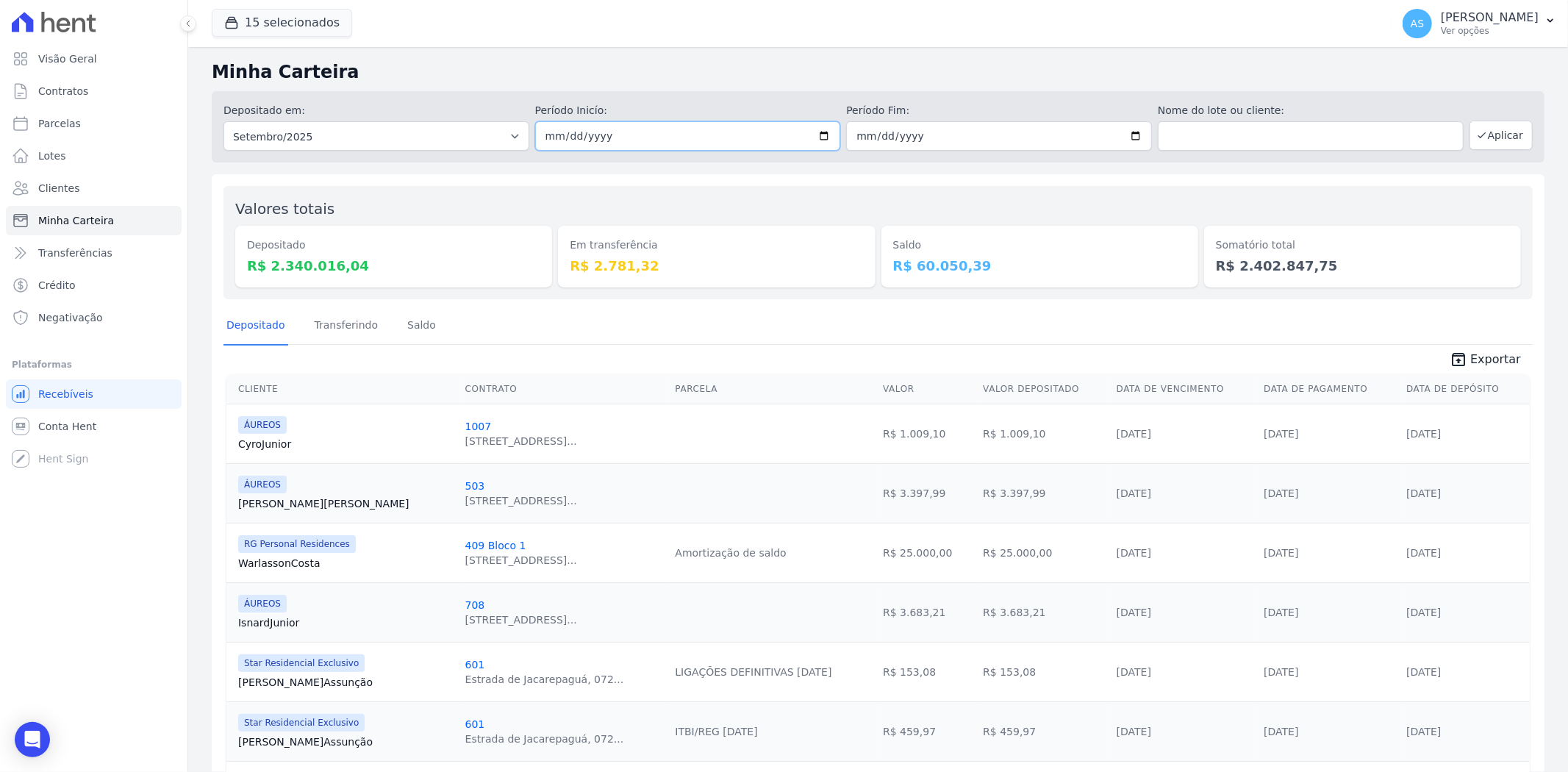
click at [818, 132] on input "2025-09-01" at bounding box center [688, 136] width 305 height 29
type input "[DATE]"
click at [1131, 135] on input "2025-09-30" at bounding box center [999, 136] width 305 height 29
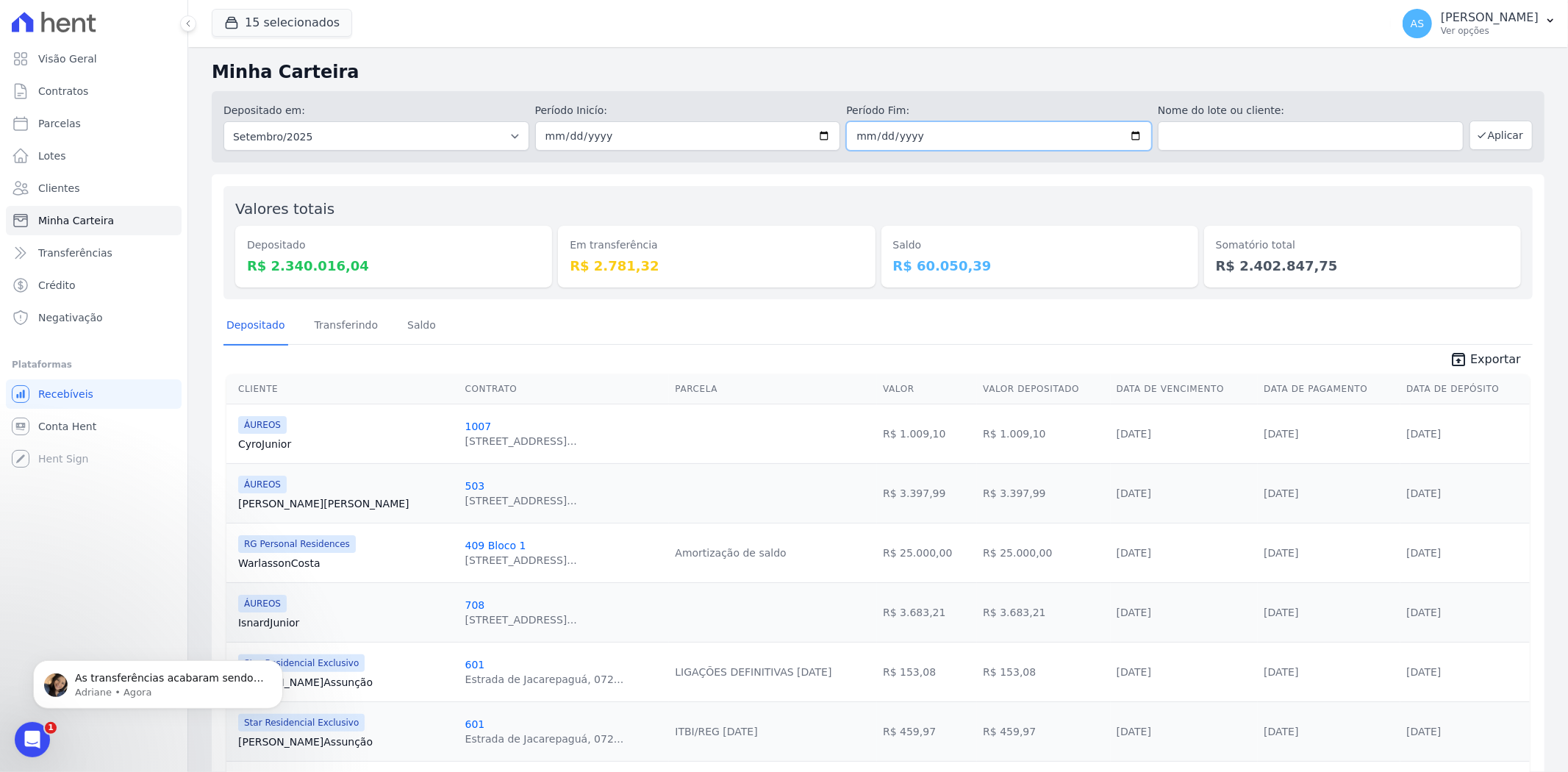
type input "[DATE]"
click at [1254, 136] on button "Aplicar" at bounding box center [1500, 135] width 63 height 29
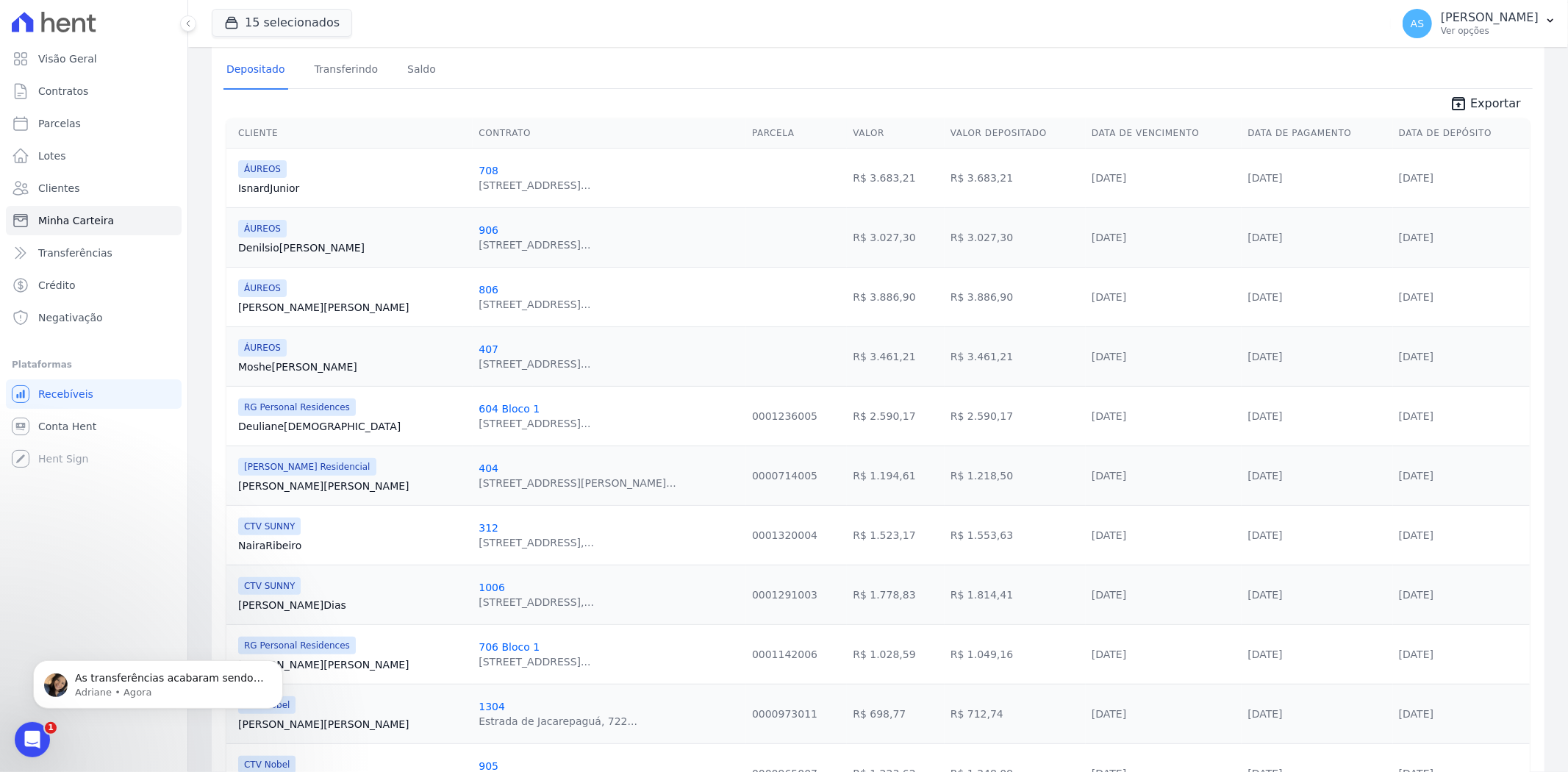
scroll to position [82, 0]
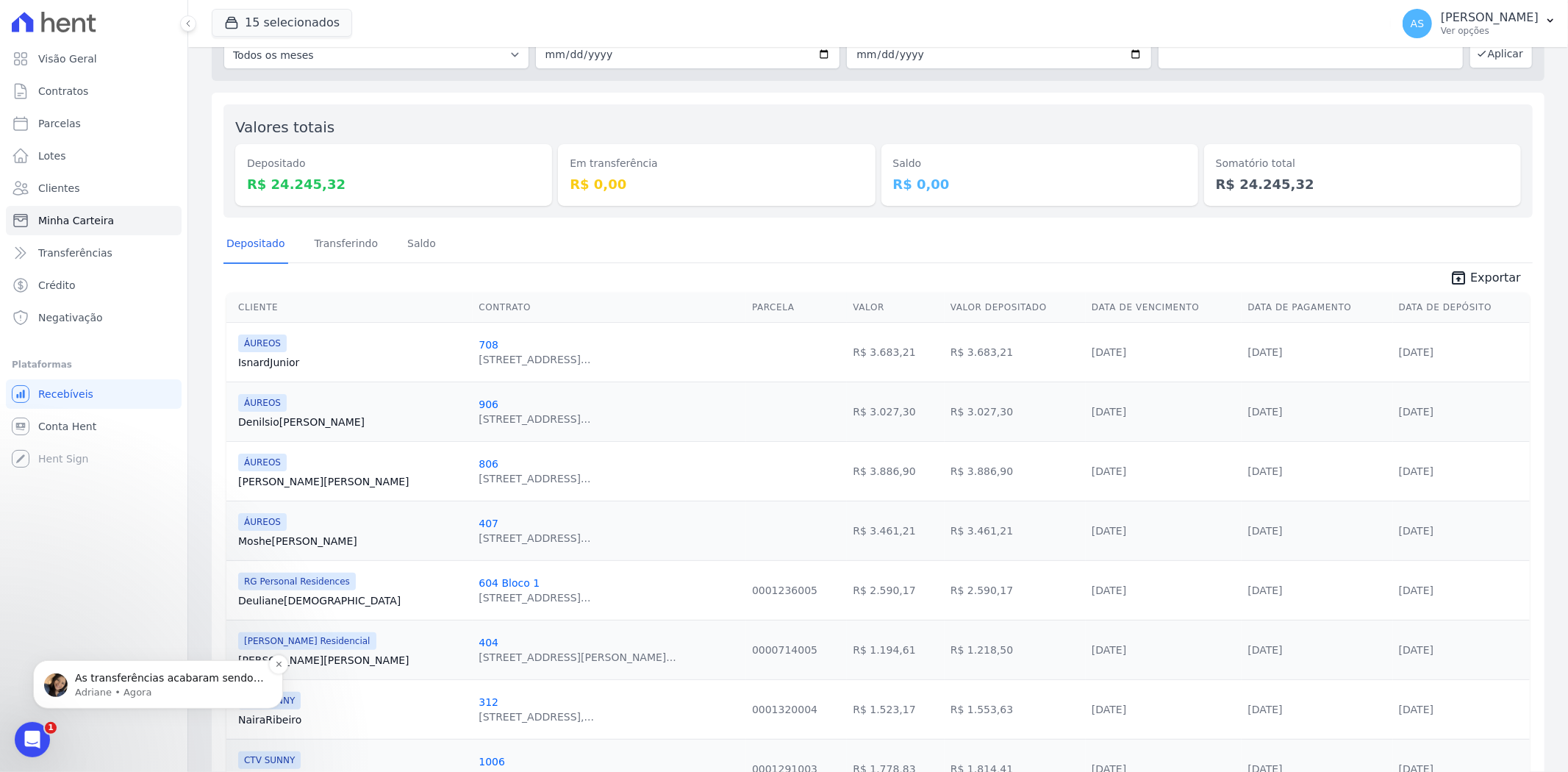
click at [159, 671] on p "As transferências acabaram sendo canceladas e pagamentos retornaram para o stat…" at bounding box center [170, 678] width 190 height 15
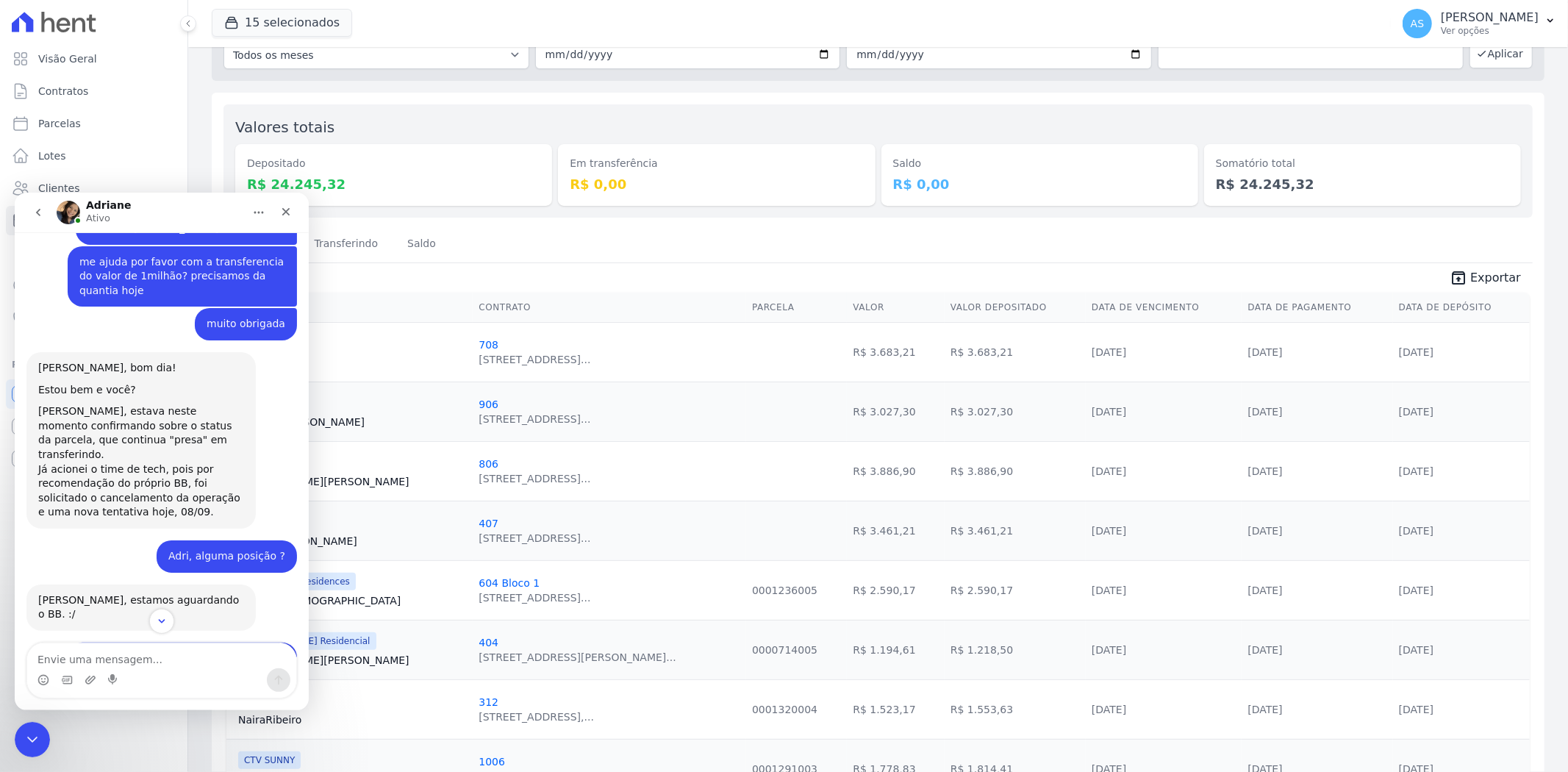
scroll to position [13862, 0]
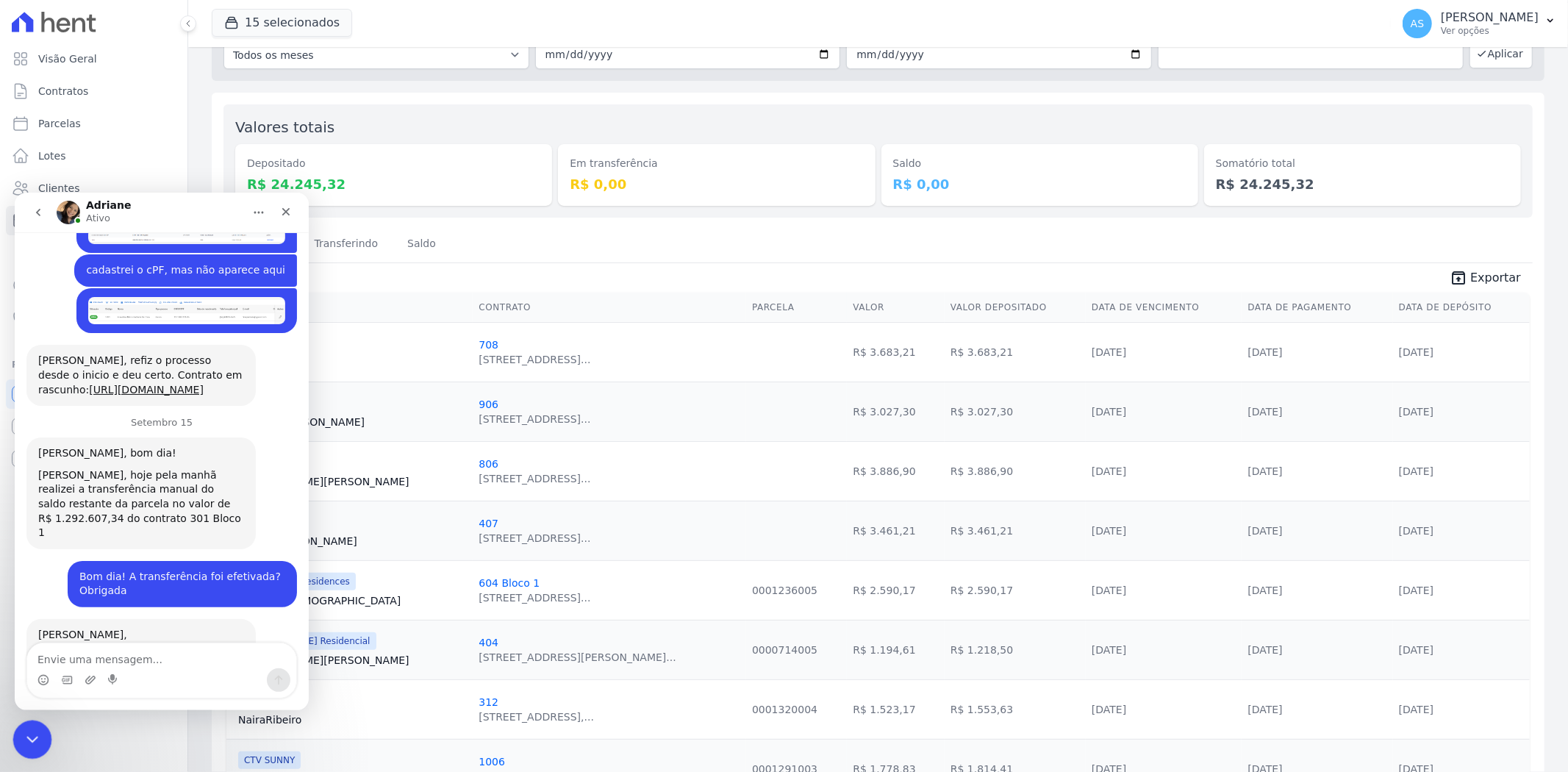
click at [24, 744] on icon "Fechar mensagem da Intercom" at bounding box center [30, 737] width 18 height 18
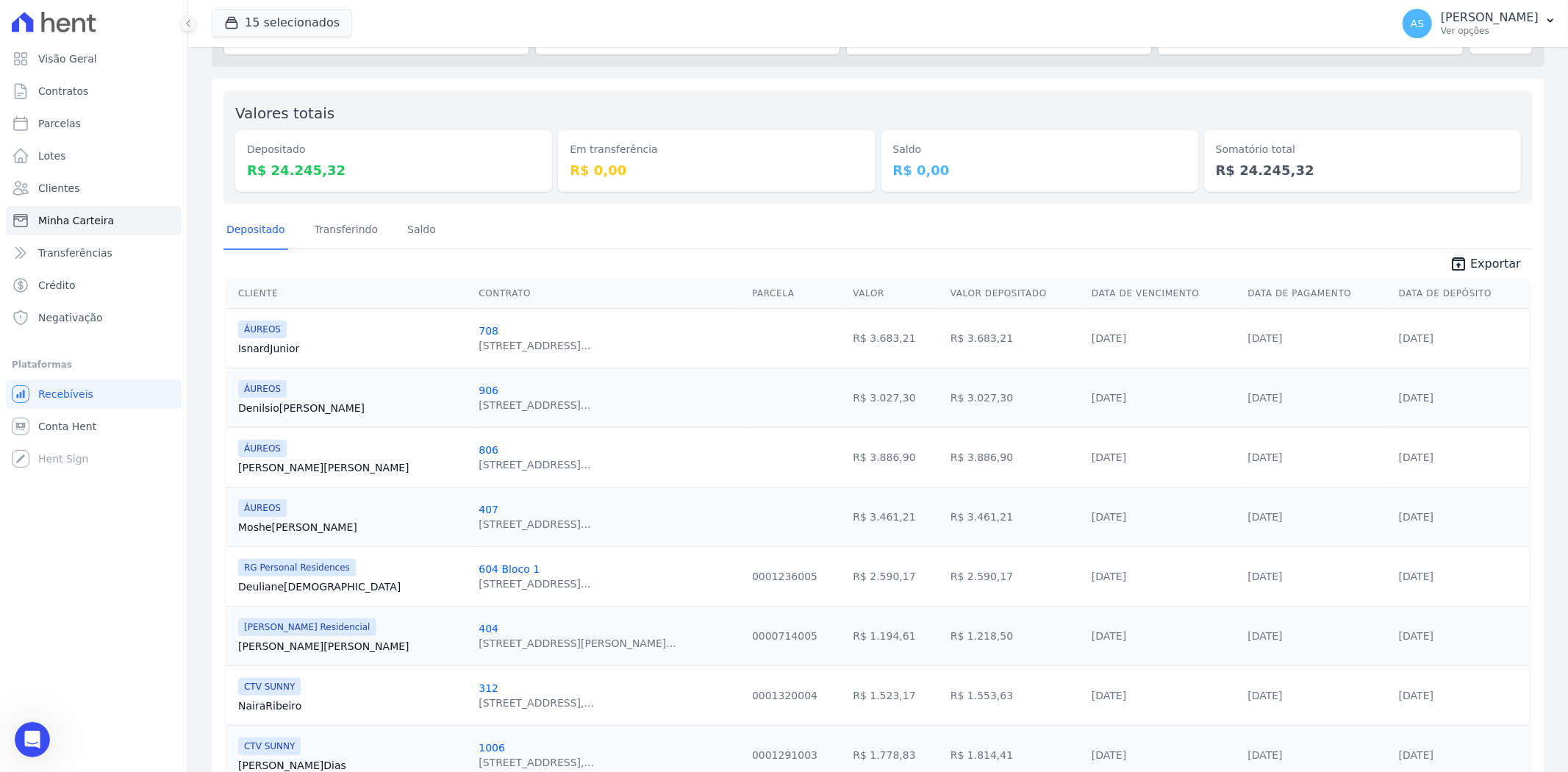
scroll to position [0, 0]
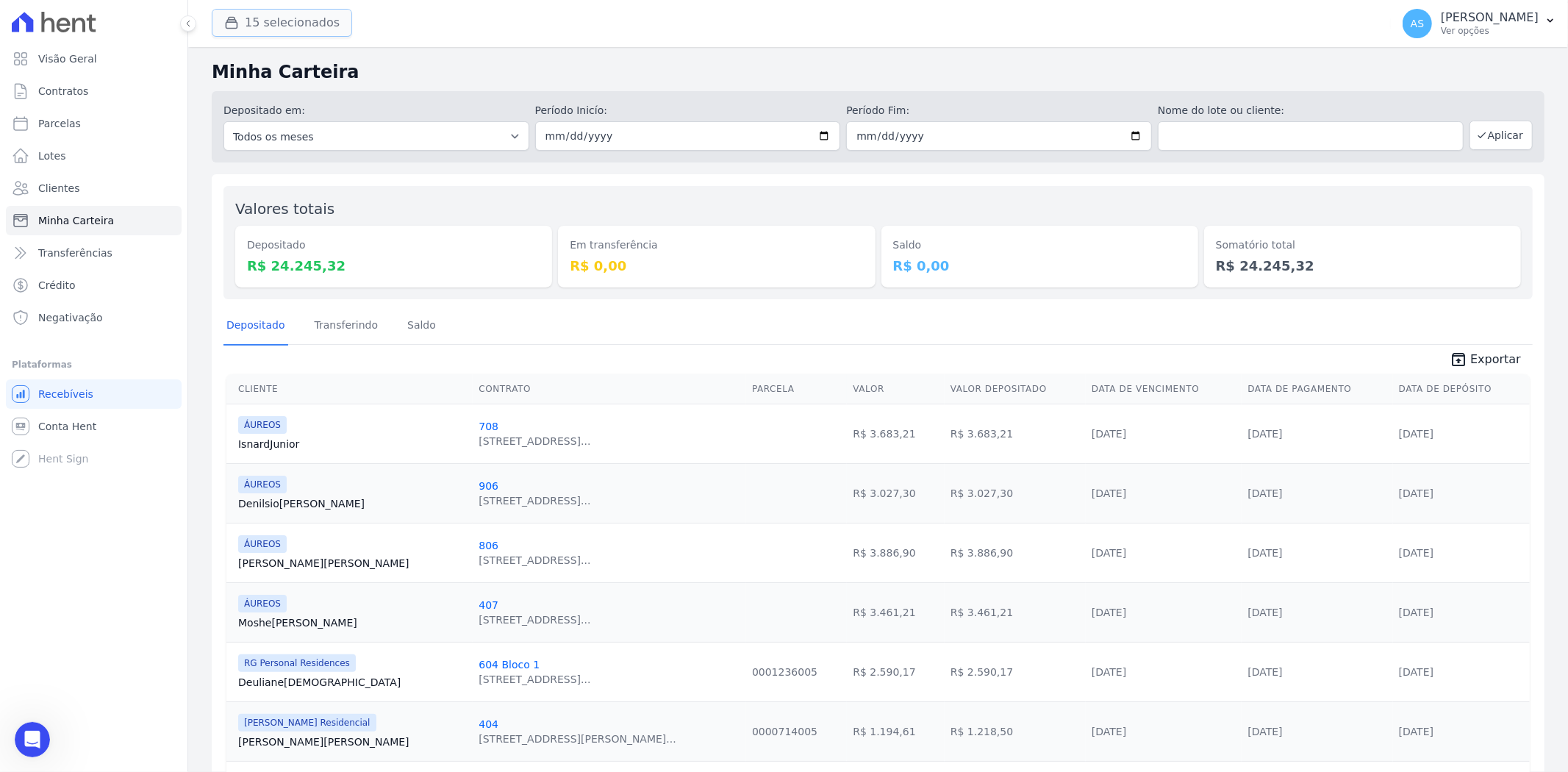
click at [269, 13] on button "15 selecionados" at bounding box center [282, 23] width 140 height 28
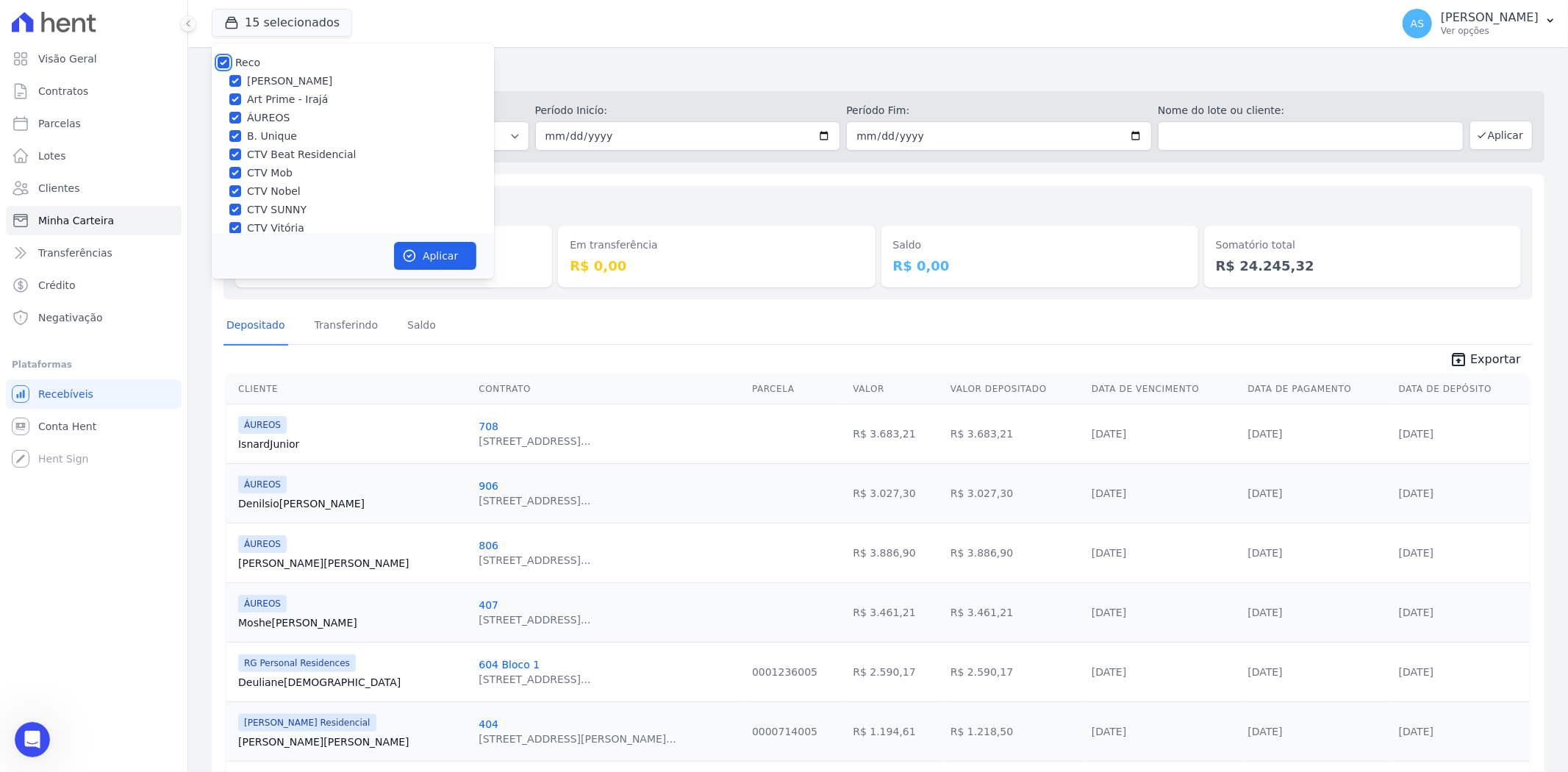
click at [219, 62] on input "Reco" at bounding box center [223, 62] width 11 height 11
checkbox input "false"
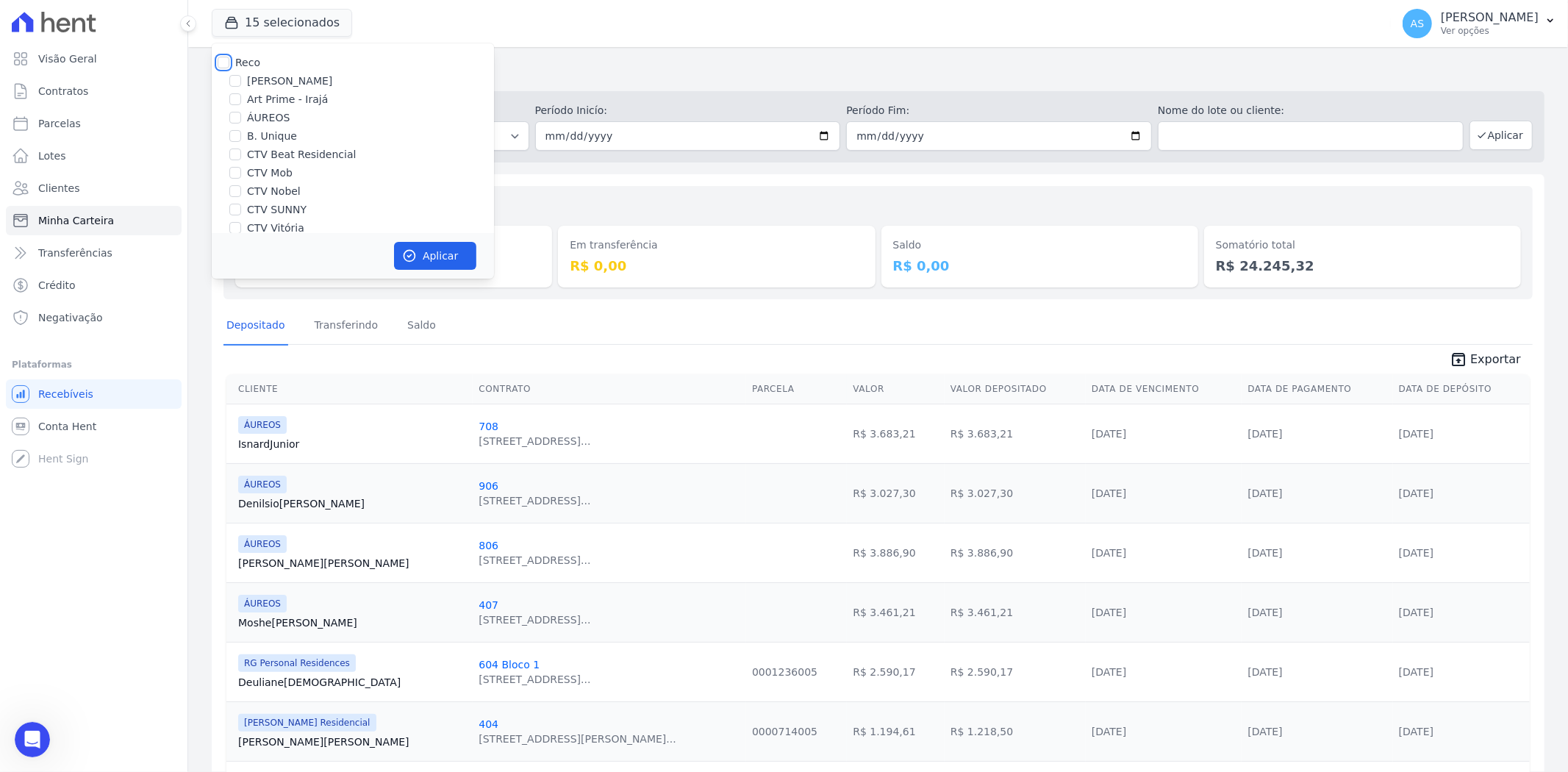
checkbox input "false"
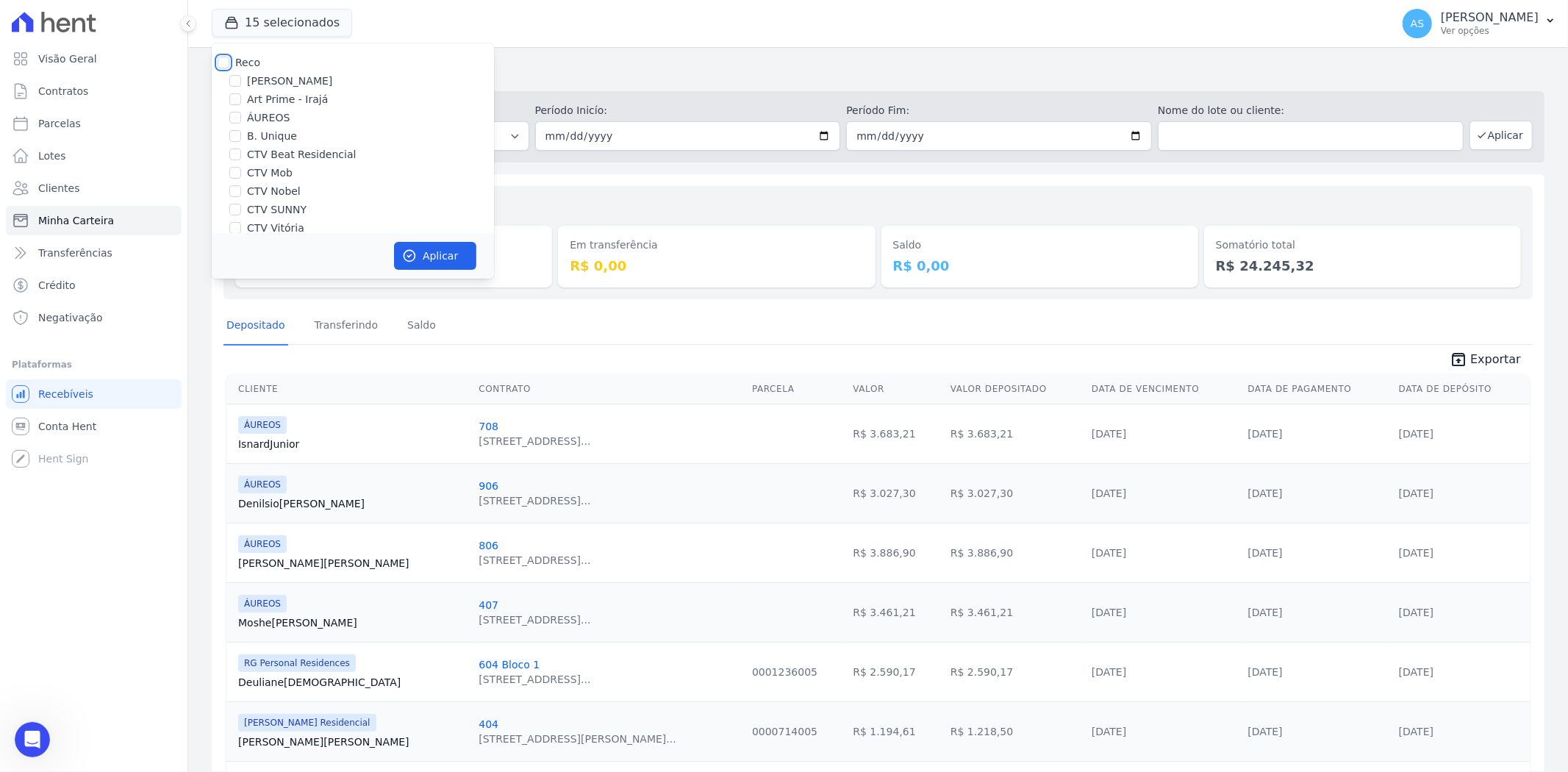
checkbox input "false"
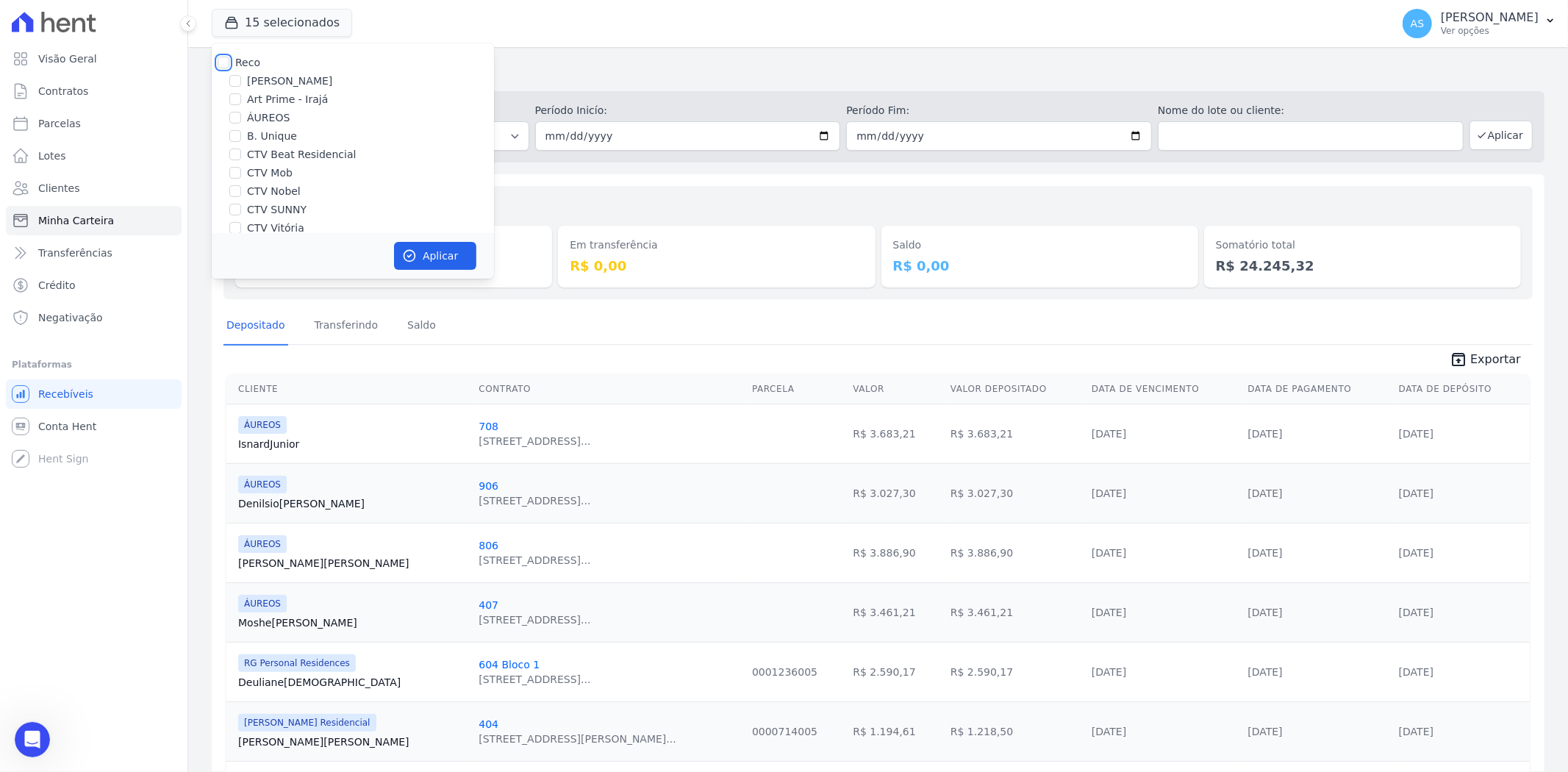
checkbox input "false"
click at [272, 203] on label "RG Personal Residences" at bounding box center [308, 202] width 124 height 15
click at [241, 203] on input "RG Personal Residences" at bounding box center [235, 201] width 11 height 11
checkbox input "true"
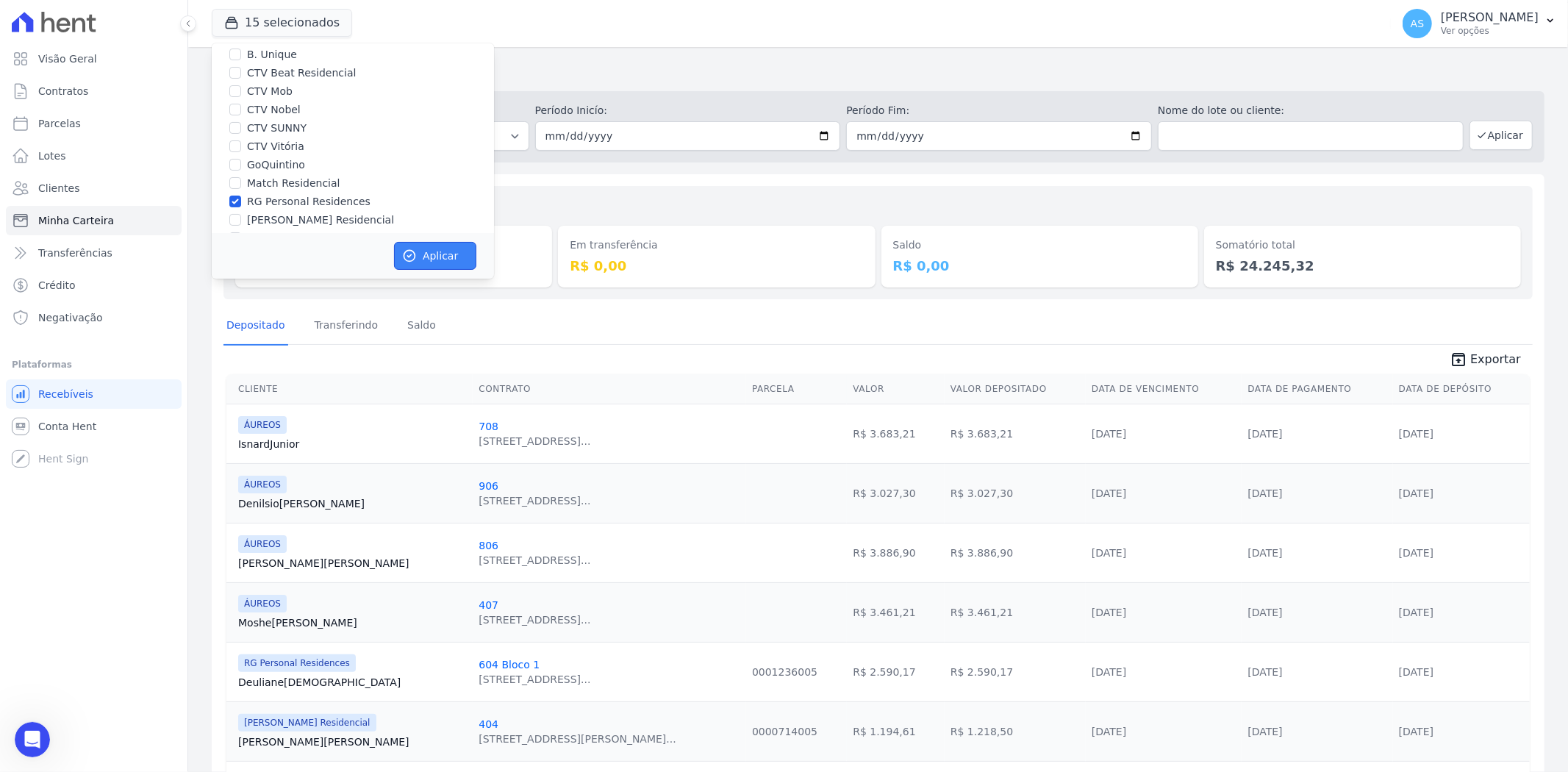
click at [432, 249] on button "Aplicar" at bounding box center [435, 255] width 82 height 28
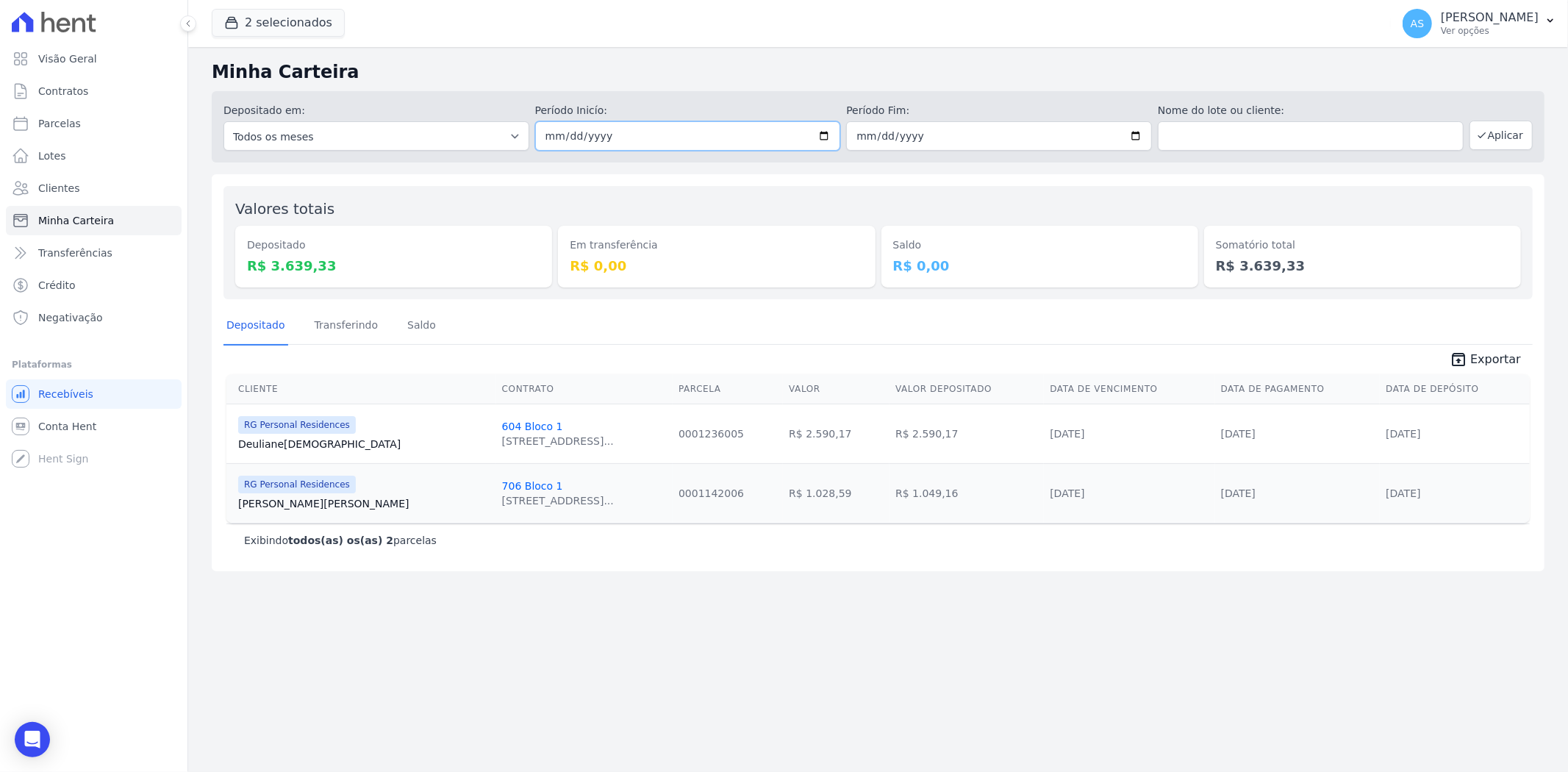
click at [826, 139] on input "[DATE]" at bounding box center [688, 136] width 305 height 29
type input "2025-09-01"
click at [1139, 138] on input "[DATE]" at bounding box center [999, 136] width 305 height 29
type input "2025-09-16"
click at [1482, 135] on icon "button" at bounding box center [1481, 135] width 11 height 11
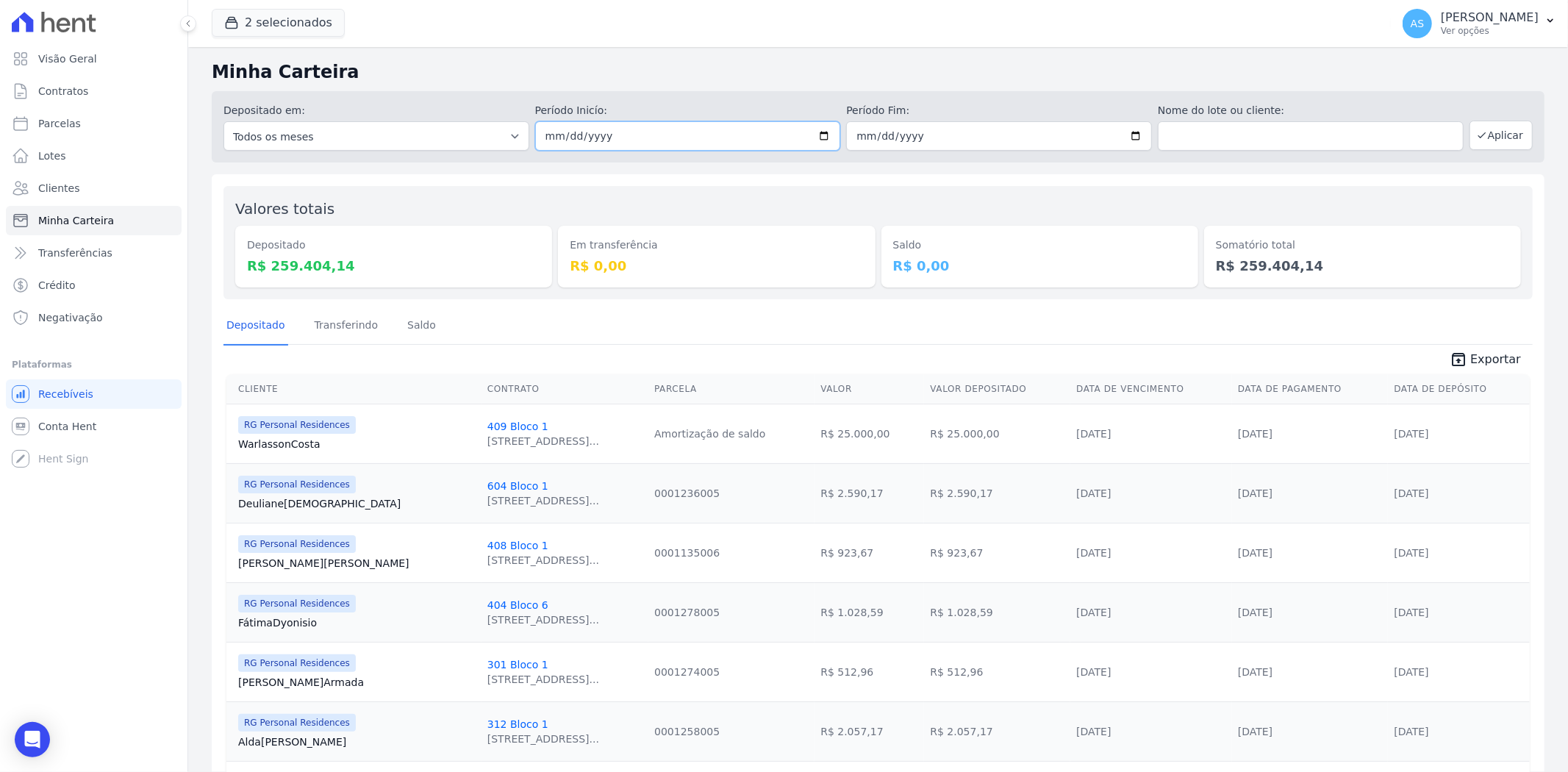
click at [825, 128] on input "[DATE]" at bounding box center [688, 136] width 305 height 29
type input "[DATE]"
click at [265, 18] on button "2 selecionados" at bounding box center [278, 23] width 133 height 28
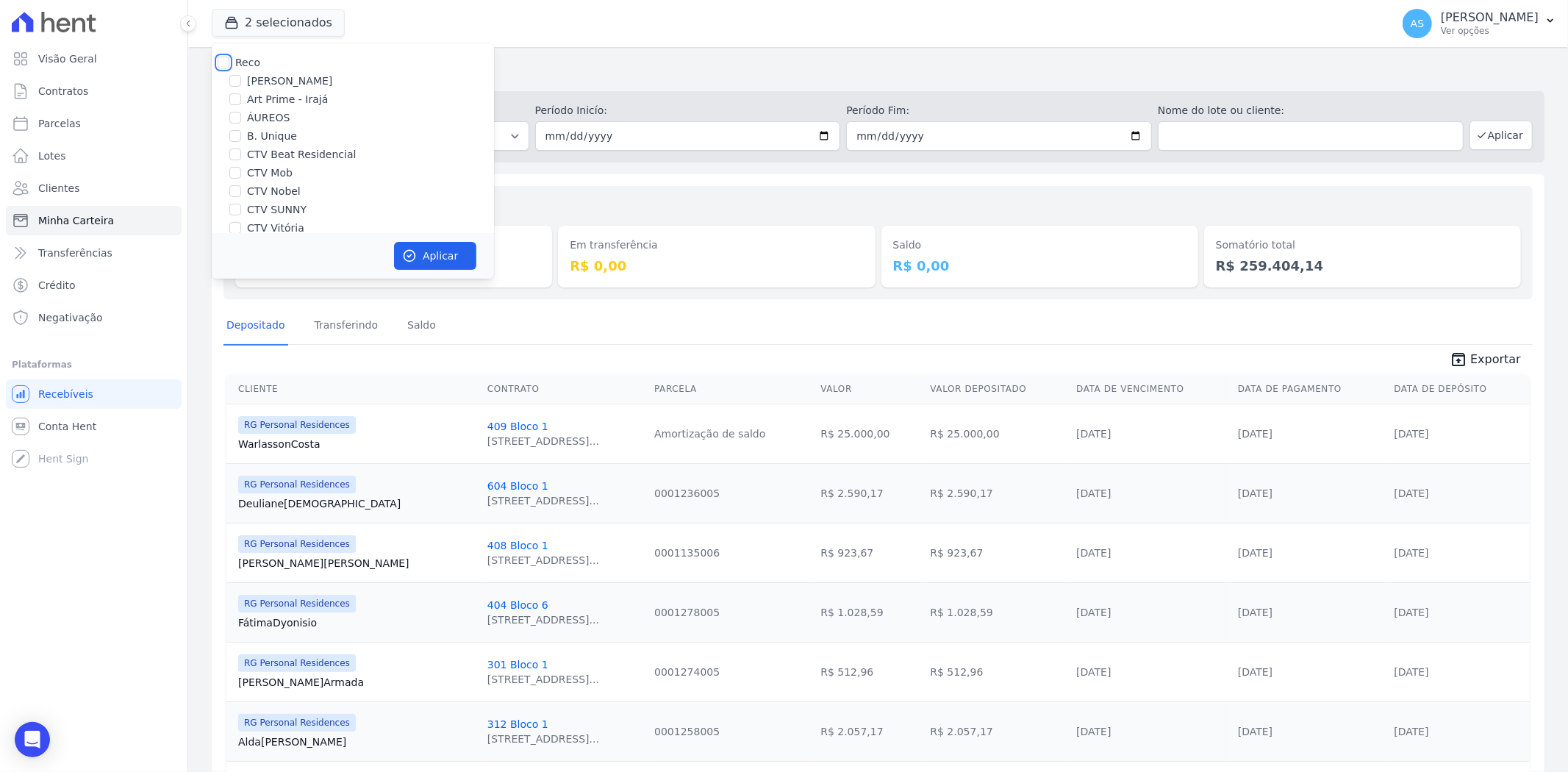
click at [221, 64] on input "Reco" at bounding box center [223, 62] width 11 height 11
checkbox input "true"
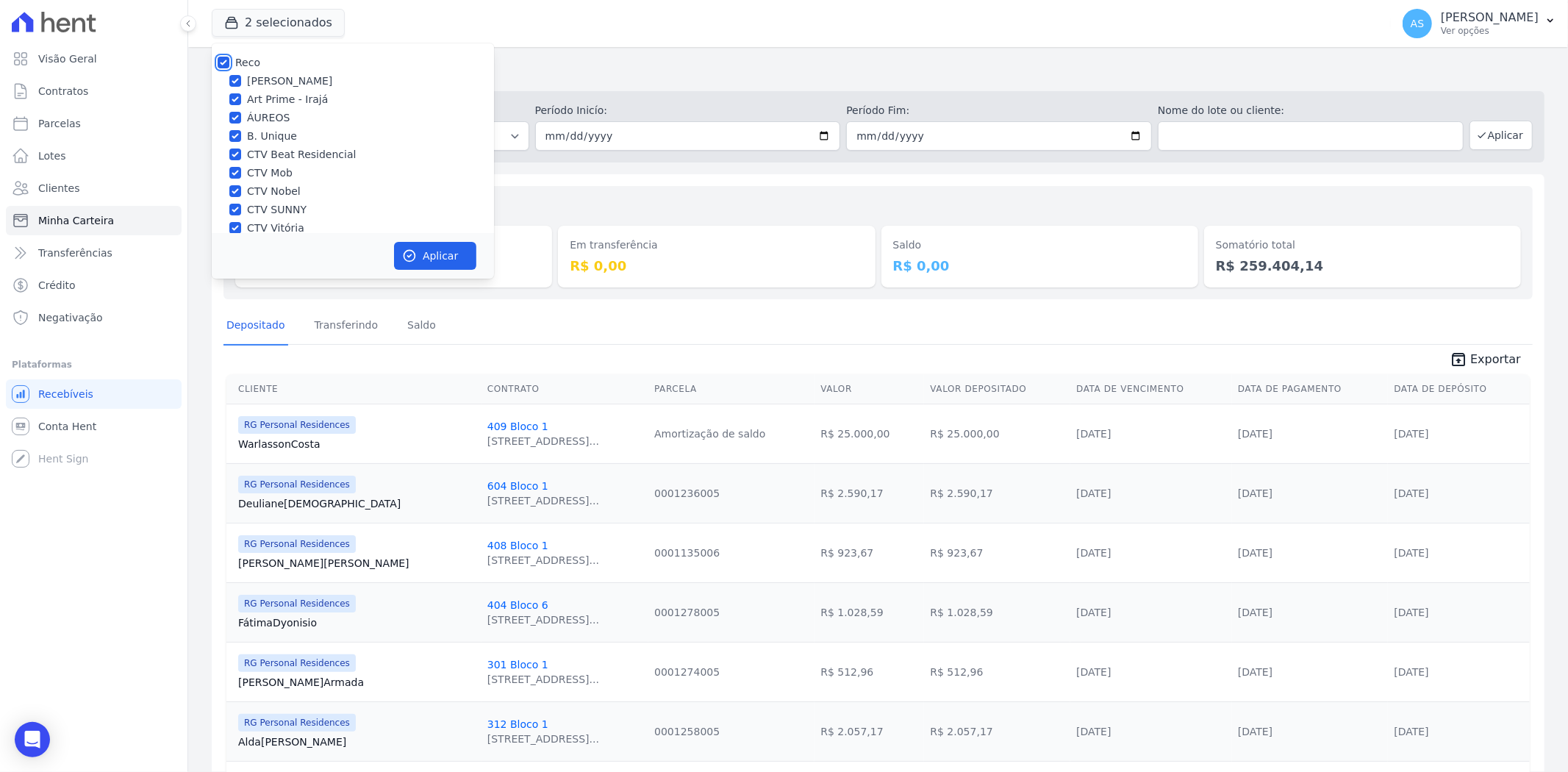
checkbox input "true"
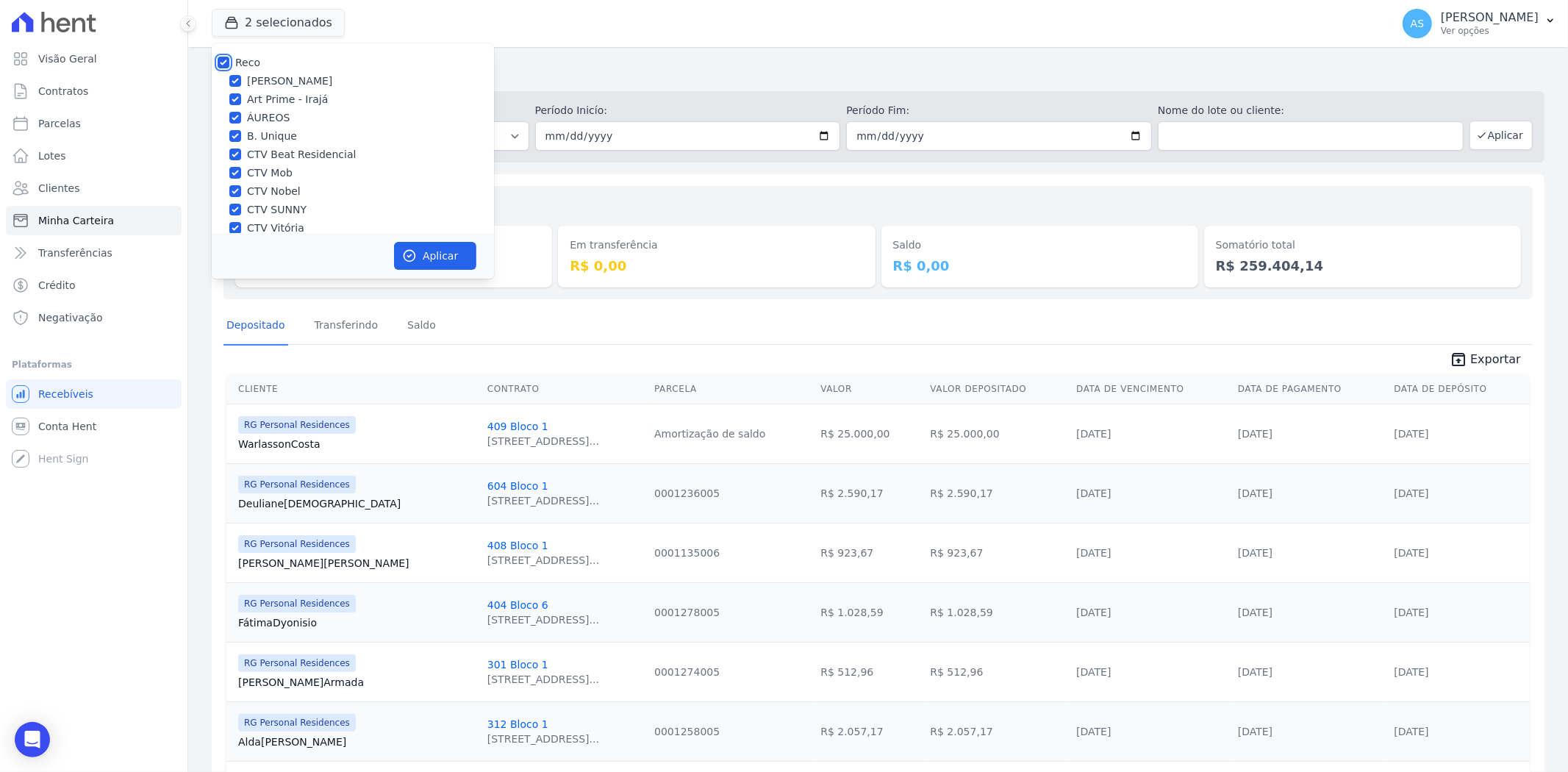
checkbox input "true"
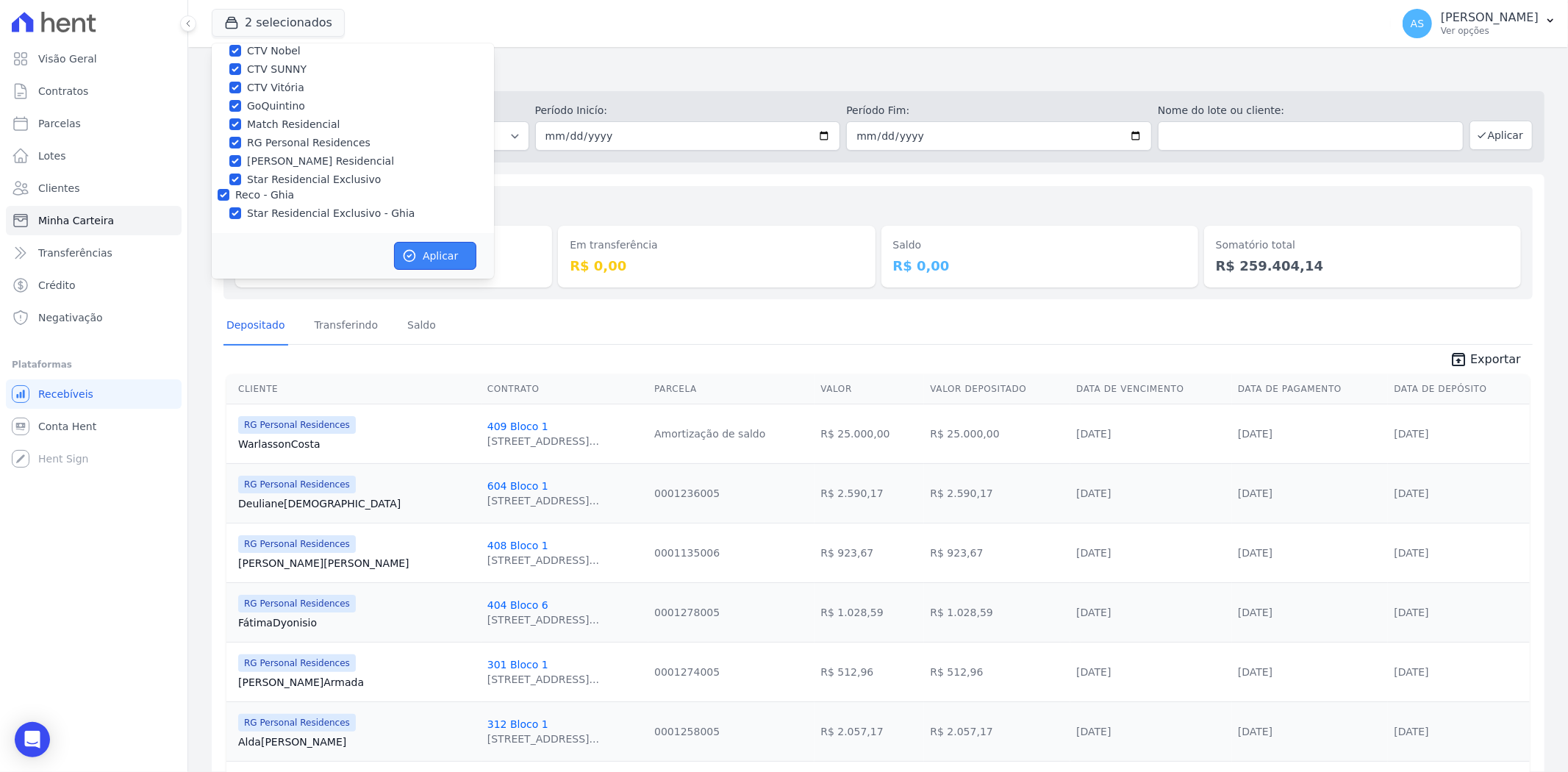
click at [429, 254] on button "Aplicar" at bounding box center [435, 255] width 82 height 28
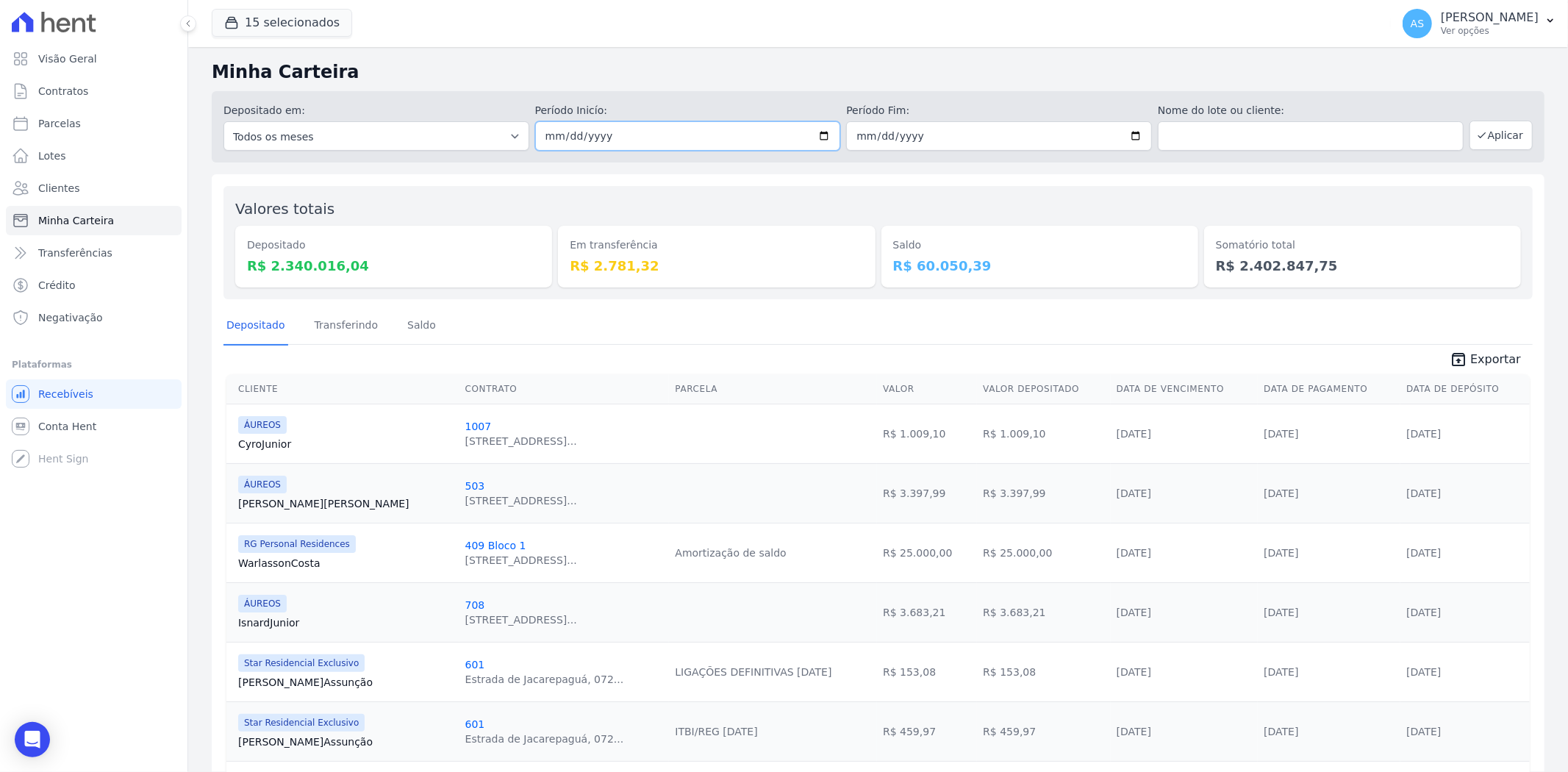
click at [824, 135] on input "[DATE]" at bounding box center [688, 136] width 305 height 29
type input "[DATE]"
click at [1483, 137] on button "Aplicar" at bounding box center [1500, 135] width 63 height 29
click at [815, 140] on input "[DATE]" at bounding box center [688, 136] width 305 height 29
type input "[DATE]"
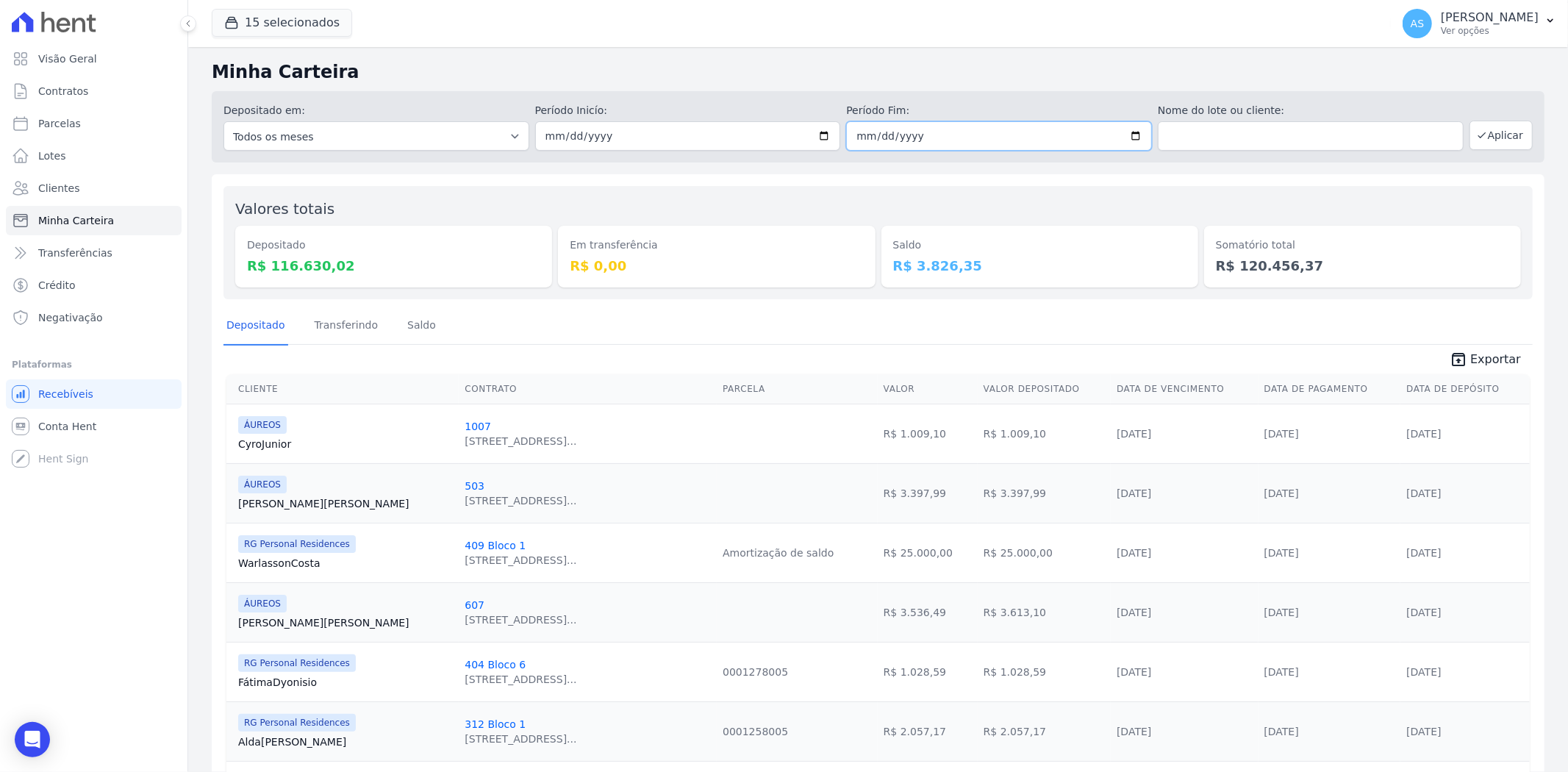
click at [1123, 135] on input "[DATE]" at bounding box center [999, 136] width 305 height 29
type input "[DATE]"
click at [1478, 137] on button "Aplicar" at bounding box center [1500, 135] width 63 height 29
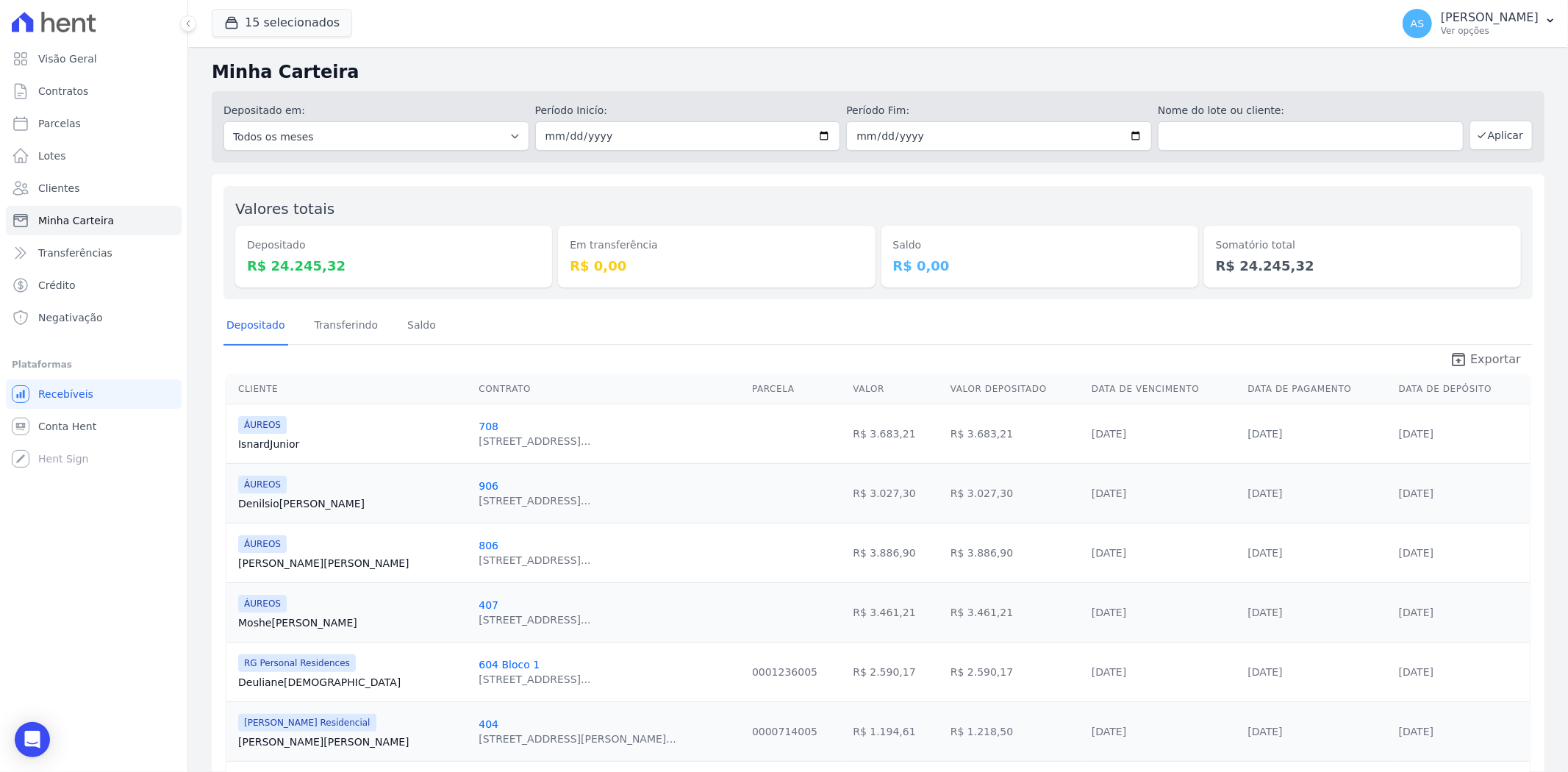
click at [1470, 358] on span "Exportar" at bounding box center [1495, 359] width 51 height 18
